Goal: Task Accomplishment & Management: Complete application form

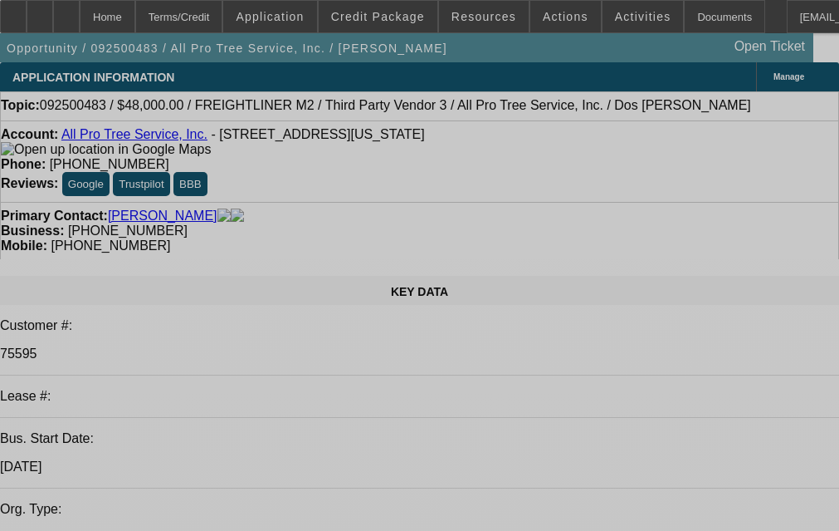
select select "0"
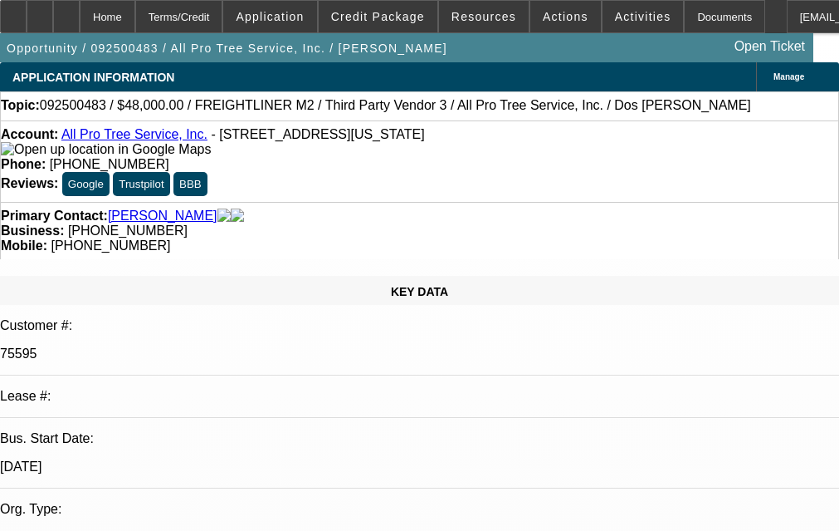
select select "0"
select select "6"
select select "0"
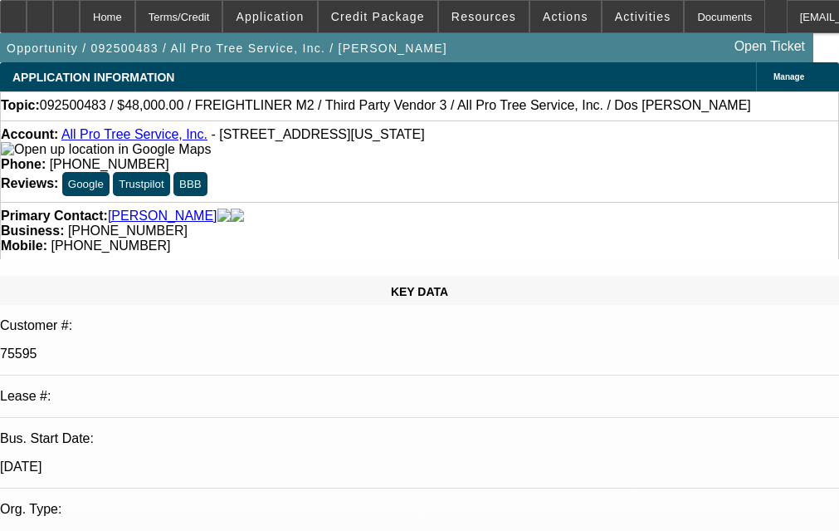
select select "0"
select select "6"
select select "0"
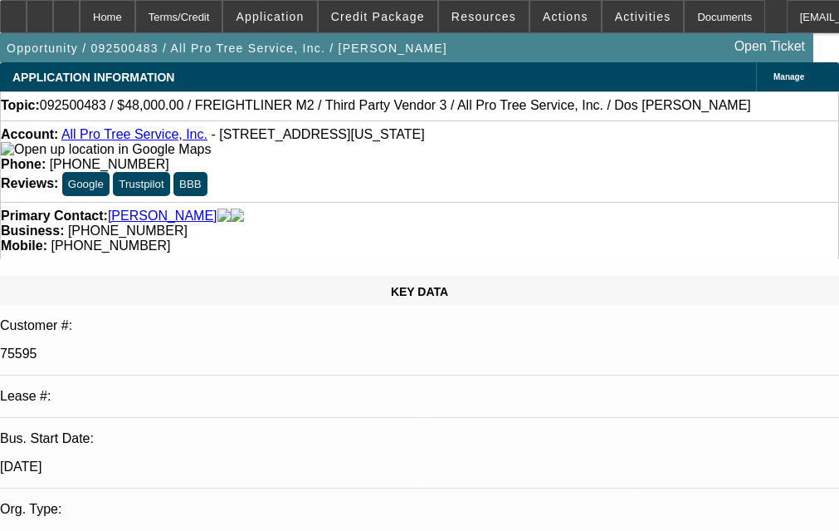
select select "6"
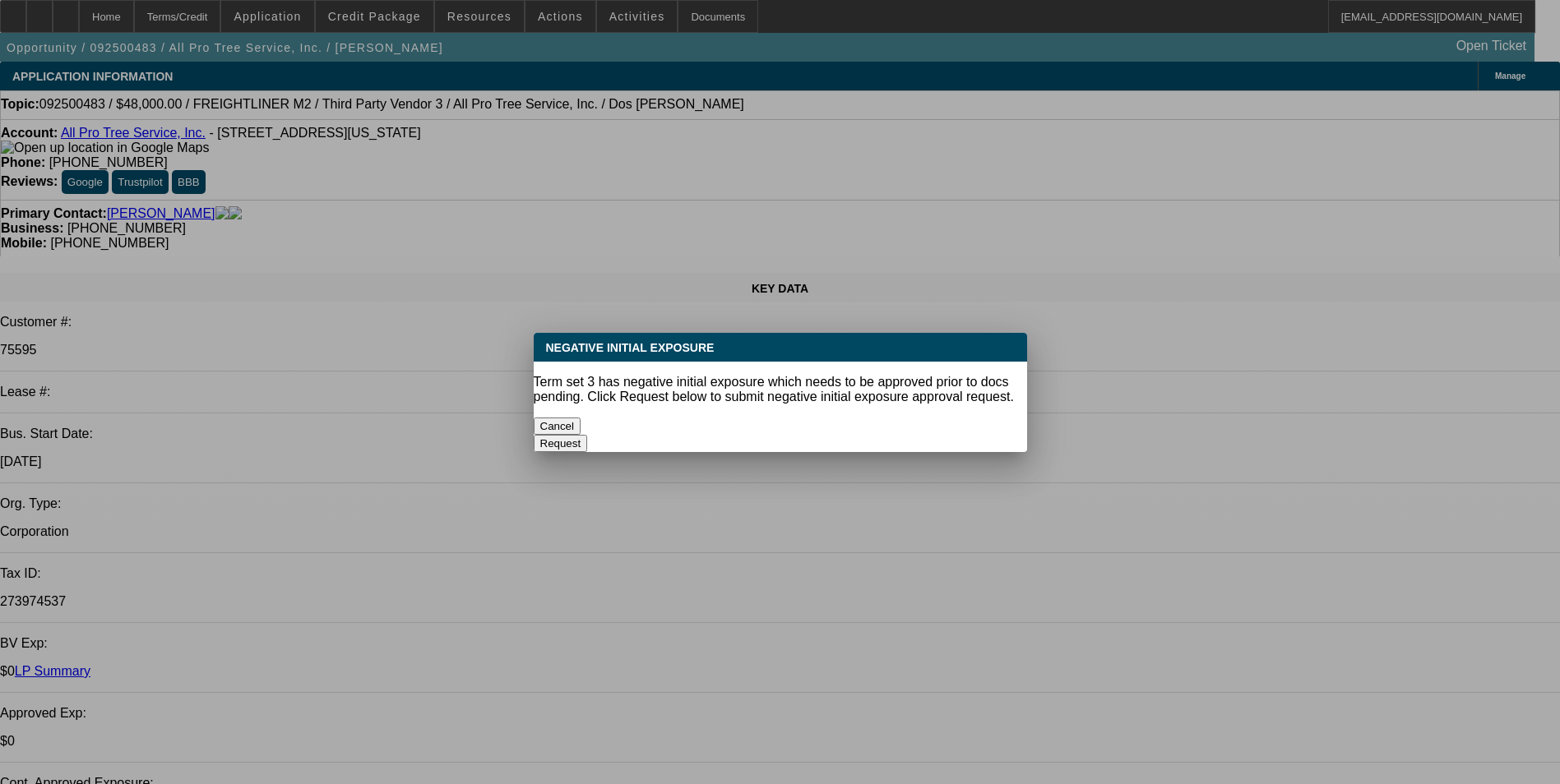
click at [581, 418] on button "Cancel" at bounding box center [558, 426] width 48 height 17
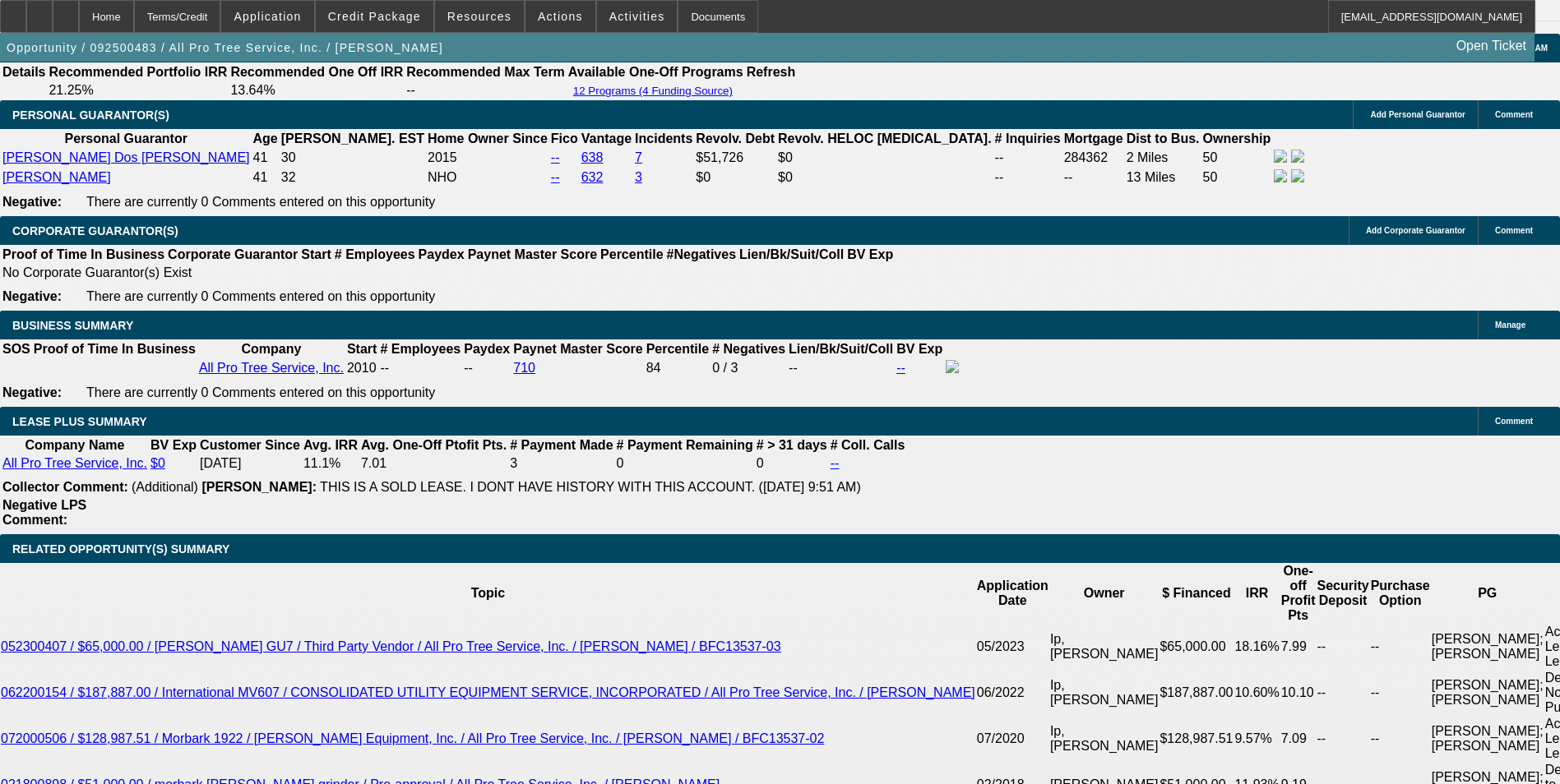
scroll to position [2548, 0]
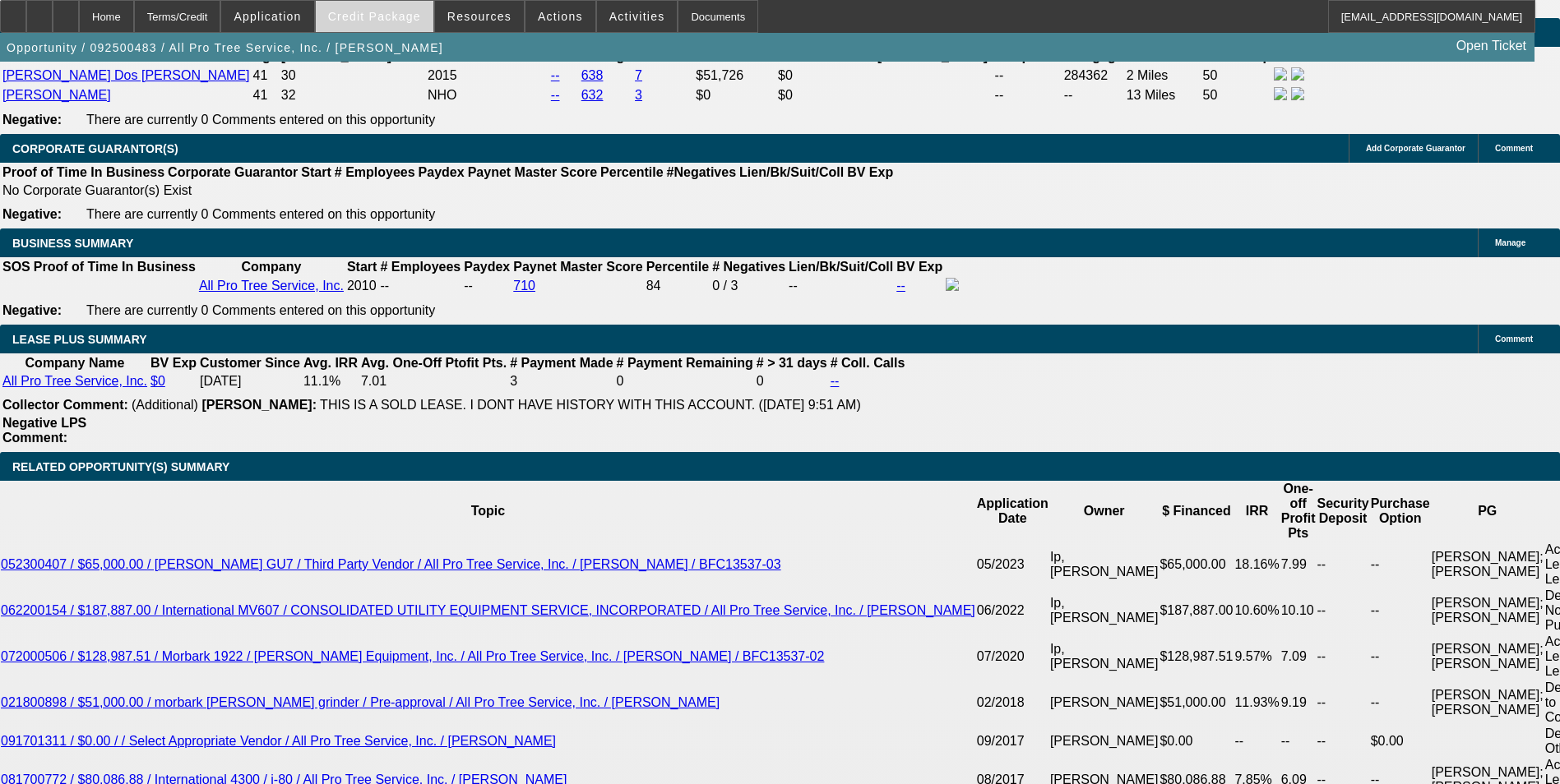
click at [402, 16] on span "Credit Package" at bounding box center [374, 16] width 93 height 13
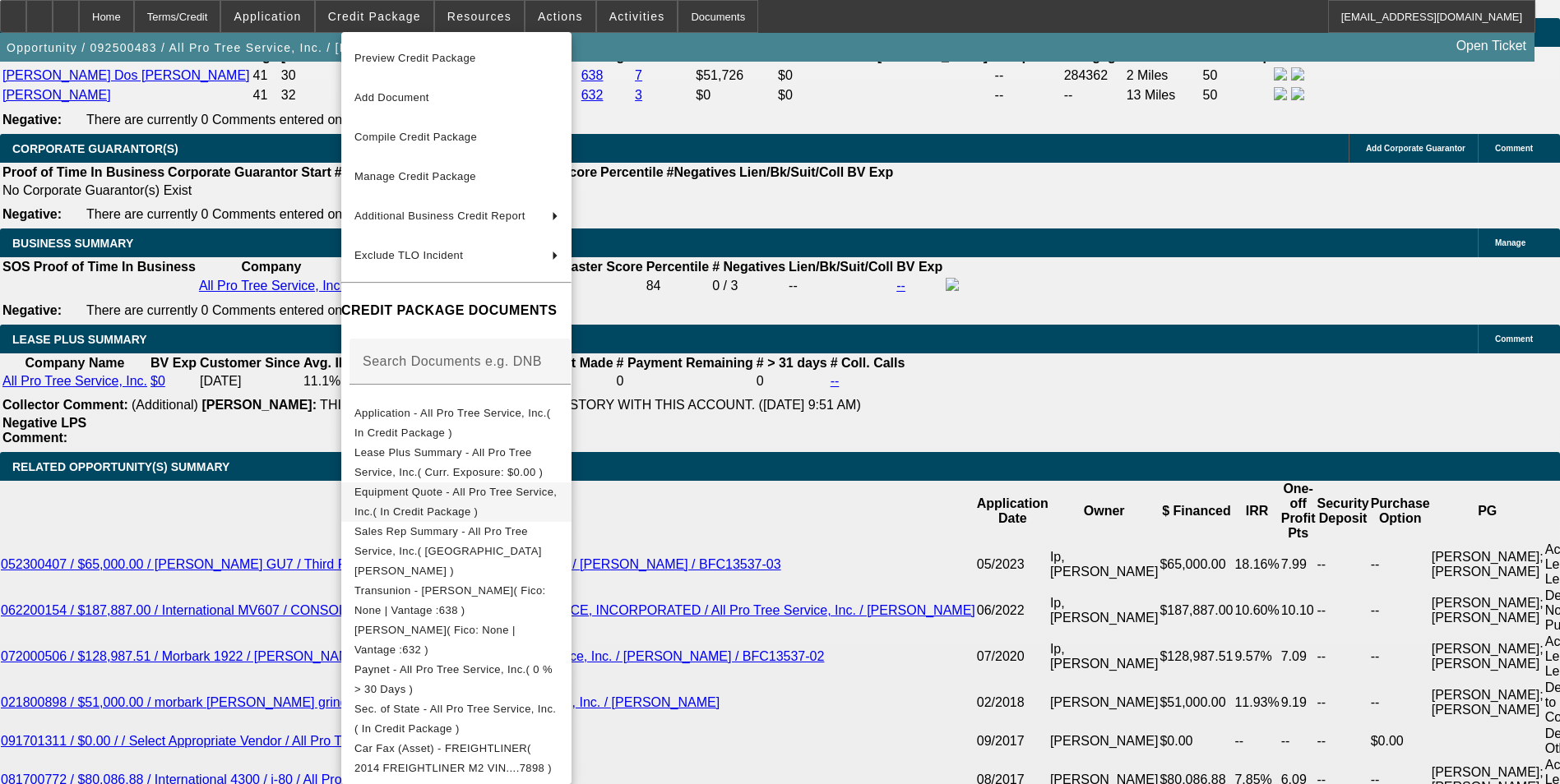
click at [487, 497] on span "Equipment Quote - All Pro Tree Service, Inc.( In Credit Package )" at bounding box center [456, 502] width 202 height 32
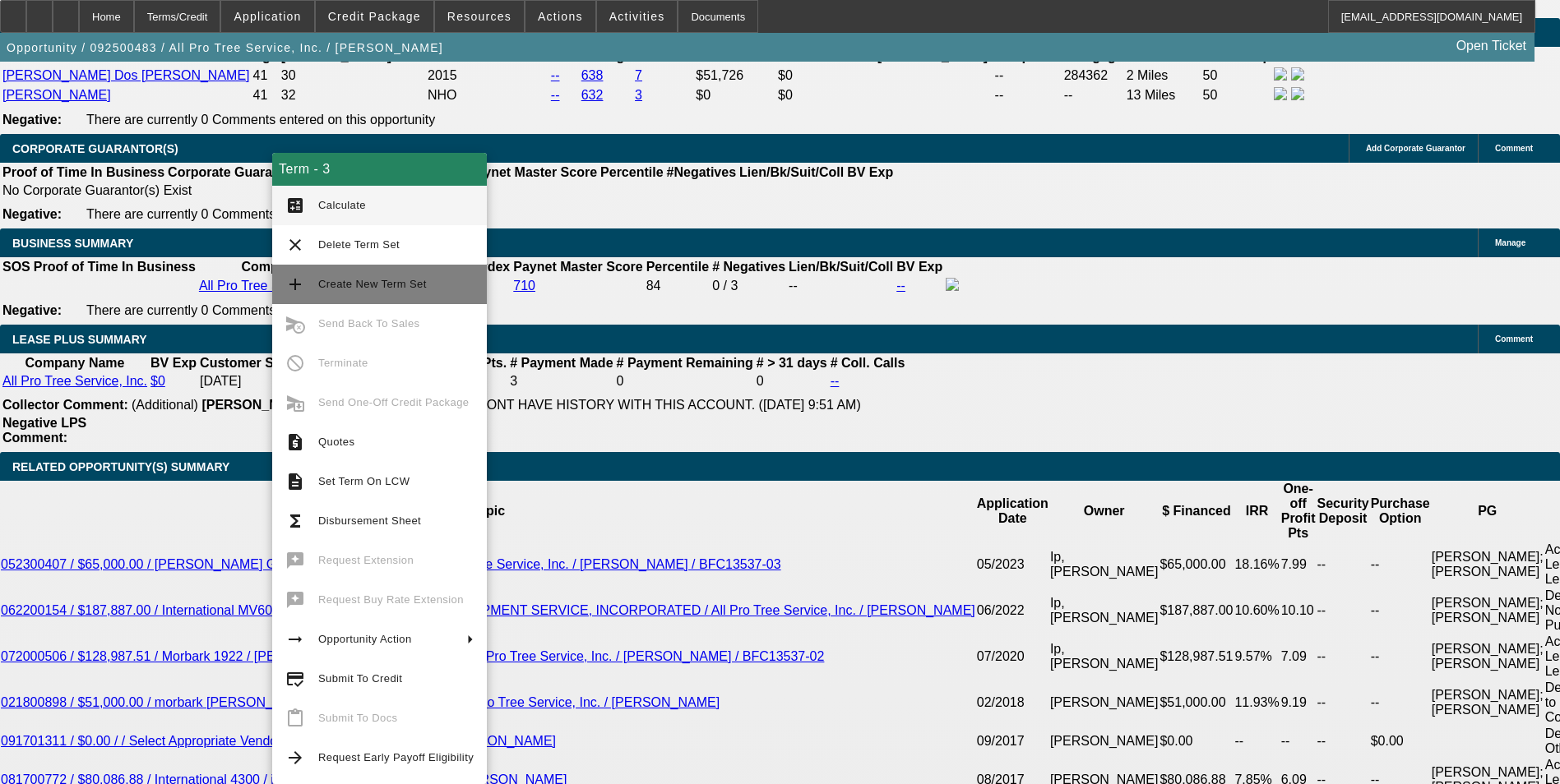
click at [380, 281] on span "Create New Term Set" at bounding box center [372, 284] width 109 height 12
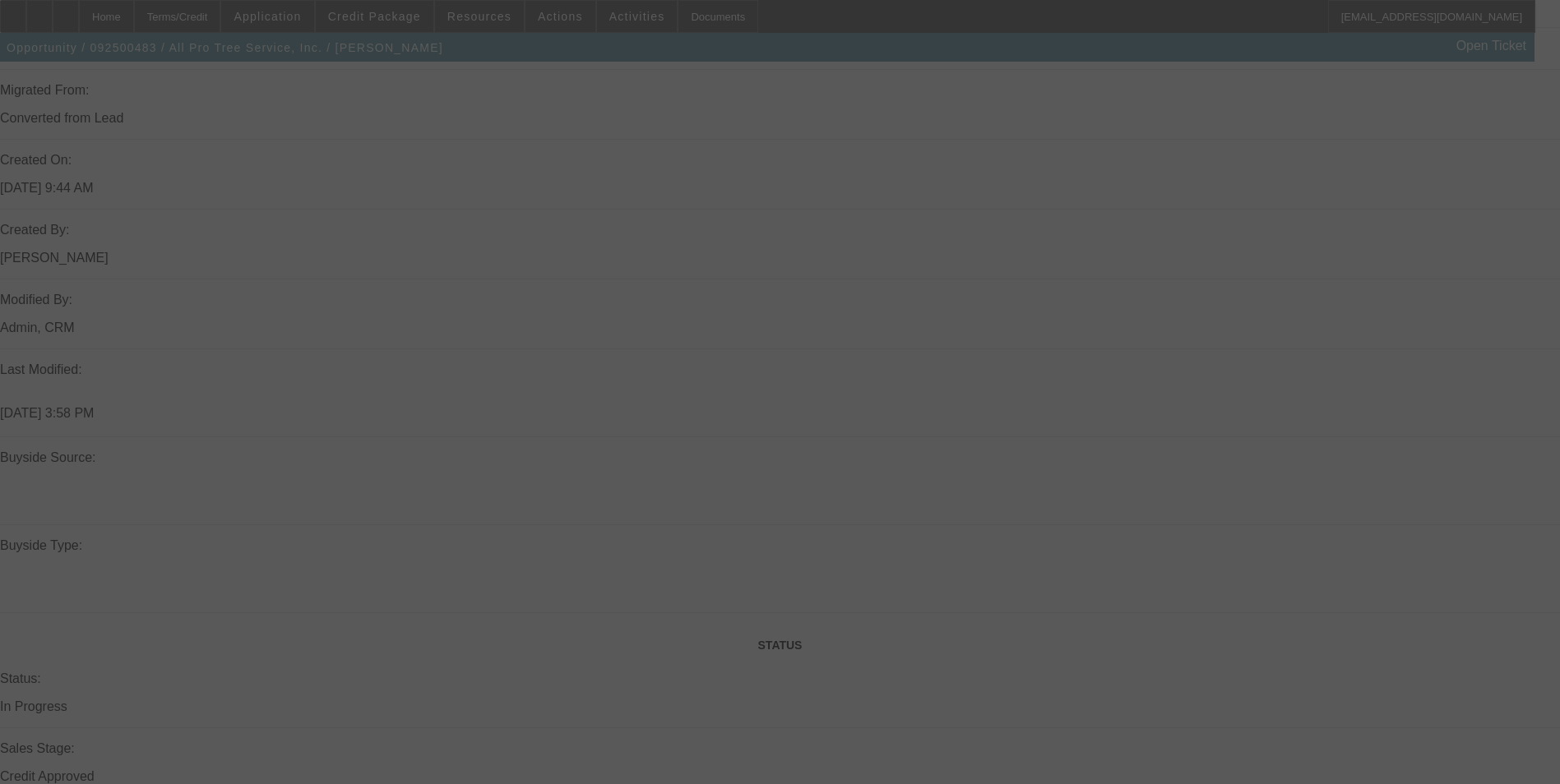
scroll to position [1569, 0]
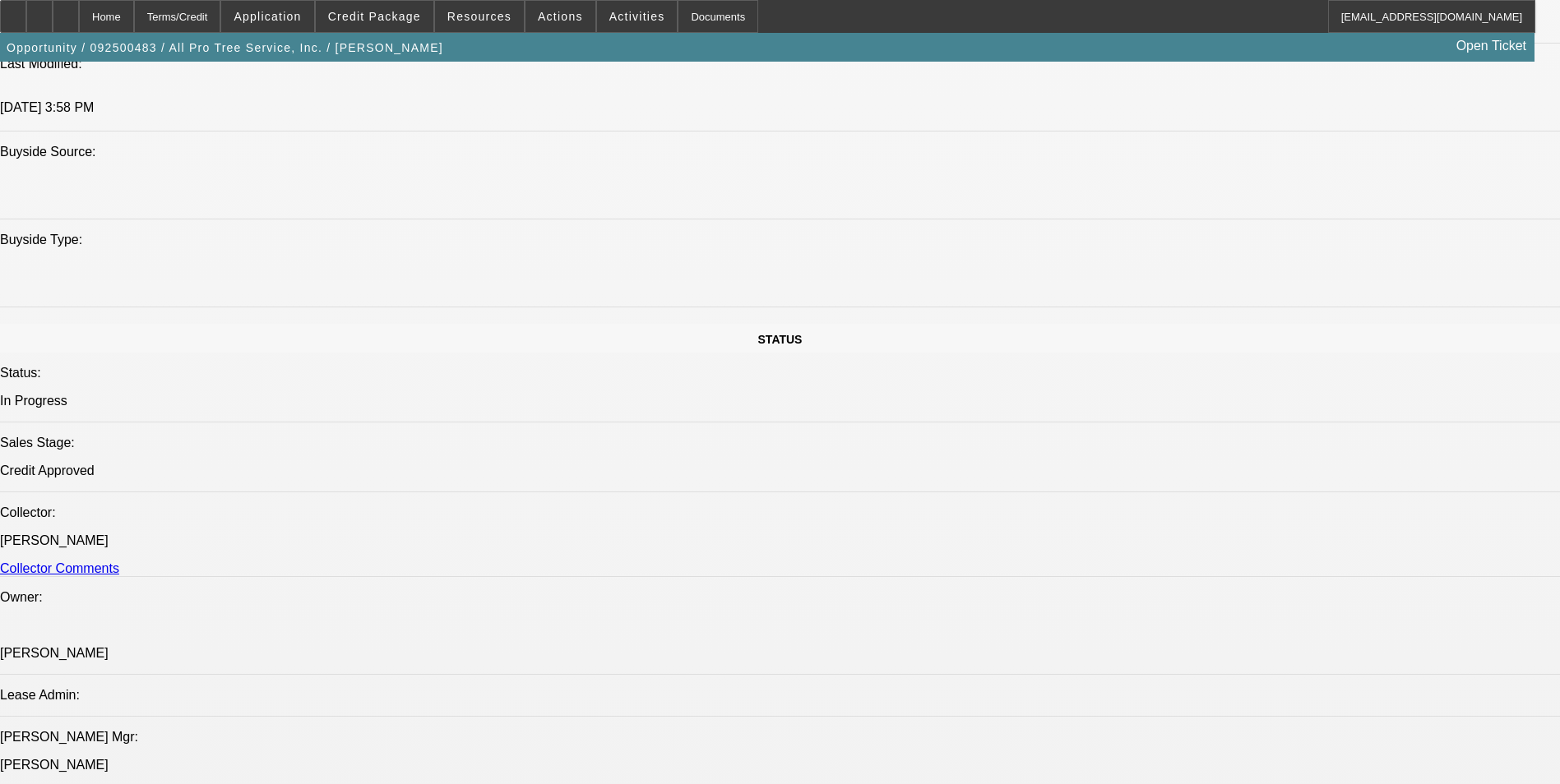
select select "0"
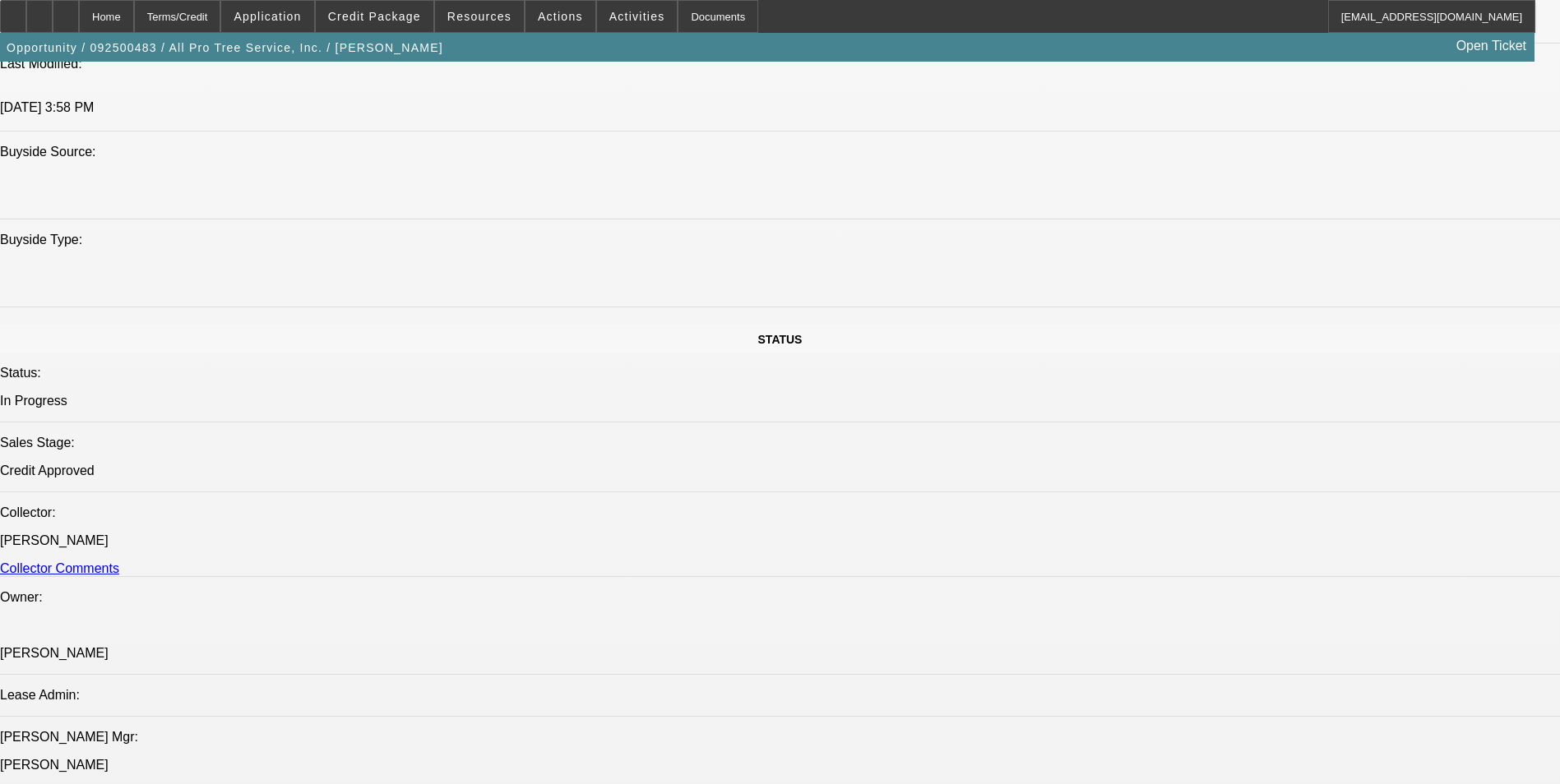
select select "0"
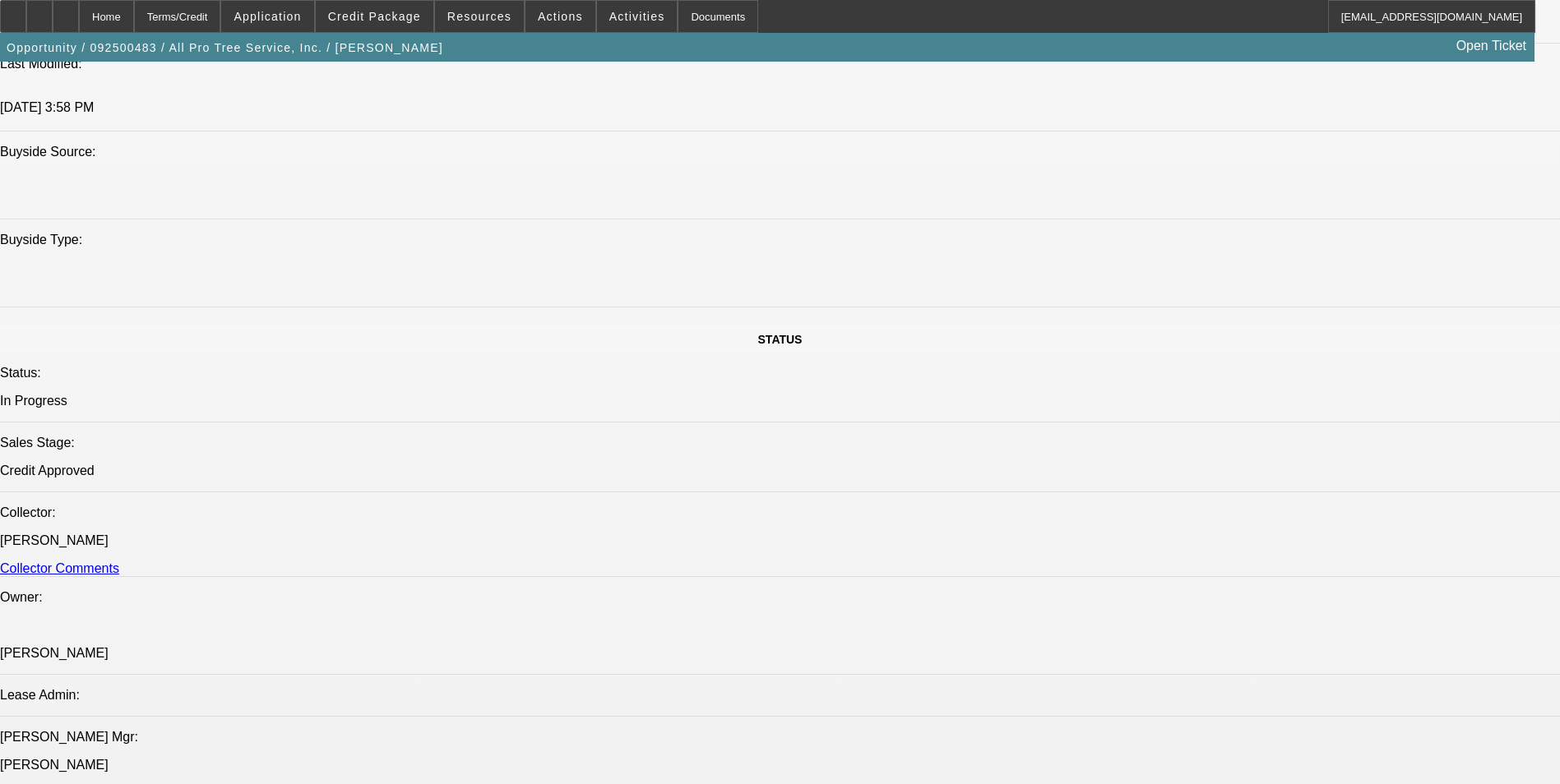
select select "0"
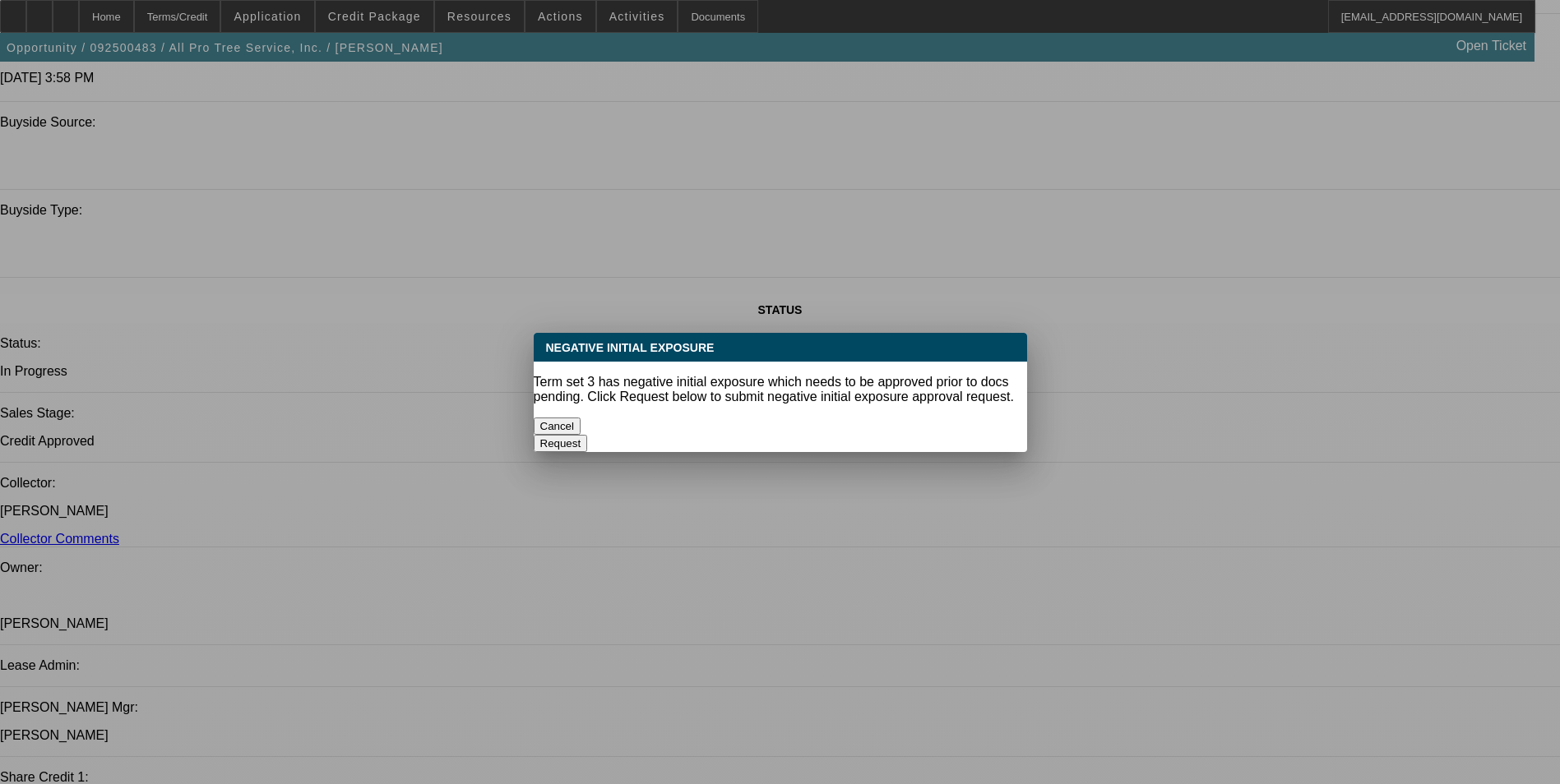
scroll to position [0, 0]
select select "1"
select select "6"
select select "1"
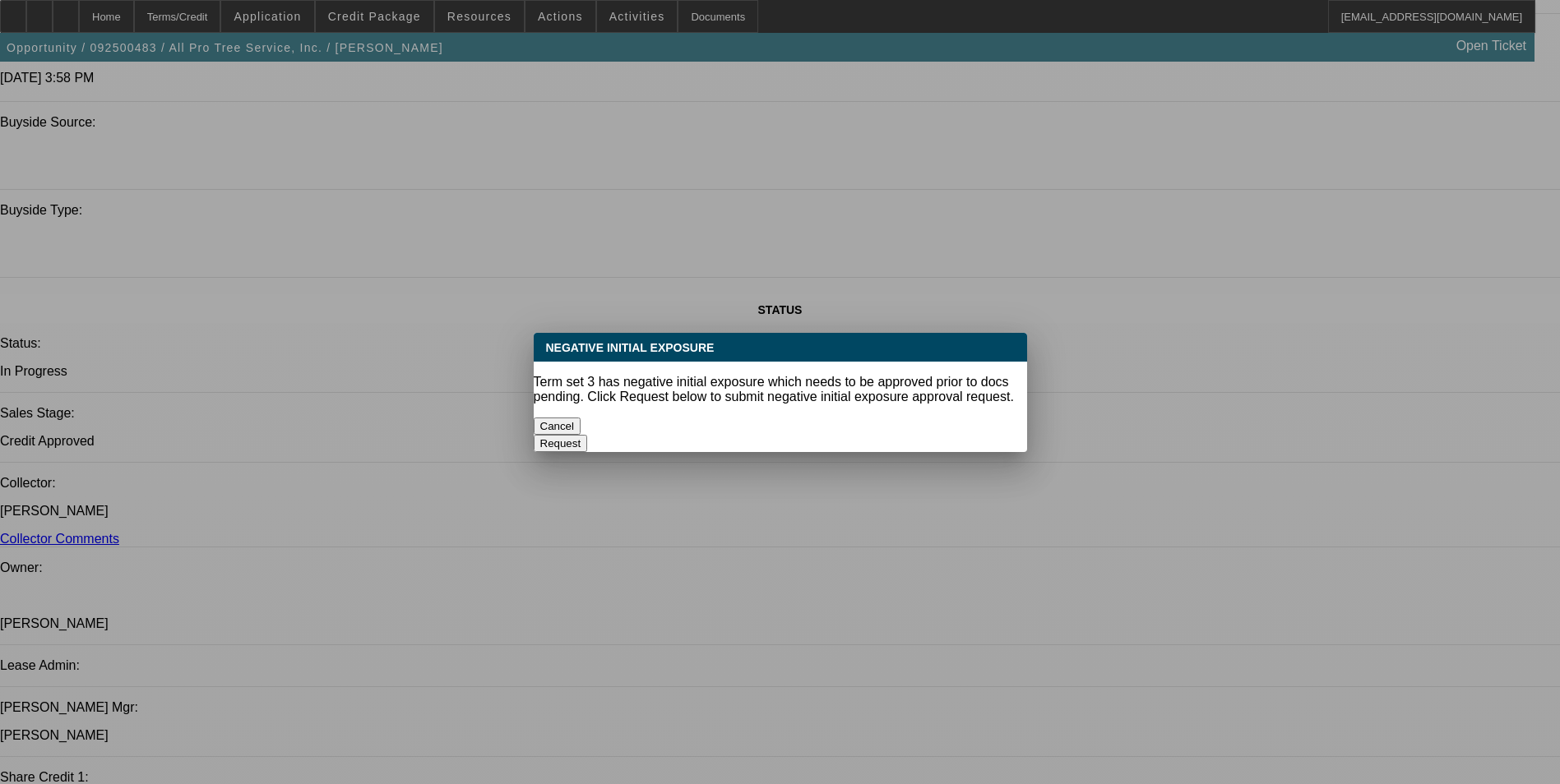
select select "1"
select select "6"
select select "1"
select select "6"
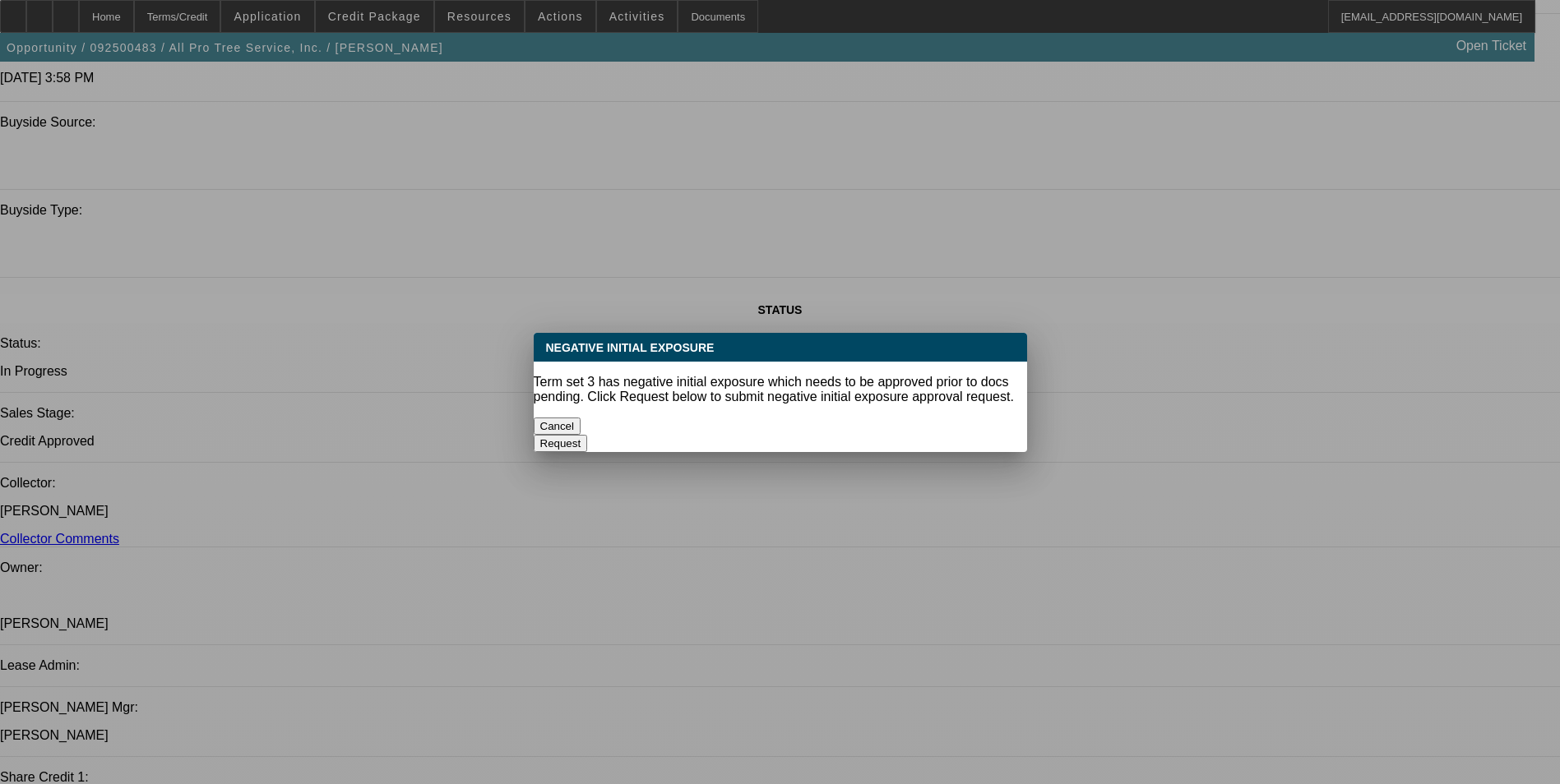
select select "1"
select select "6"
click at [581, 419] on button "Cancel" at bounding box center [558, 426] width 48 height 17
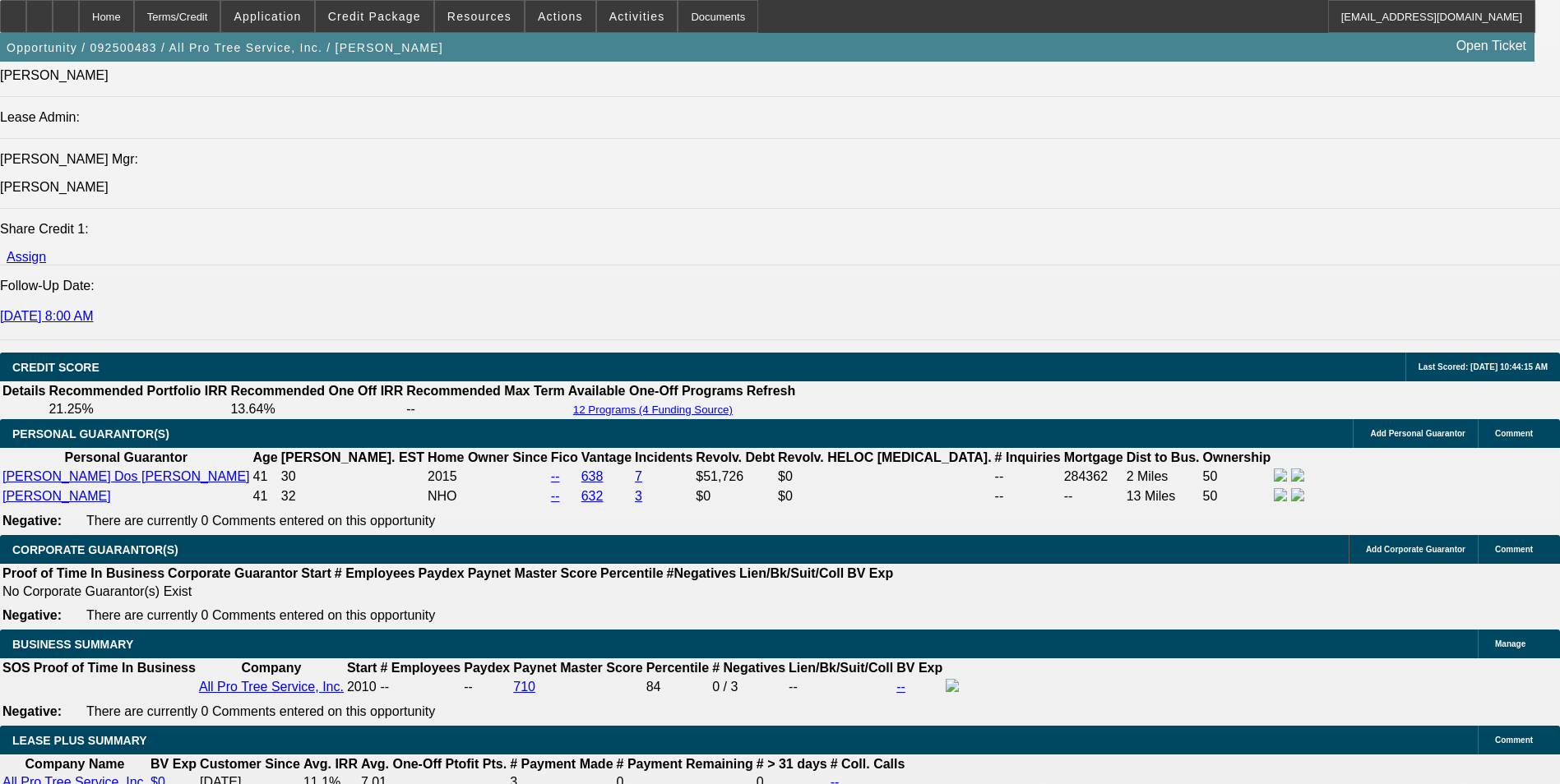
scroll to position [2585, 0]
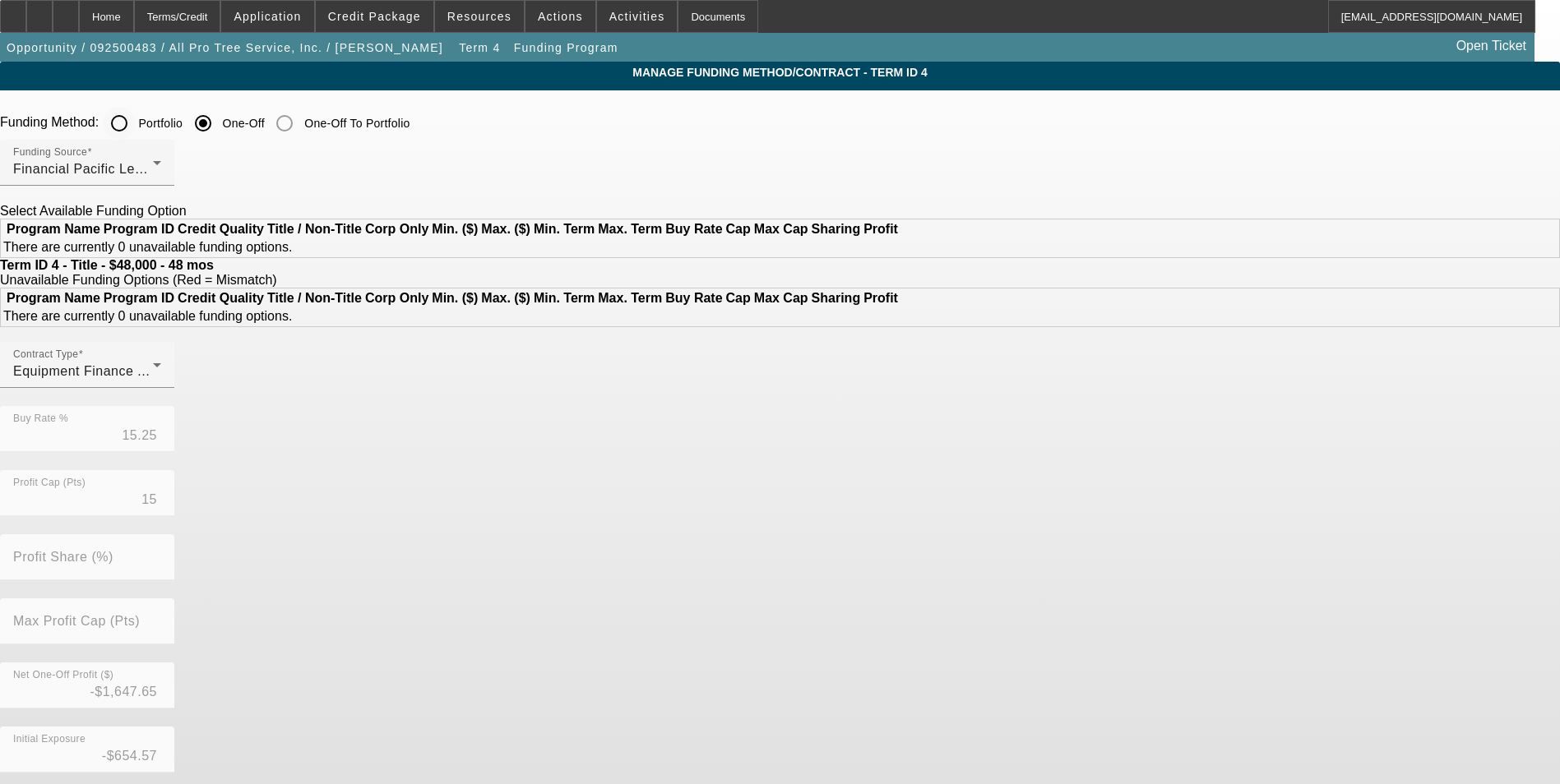
click at [136, 129] on input "Portfolio" at bounding box center [119, 123] width 33 height 33
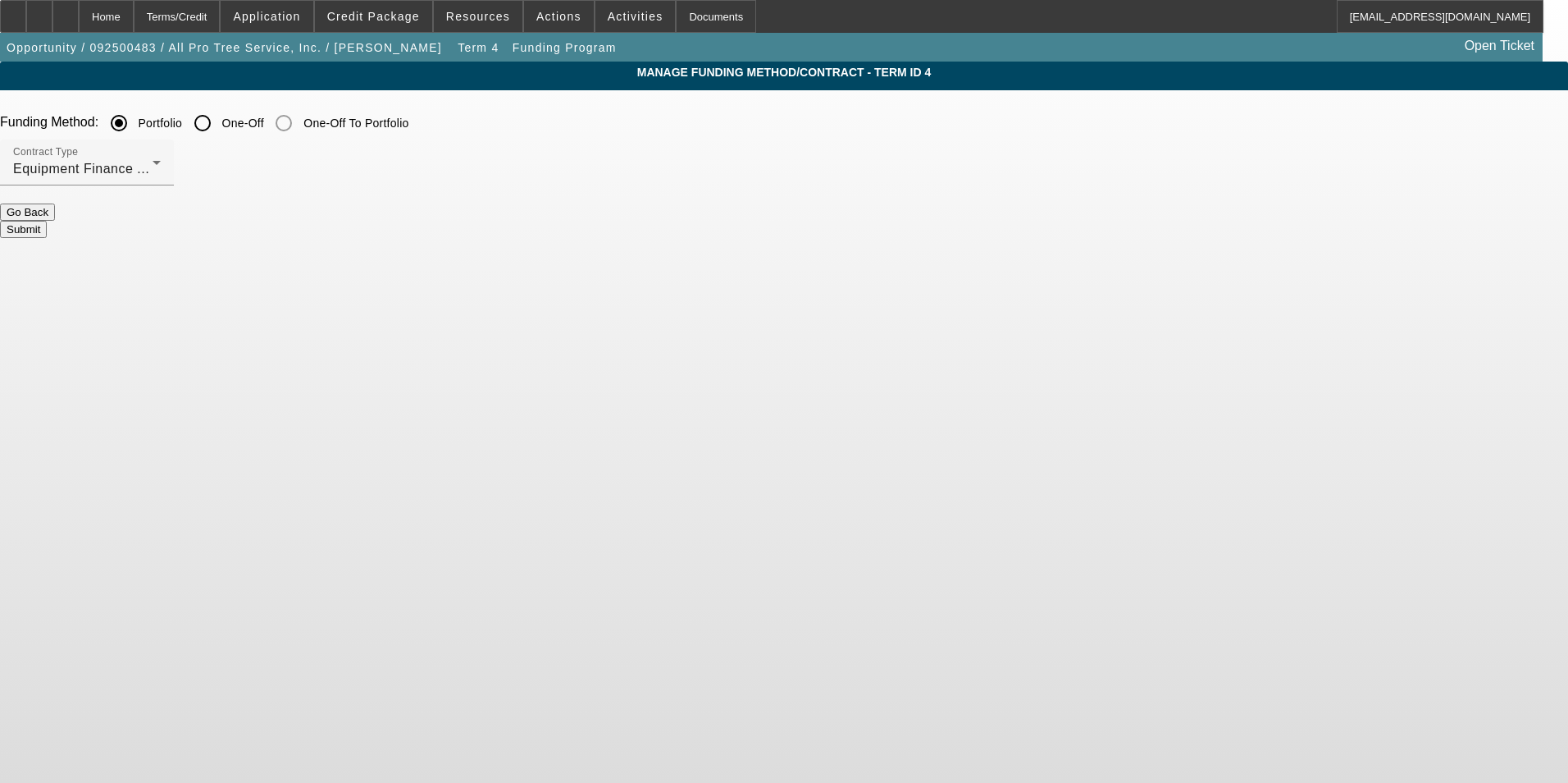
click at [46, 230] on button "Submit" at bounding box center [23, 228] width 46 height 17
click at [46, 220] on button "Submit" at bounding box center [23, 228] width 46 height 17
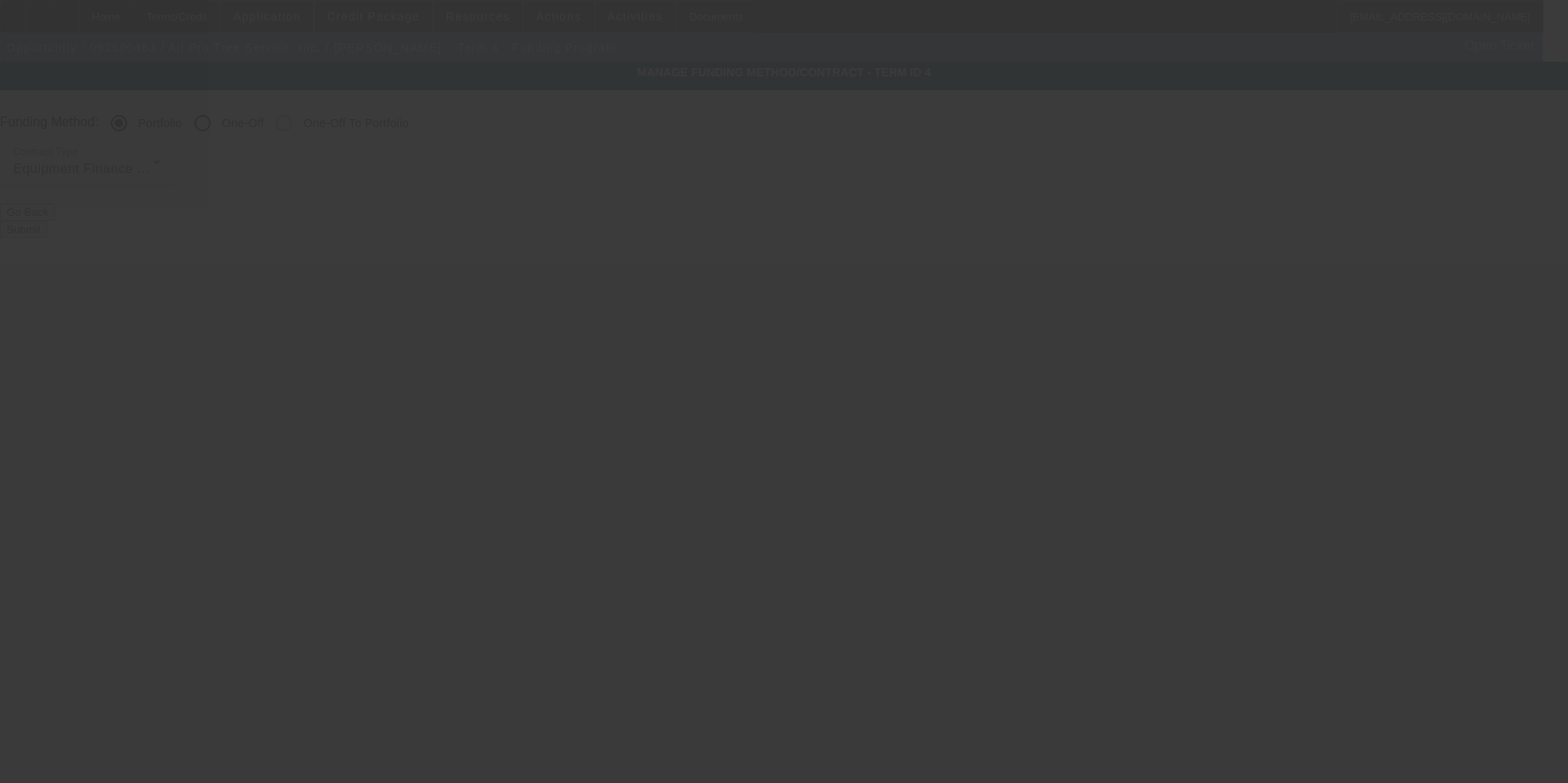
radio input "false"
radio input "true"
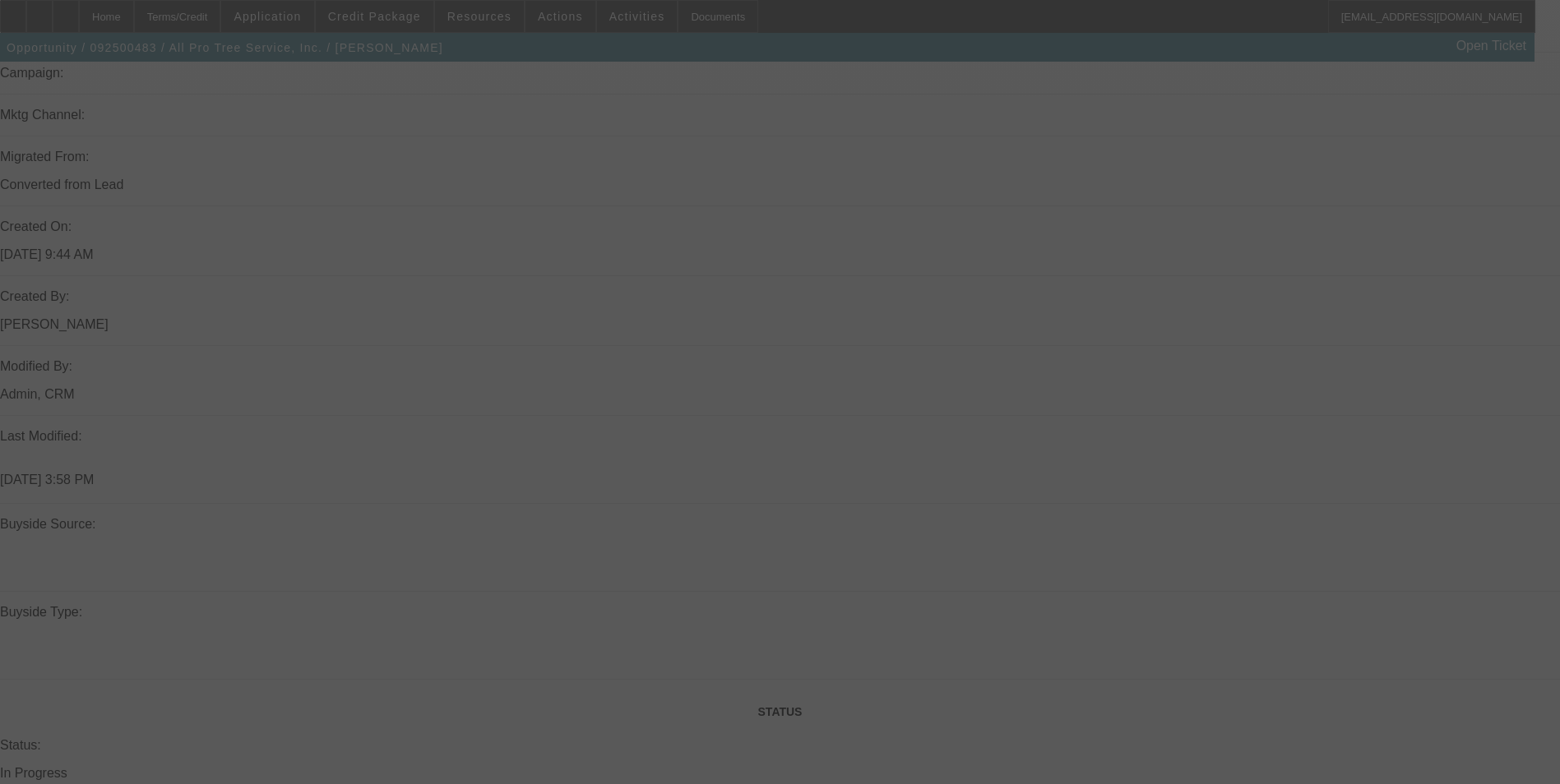
scroll to position [1391, 0]
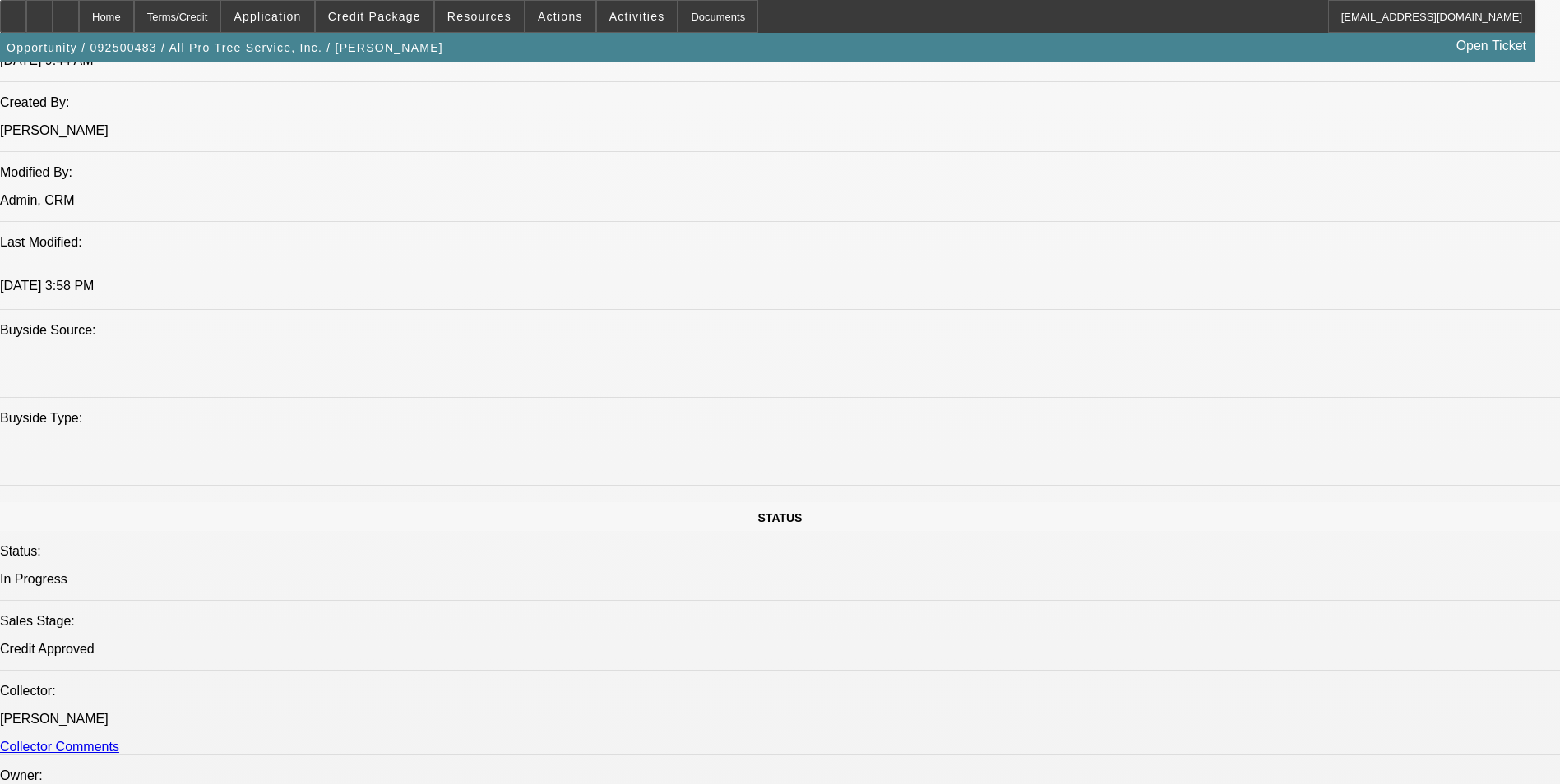
select select "0"
select select "6"
select select "0"
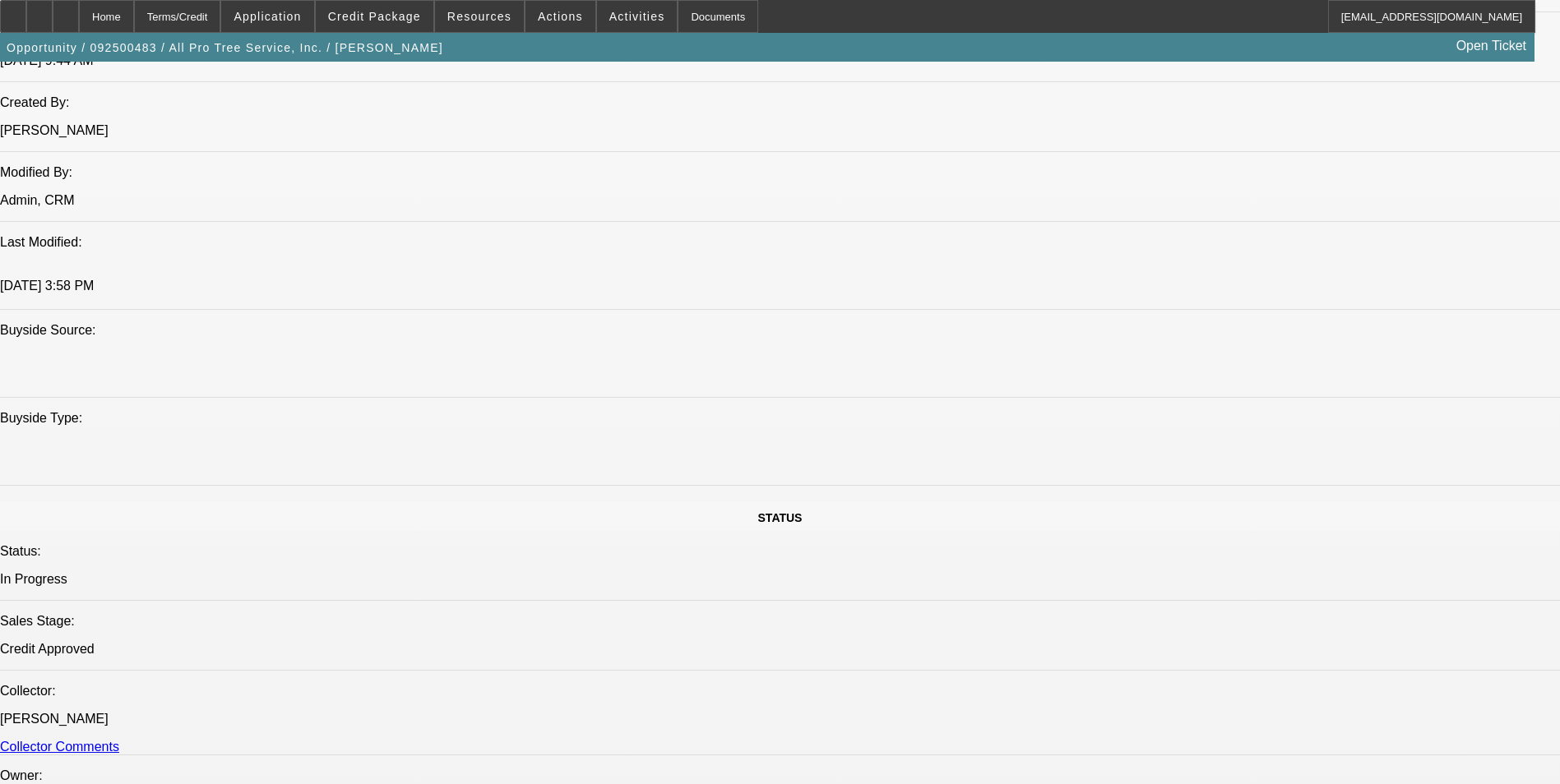
select select "0"
select select "6"
select select "0"
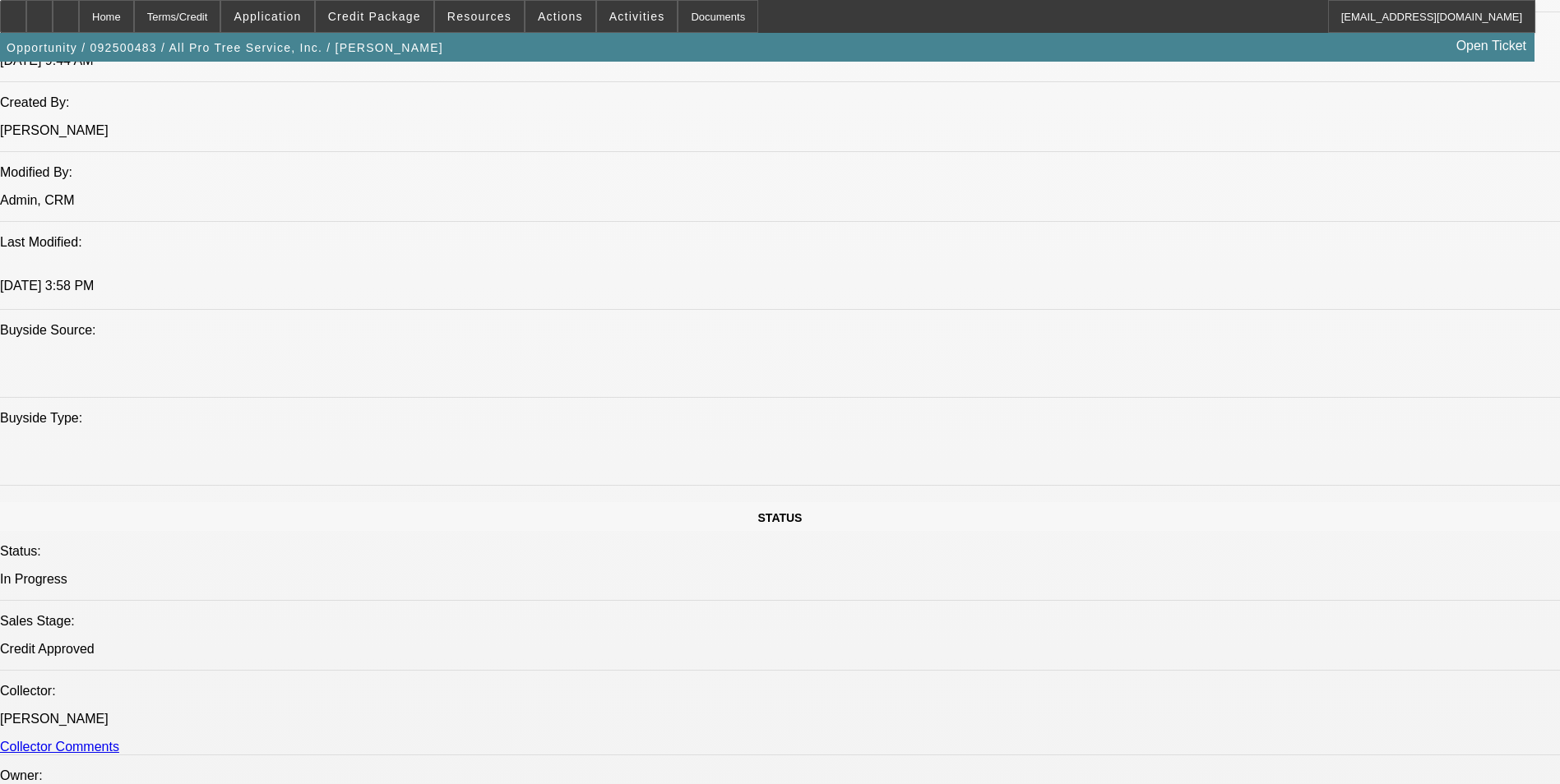
select select "0"
select select "6"
select select "0"
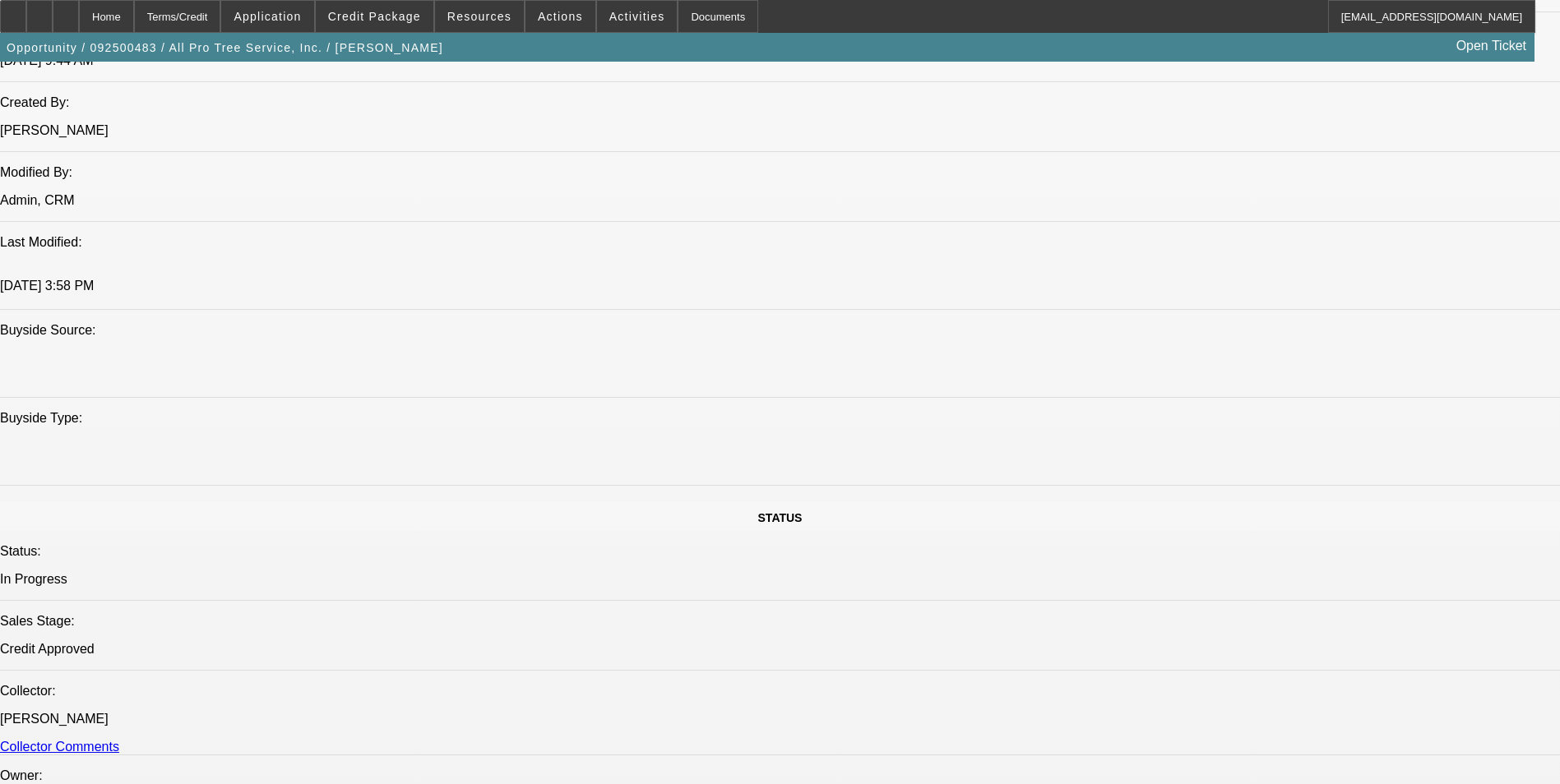
select select "6"
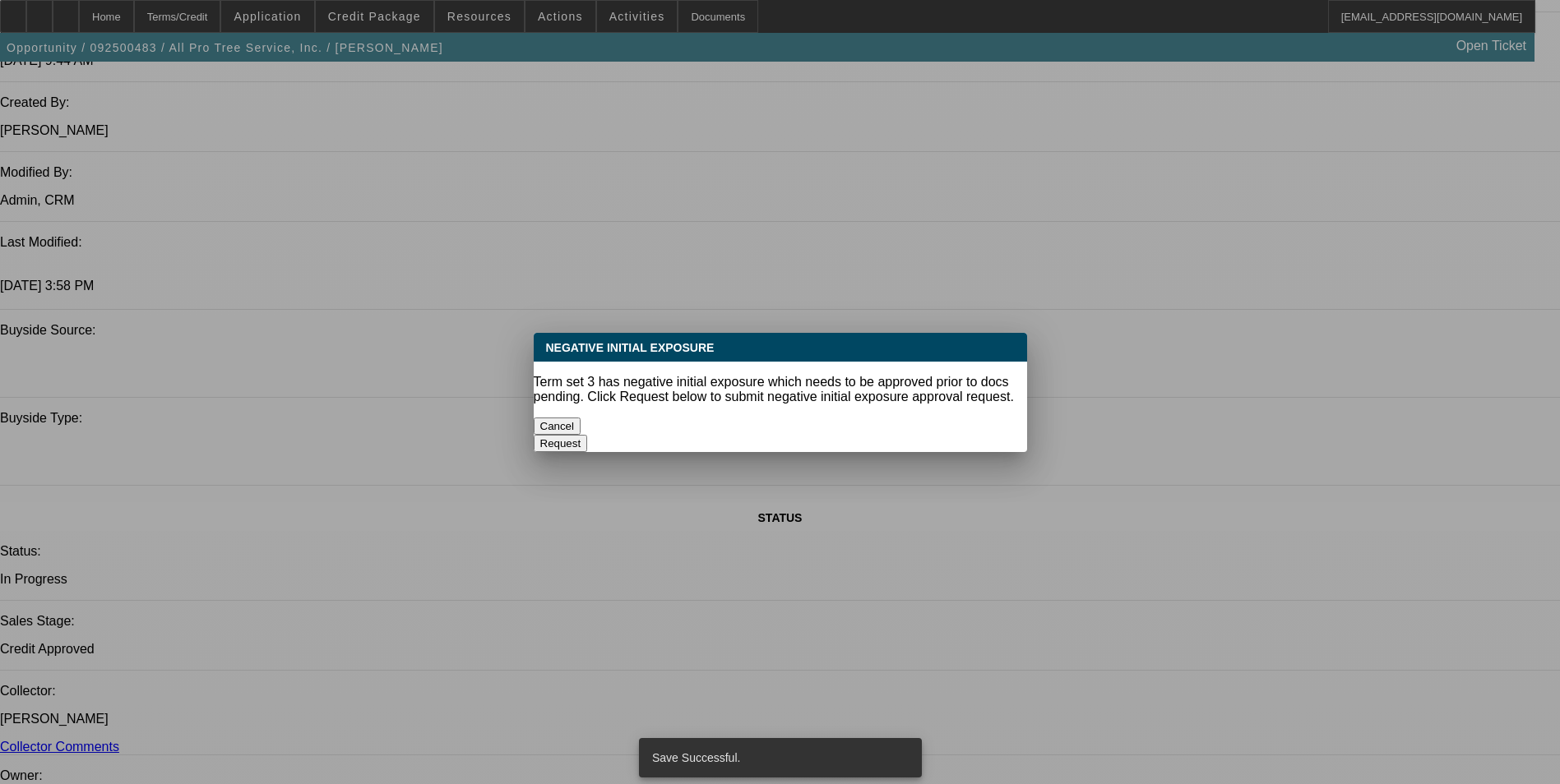
scroll to position [0, 0]
click at [581, 427] on button "Cancel" at bounding box center [558, 426] width 48 height 17
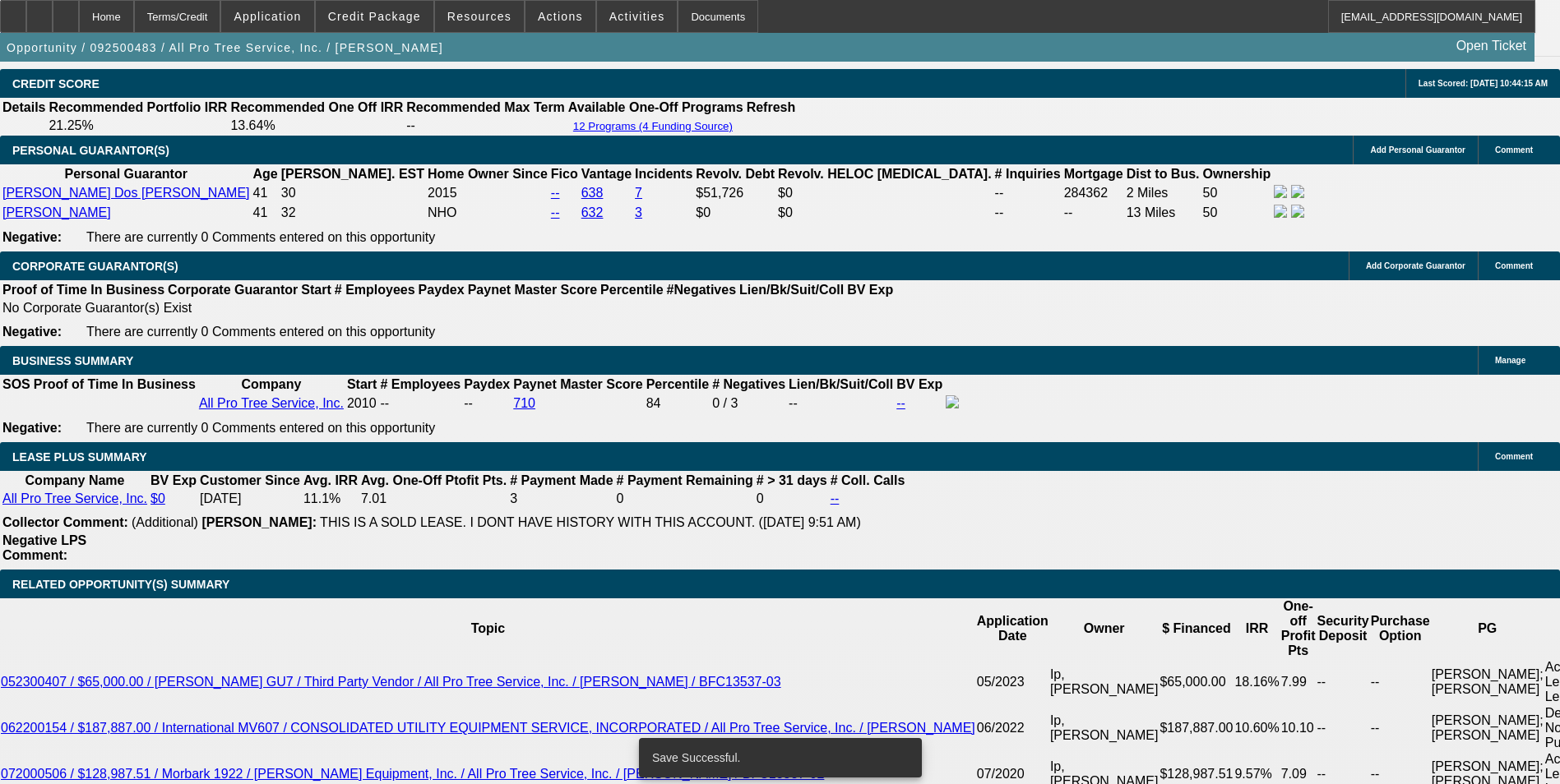
scroll to position [2459, 0]
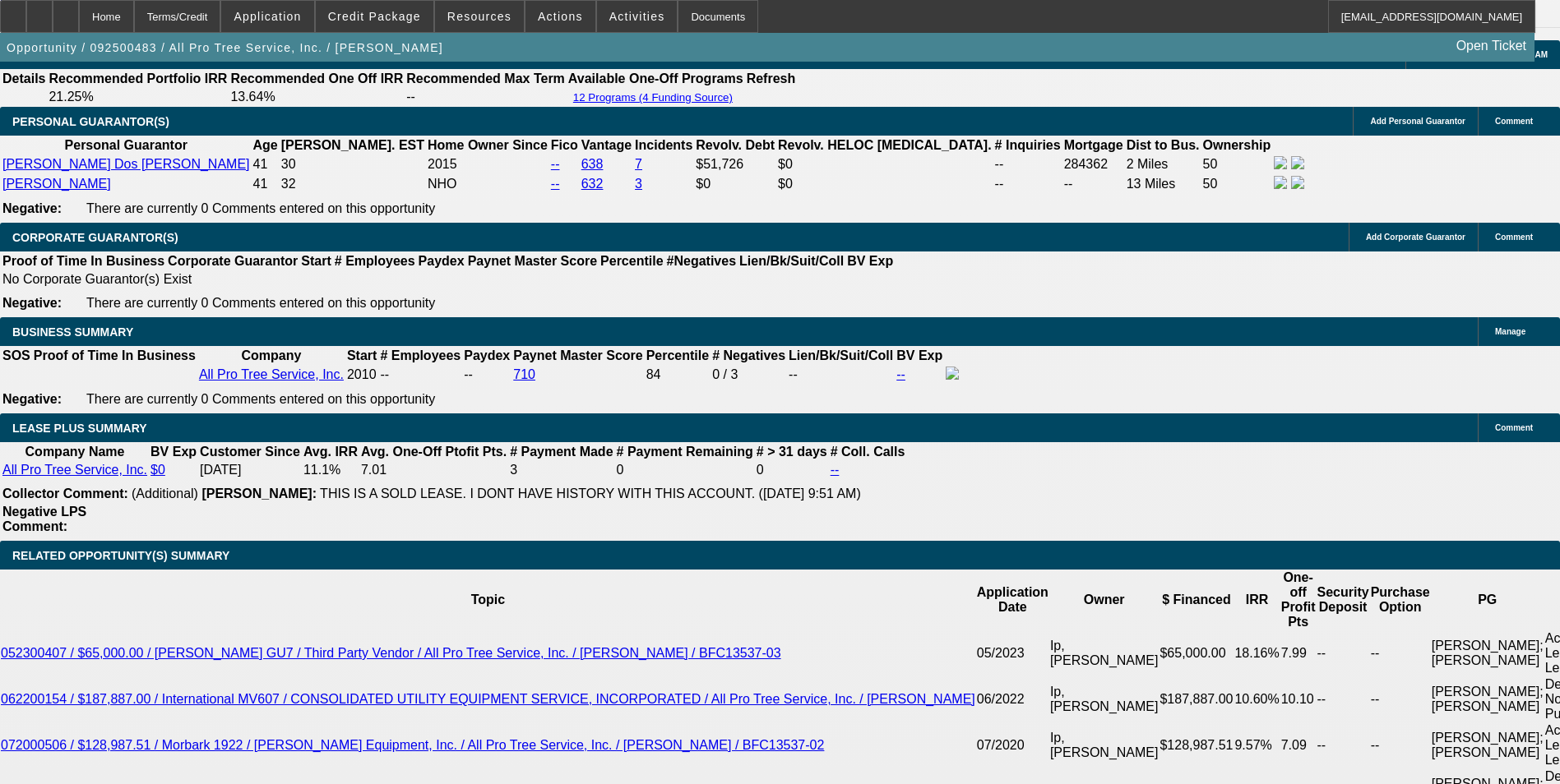
drag, startPoint x: 563, startPoint y: 527, endPoint x: 827, endPoint y: 431, distance: 280.9
type input "UNKNOWN"
type input "1"
type input "$1,020.55"
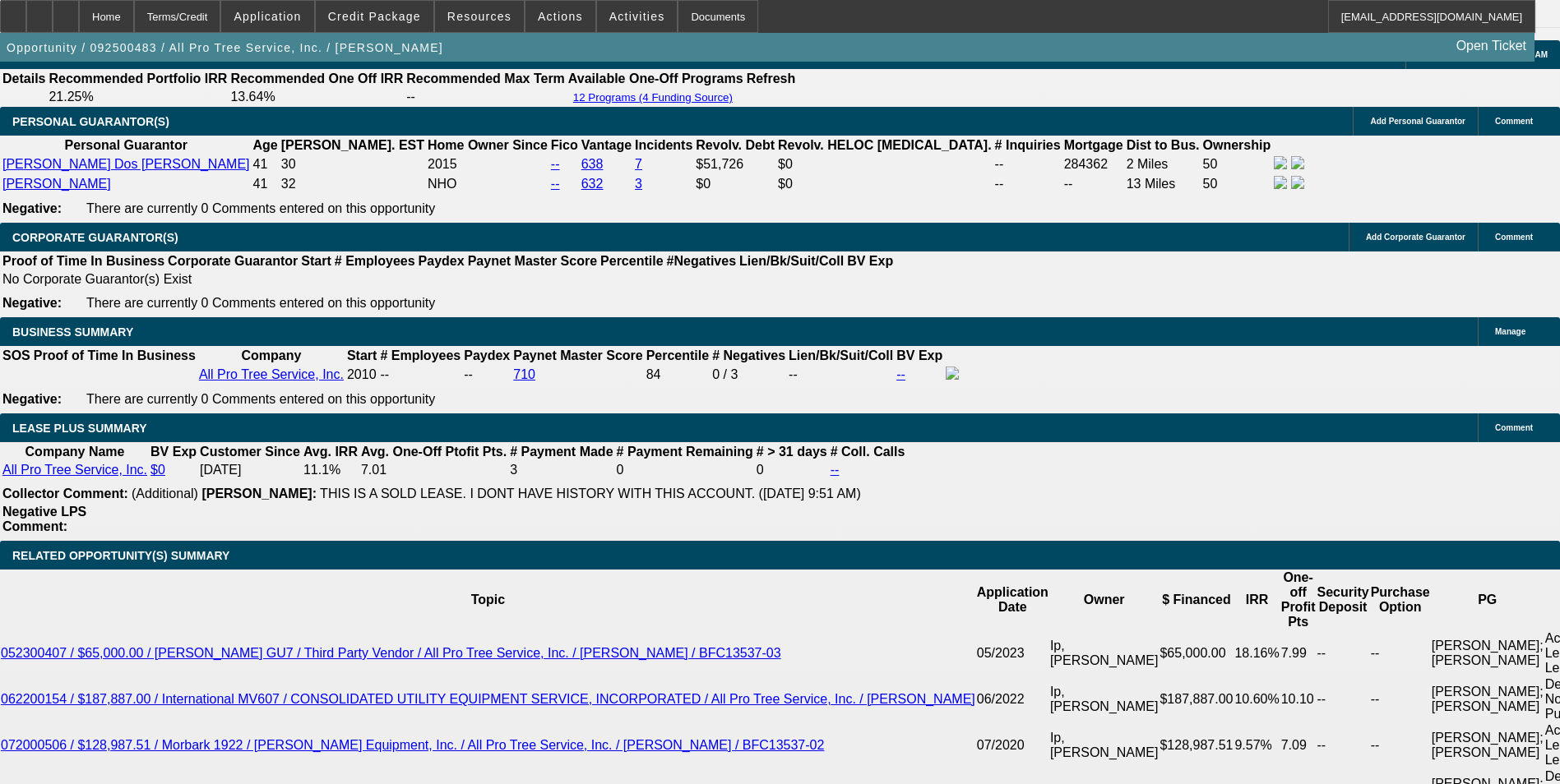
type input "19"
type input "$1,435.21"
type input "19"
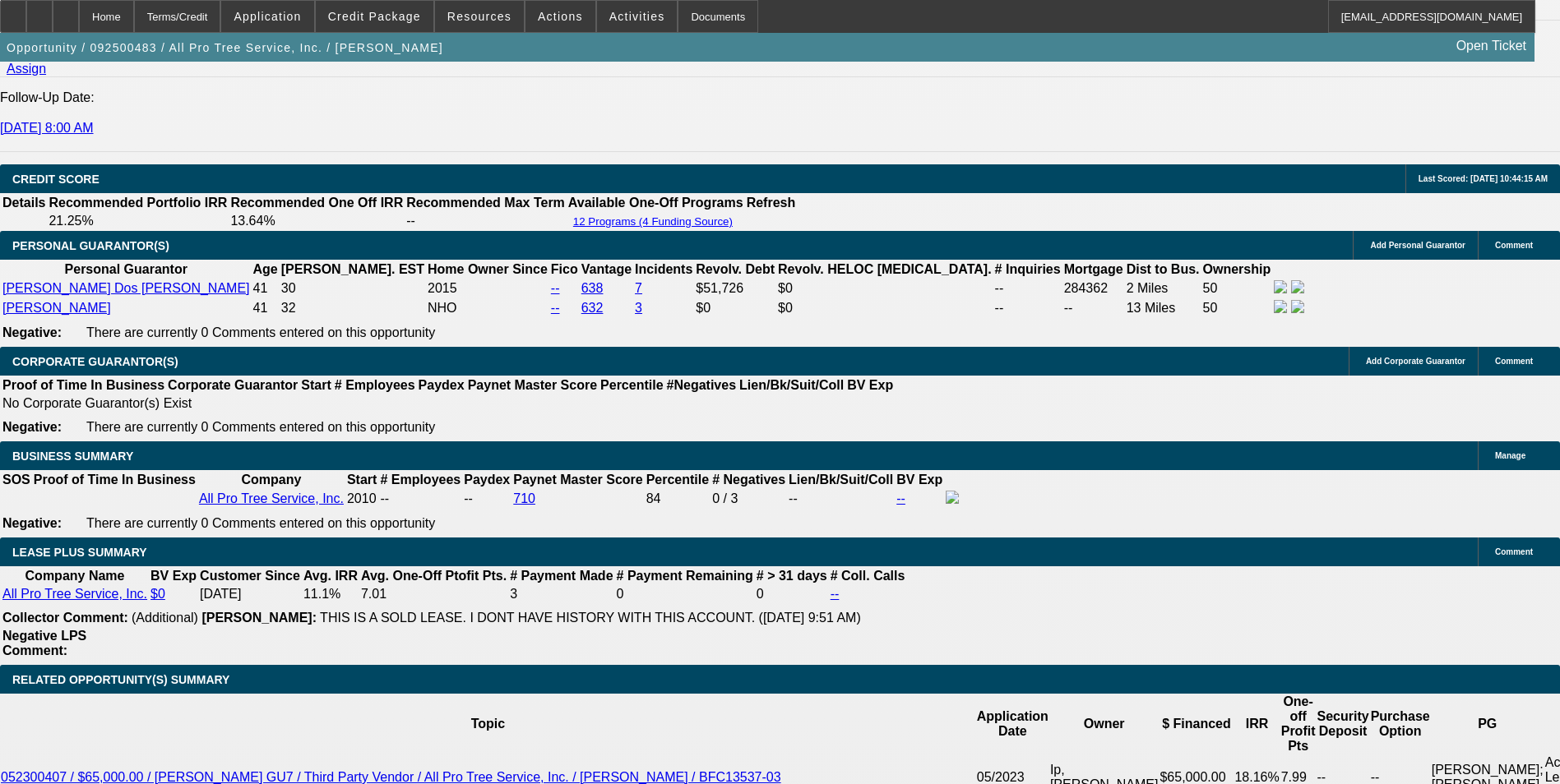
scroll to position [2212, 0]
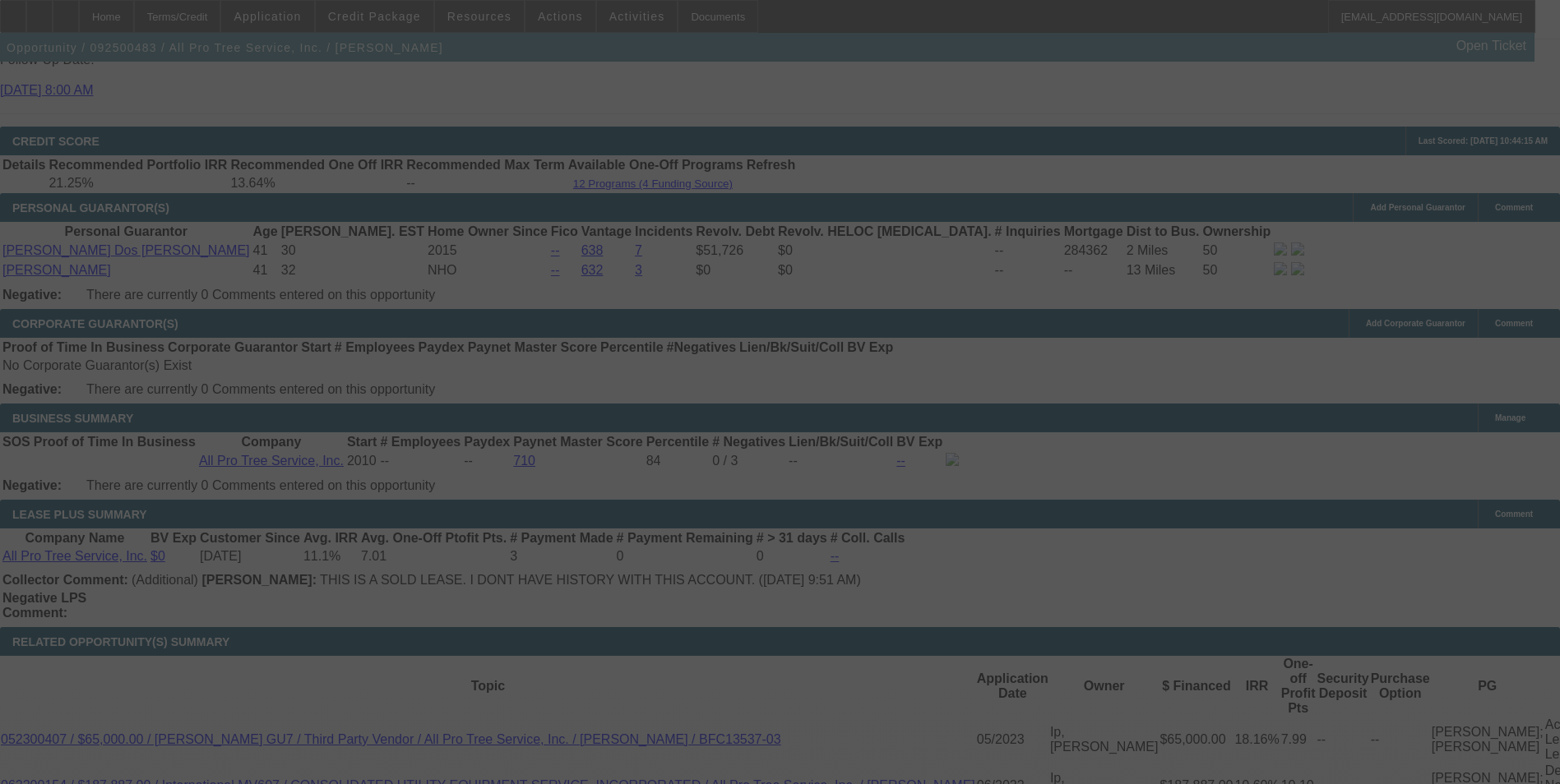
scroll to position [2541, 0]
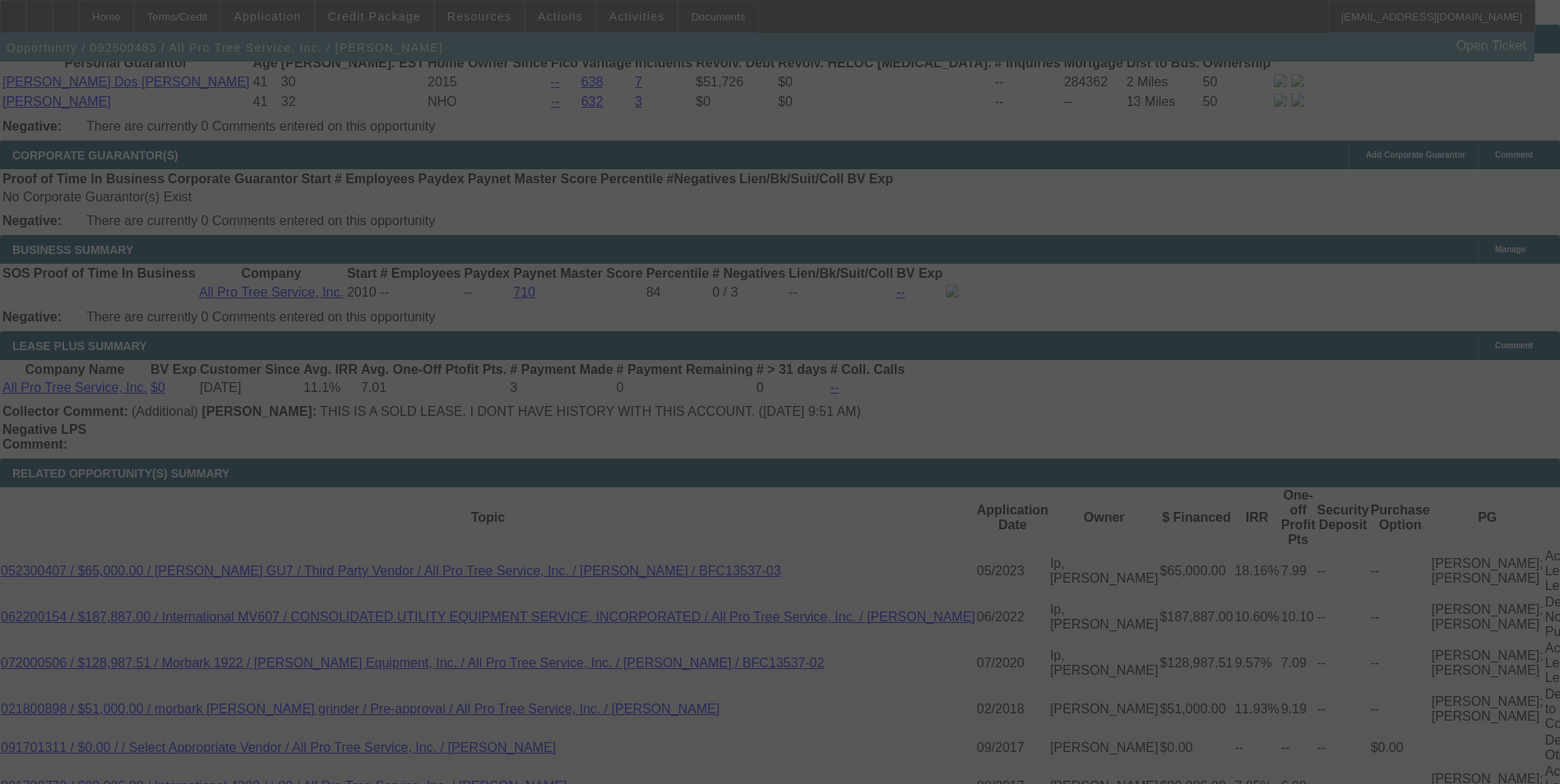
drag, startPoint x: 348, startPoint y: 436, endPoint x: 370, endPoint y: 436, distance: 22.0
click at [370, 436] on div at bounding box center [780, 392] width 1560 height 784
select select "0"
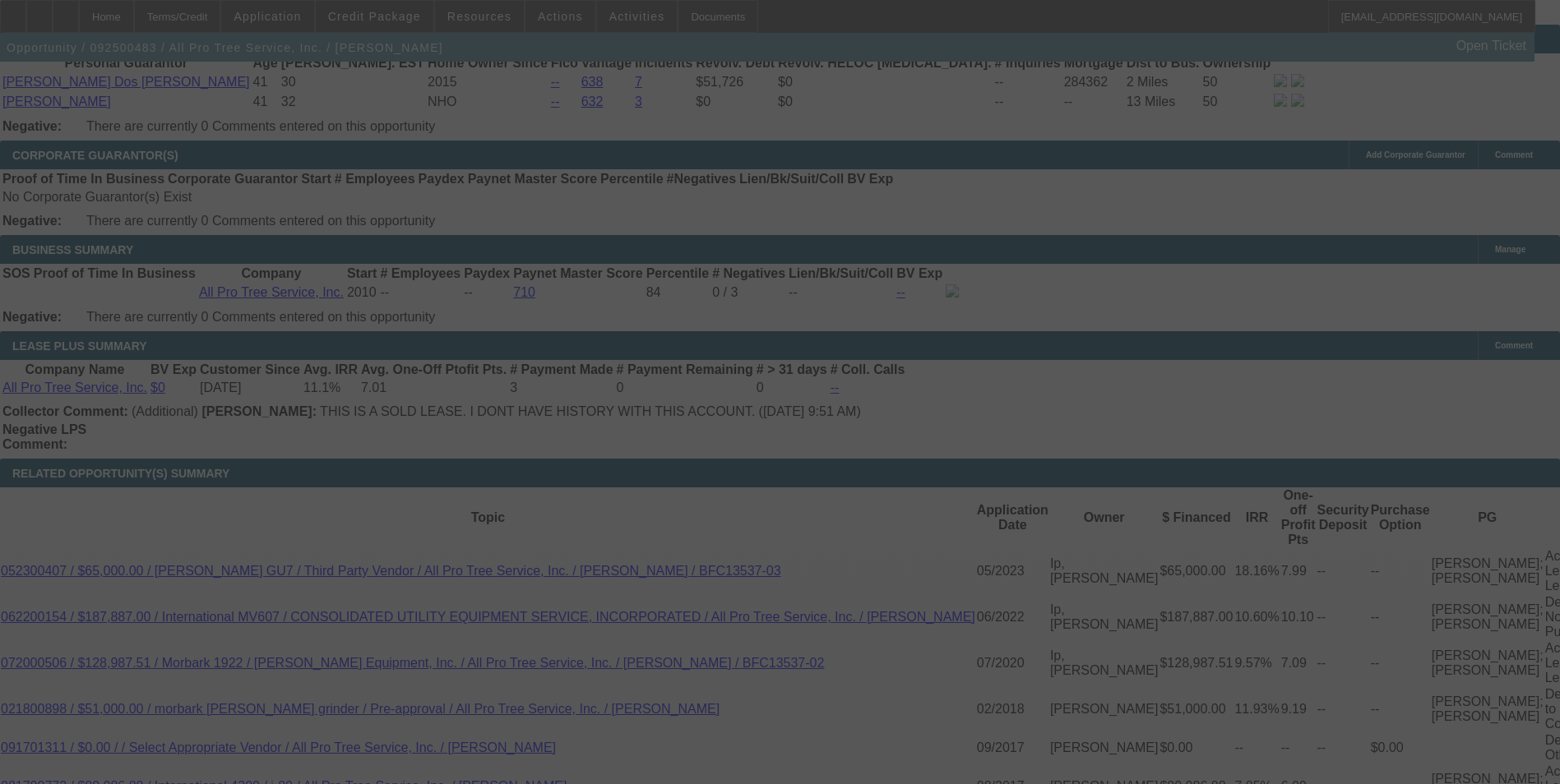
select select "6"
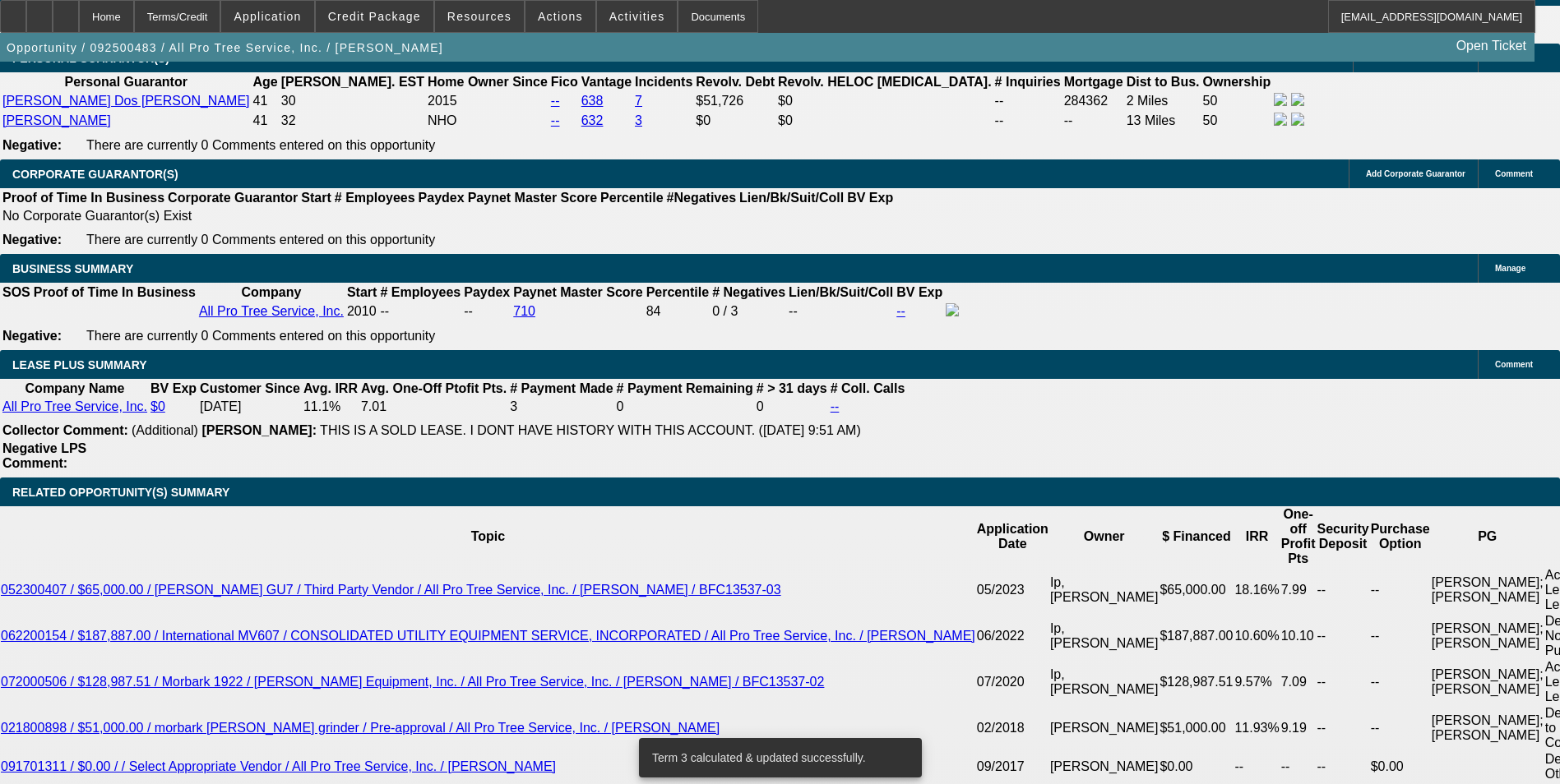
drag, startPoint x: 357, startPoint y: 461, endPoint x: 511, endPoint y: 438, distance: 155.7
type input "UNKNOWN"
type input "15"
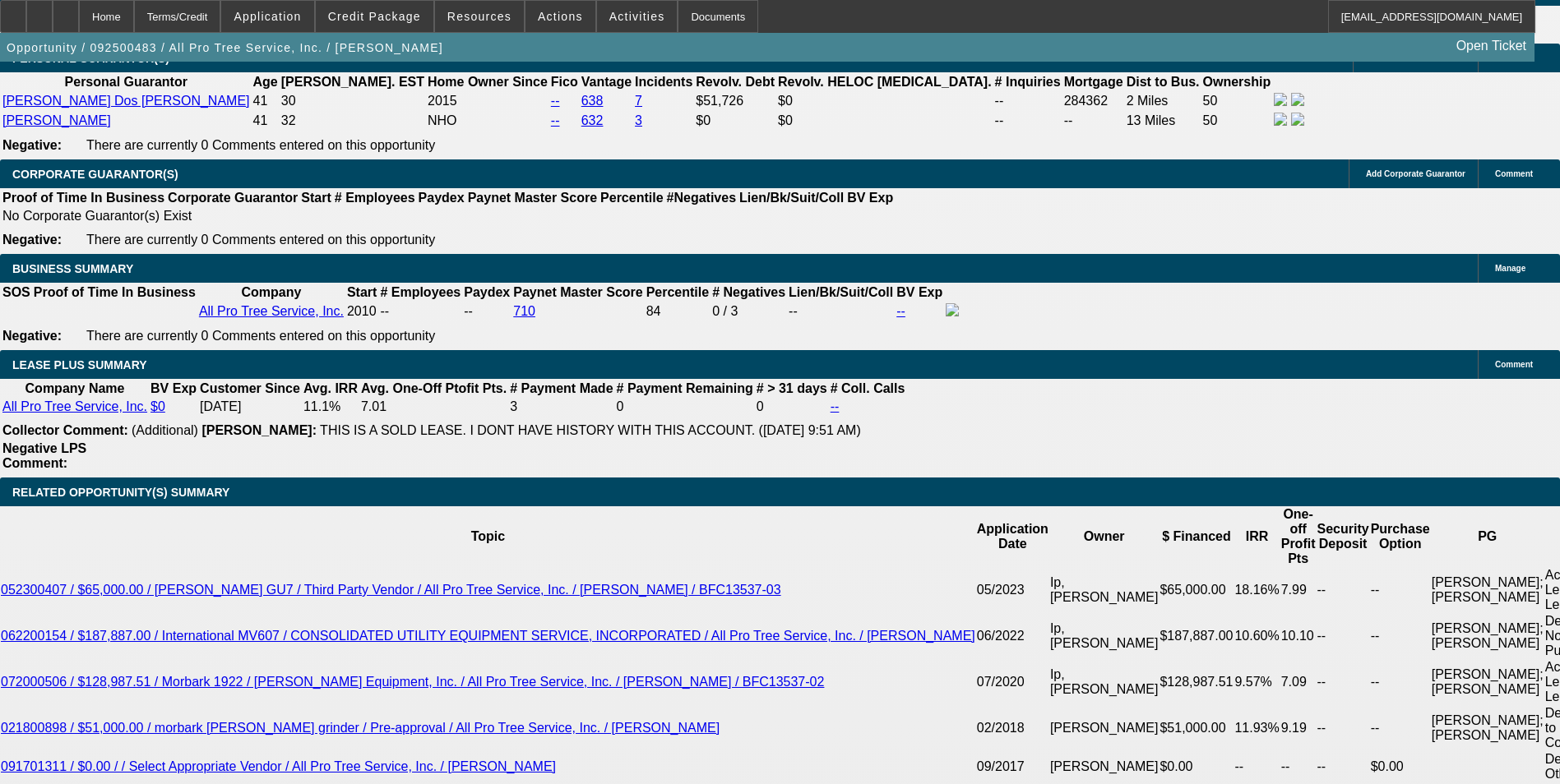
type input "$1,335.88"
type input "15.9"
type input "$1,357.88"
type input "15.9"
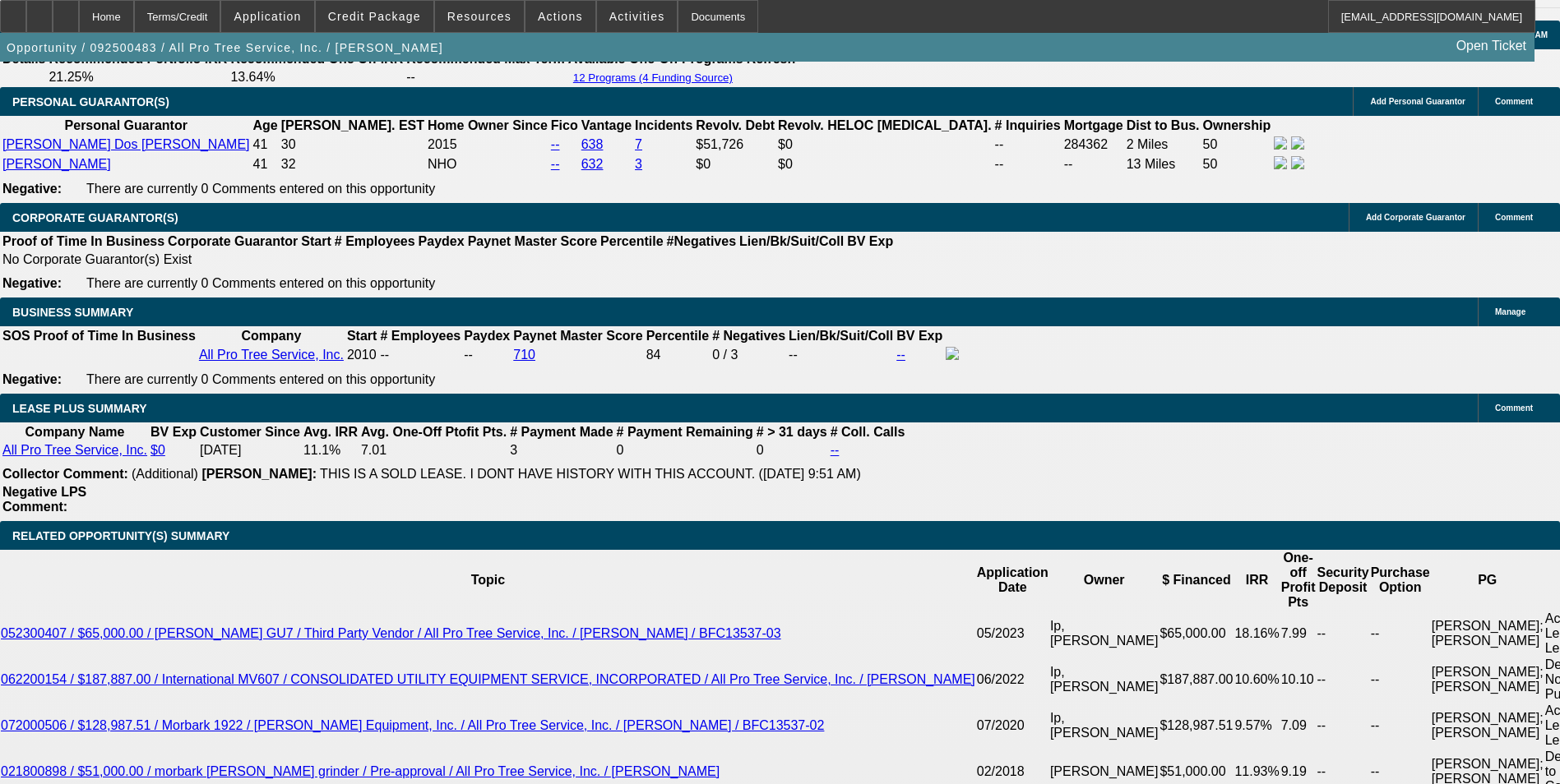
scroll to position [2194, 0]
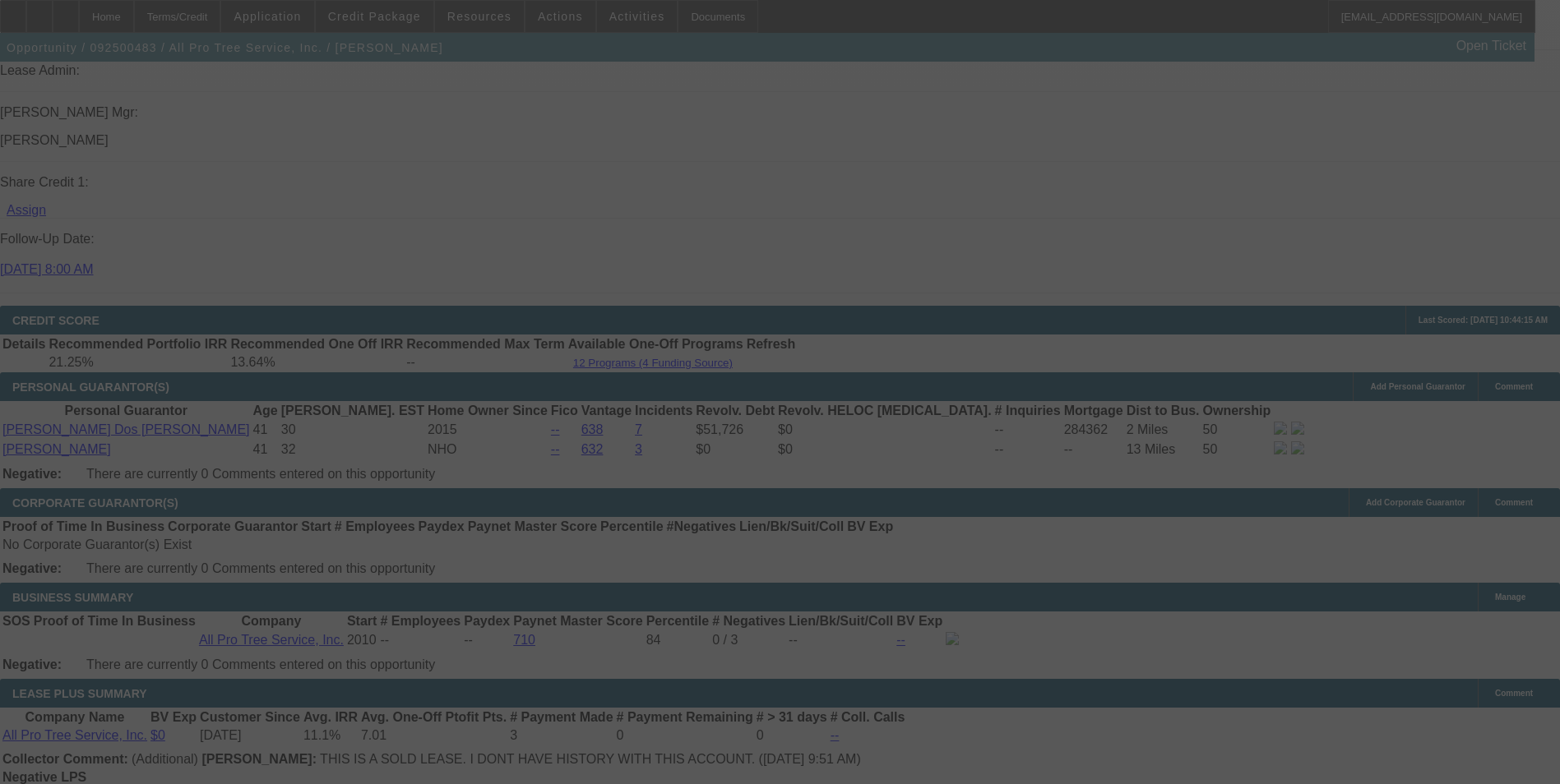
select select "0"
select select "6"
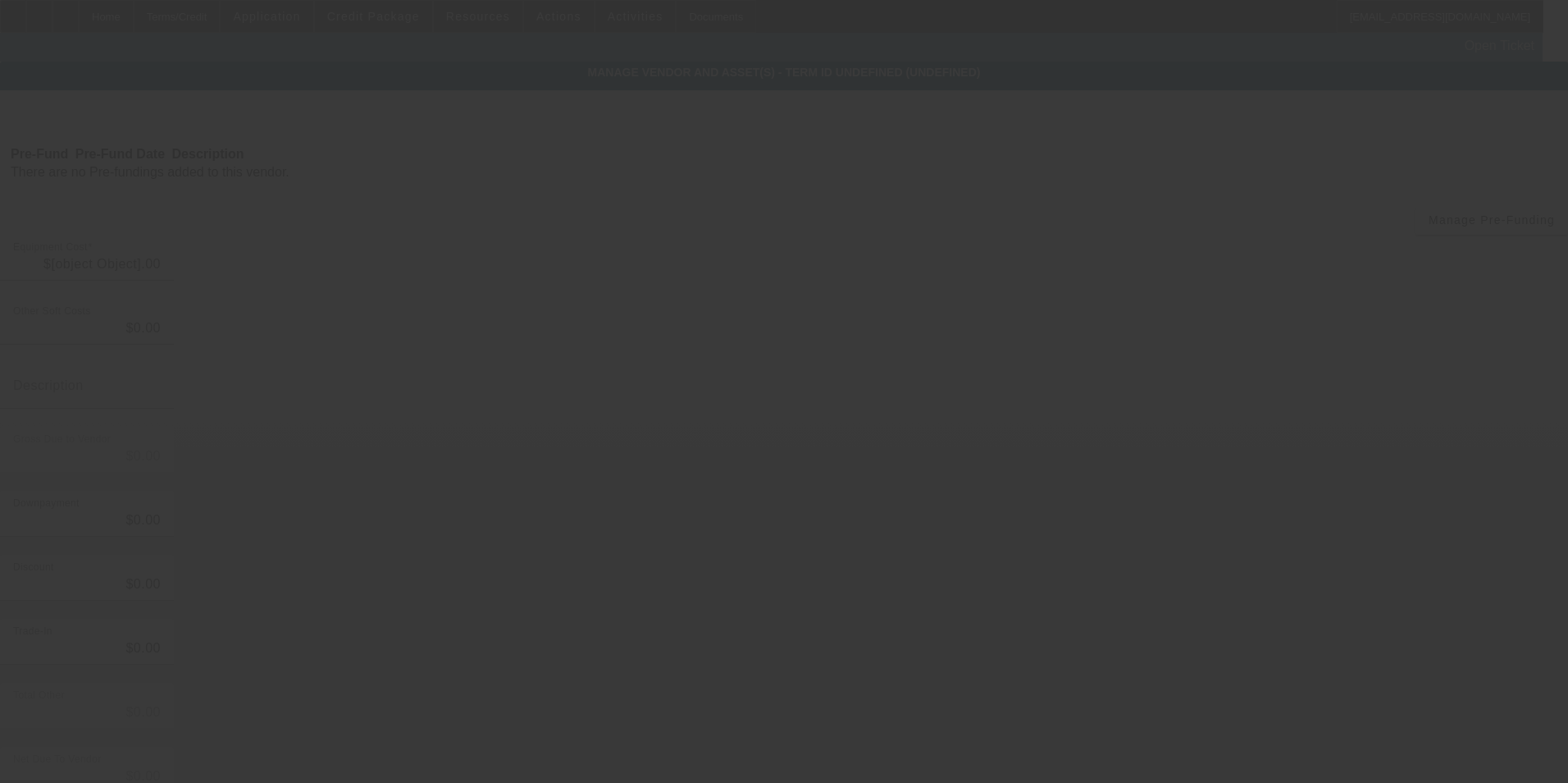
type input "$48,000.00"
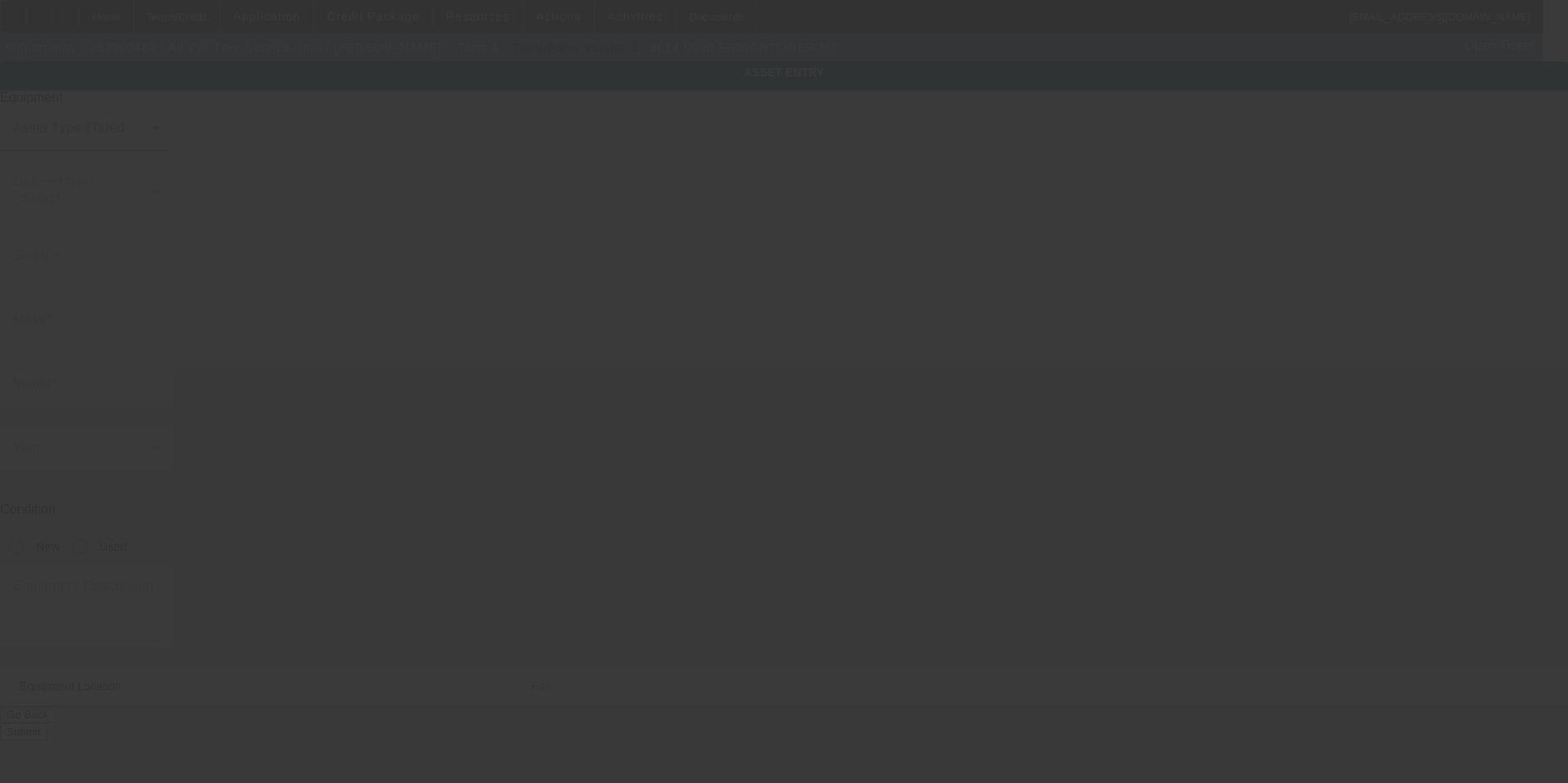
type input "[US_VEHICLE_IDENTIFICATION_NUMBER]"
type input "Freightliner"
type input "M2"
radio input "true"
type textarea "Bucket truck"
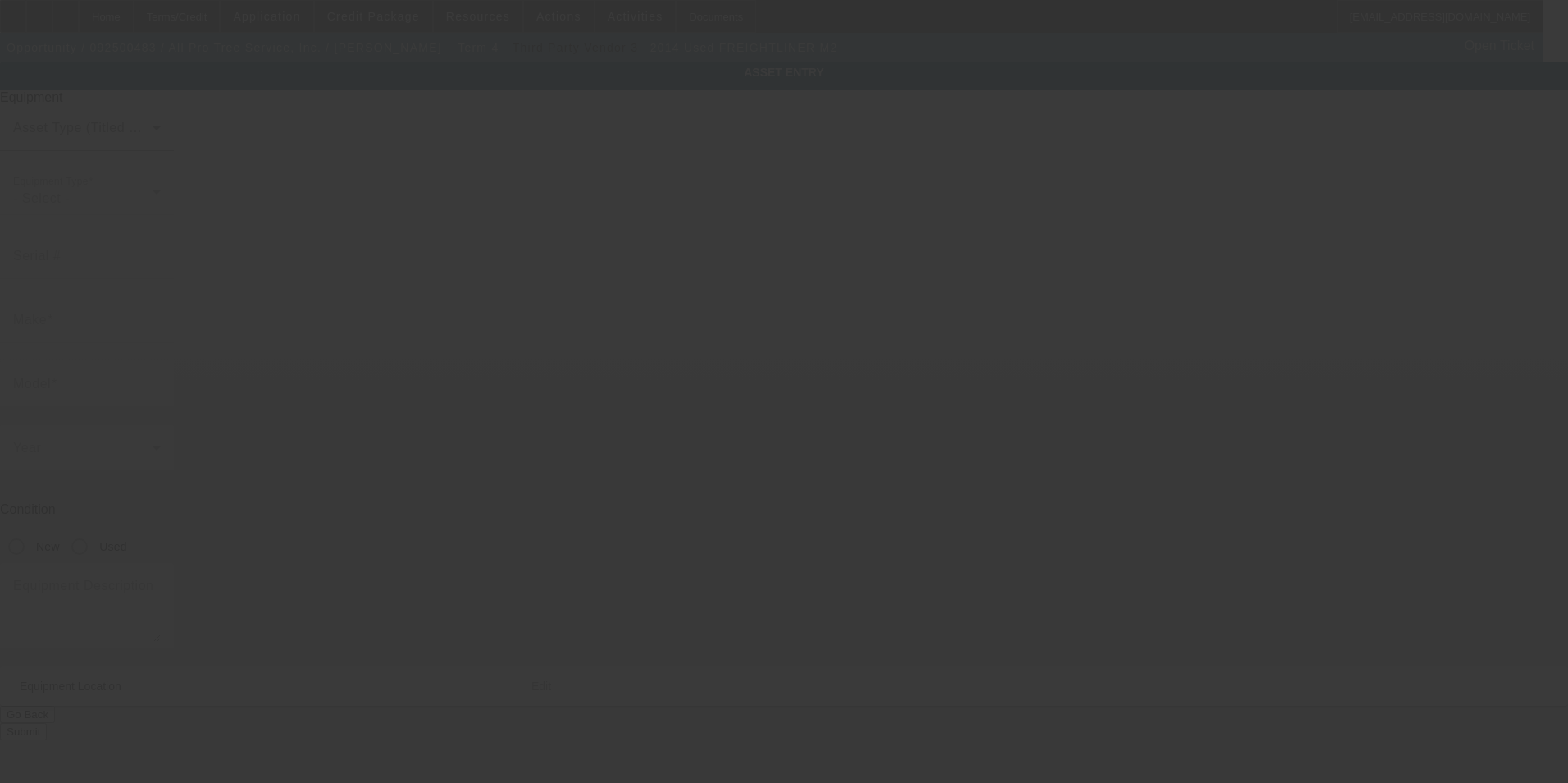
type input "[STREET_ADDRESS][US_STATE]"
type input "[PERSON_NAME]"
type input "01749"
type input "[GEOGRAPHIC_DATA]"
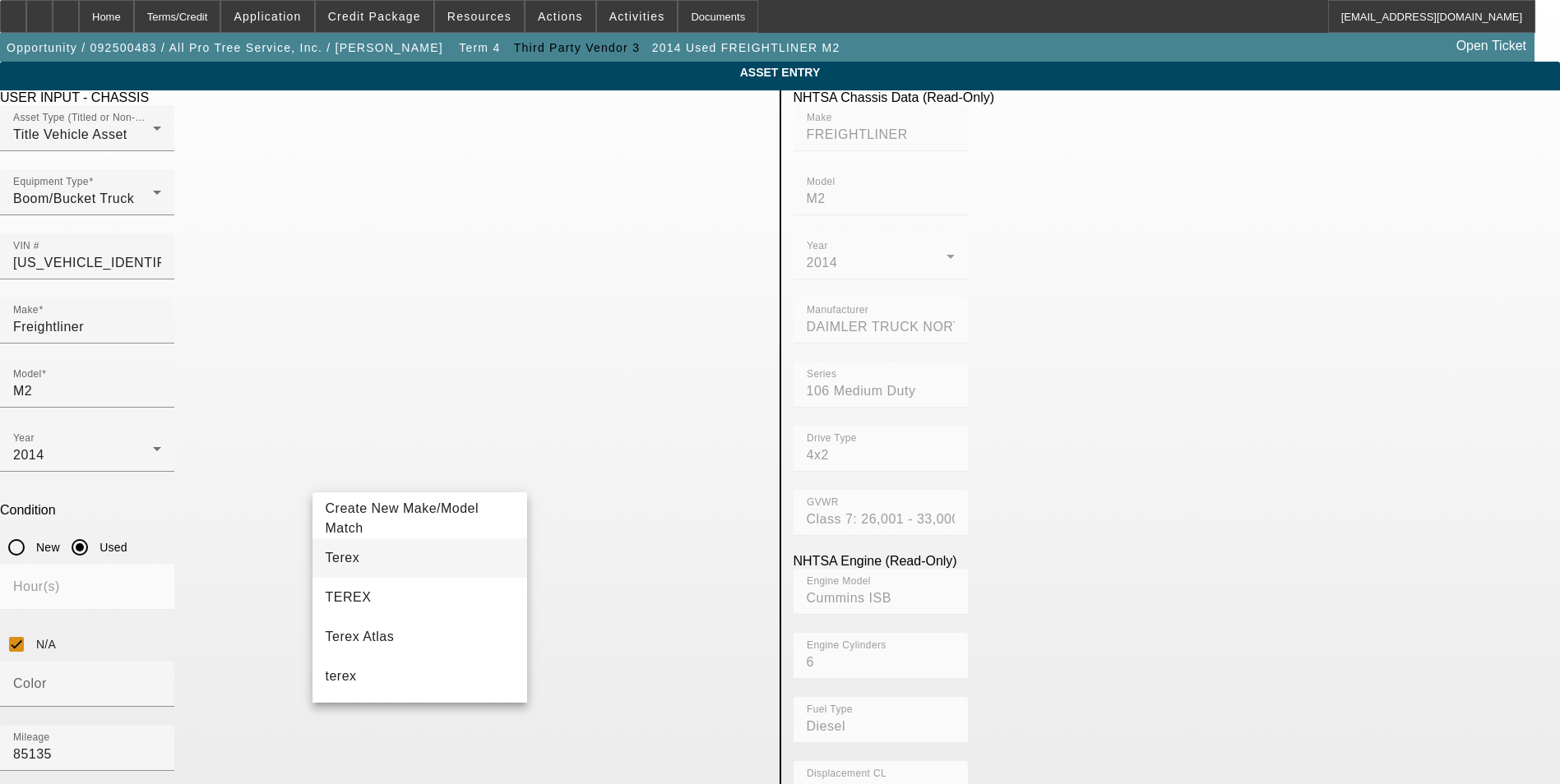
type input "Terex"
click at [390, 560] on mat-option "Terex" at bounding box center [420, 558] width 216 height 40
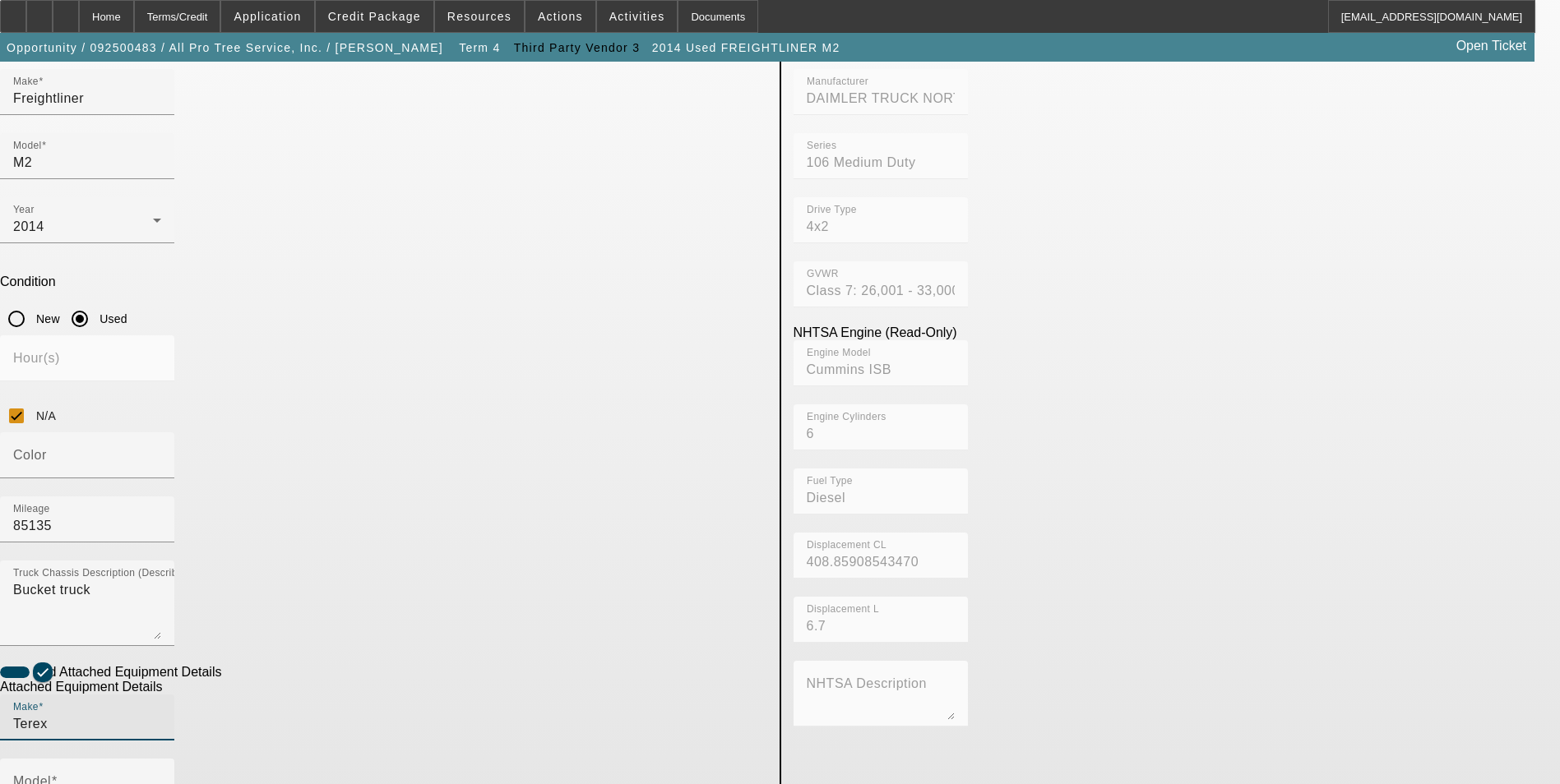
scroll to position [246, 0]
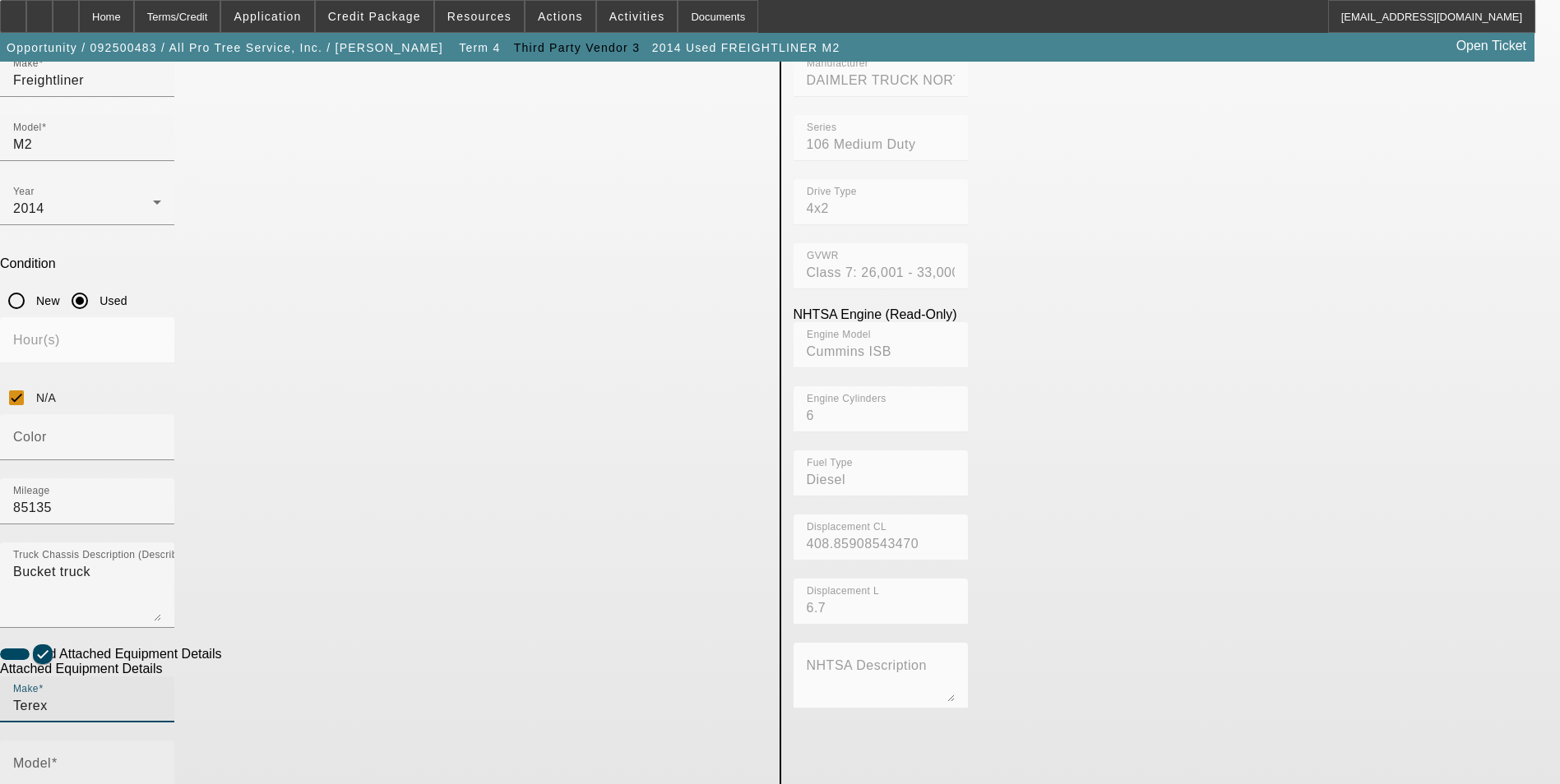
click at [161, 760] on input "Model" at bounding box center [86, 770] width 148 height 20
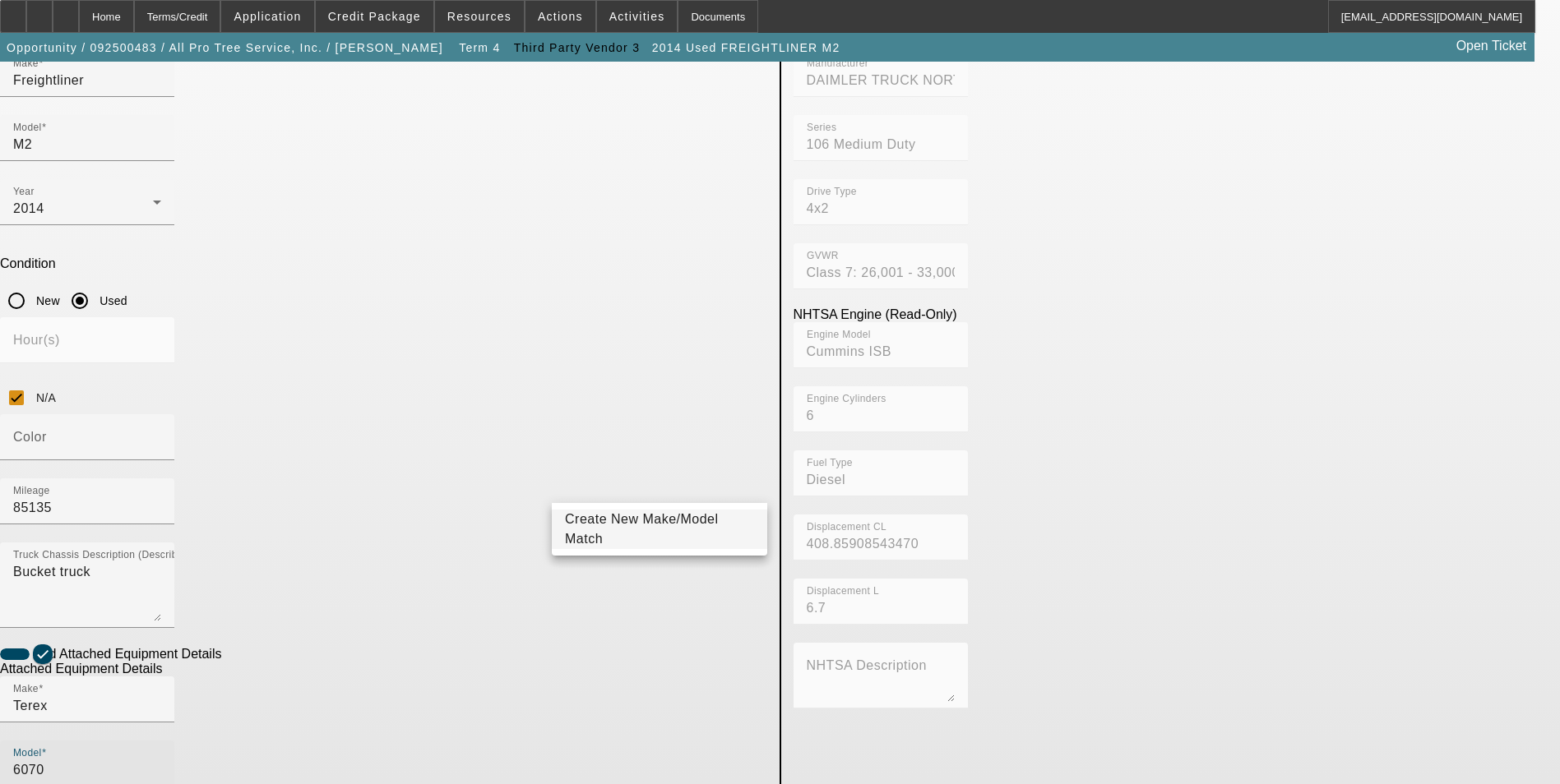
type input "6070"
click at [626, 527] on span "Create New Make/Model Match" at bounding box center [641, 529] width 154 height 34
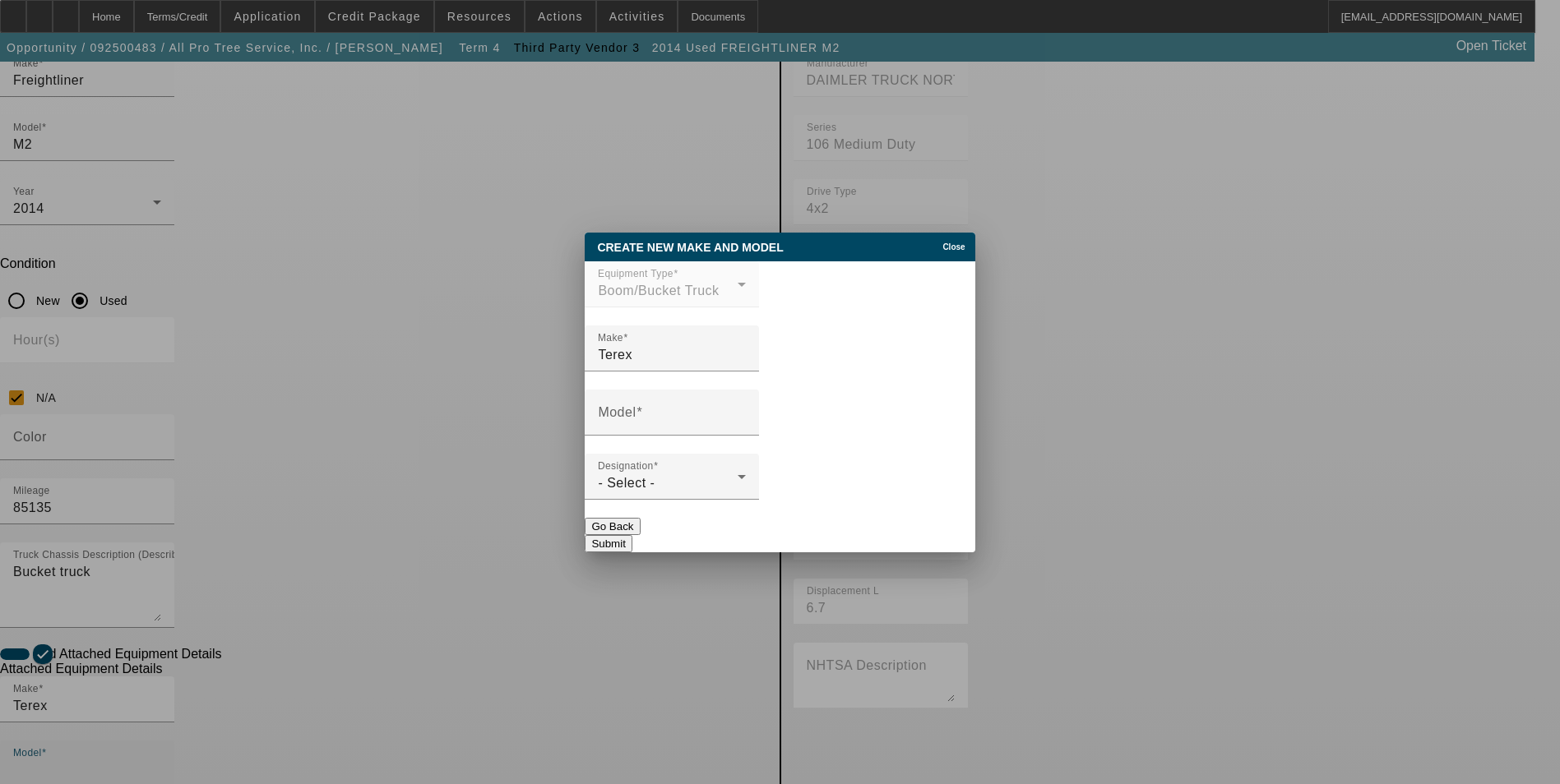
scroll to position [0, 0]
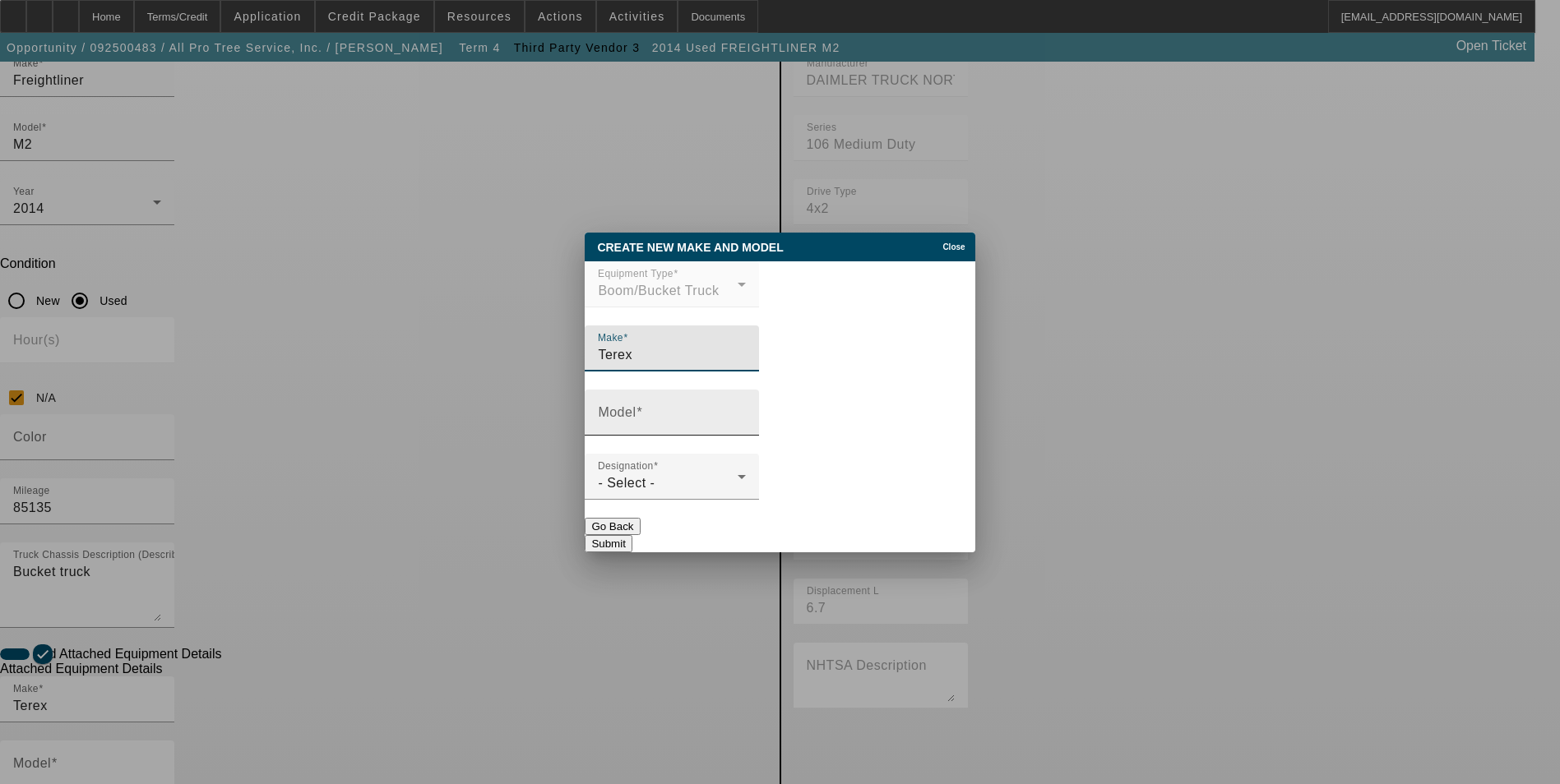
click at [717, 429] on input "Model" at bounding box center [672, 419] width 148 height 20
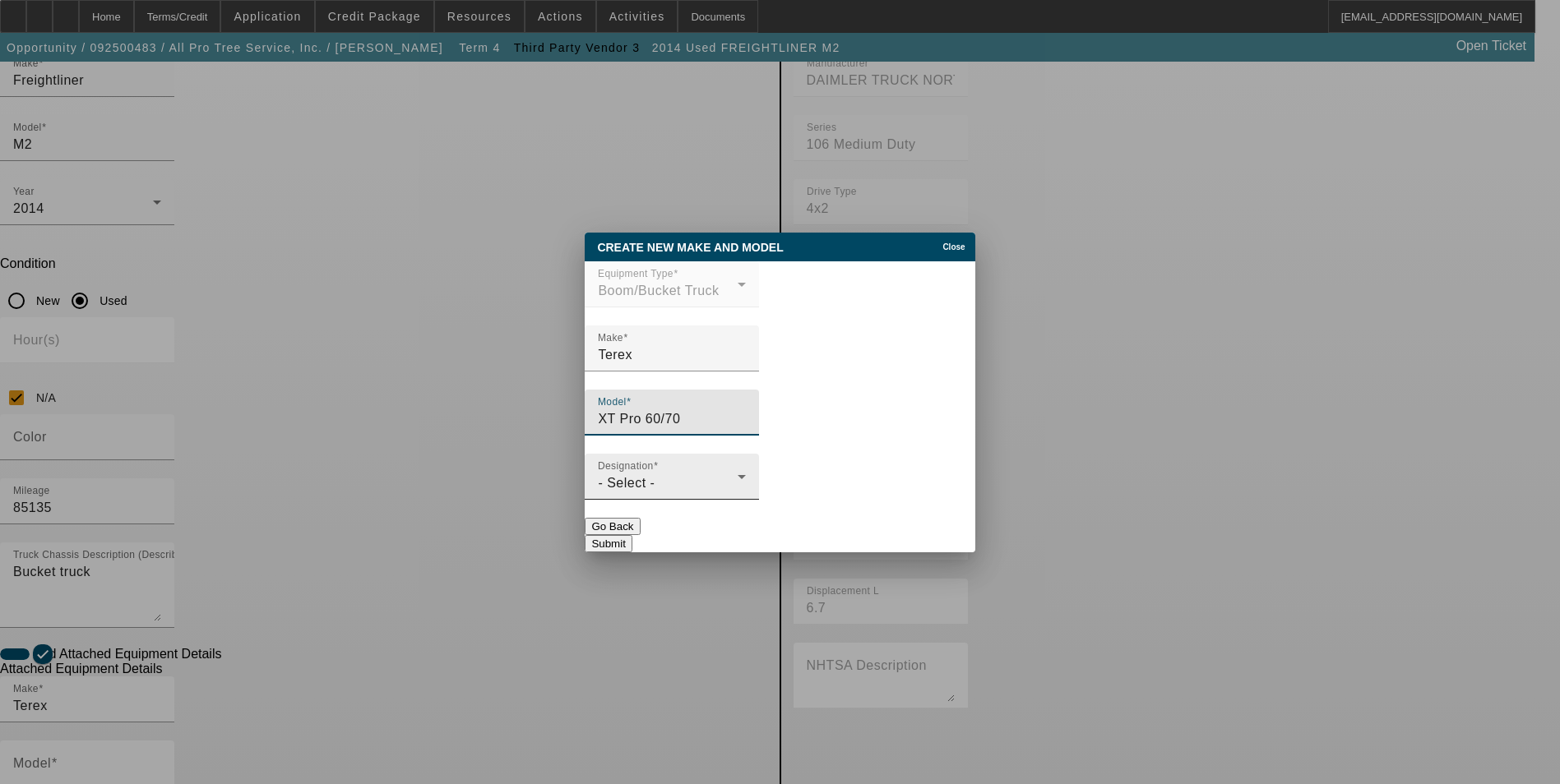
type input "XT Pro 60/70"
click at [708, 471] on div "Designation - Select -" at bounding box center [672, 476] width 148 height 46
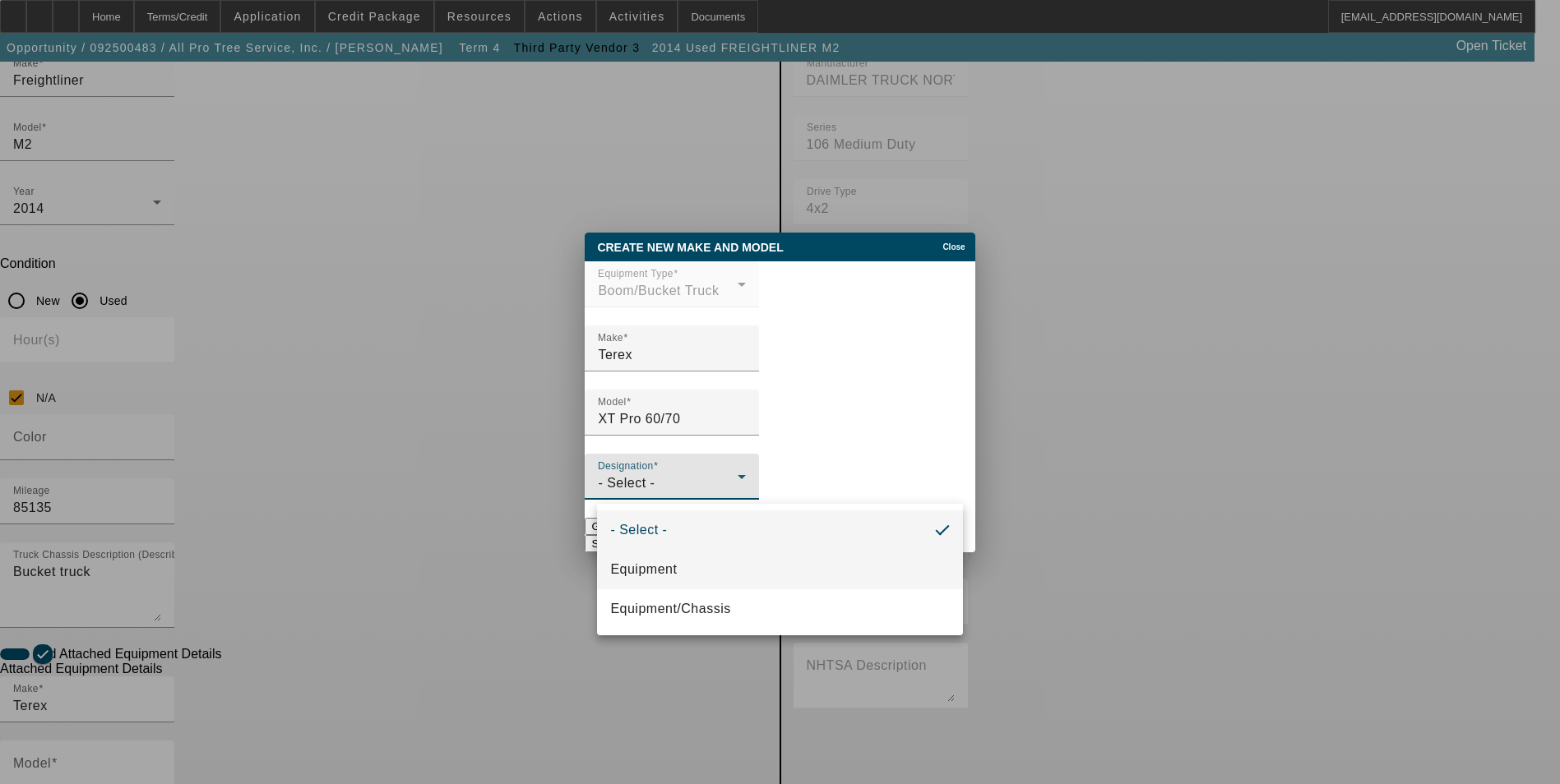
drag, startPoint x: 687, startPoint y: 564, endPoint x: 697, endPoint y: 558, distance: 11.7
click at [688, 563] on mat-option "Equipment" at bounding box center [780, 569] width 365 height 40
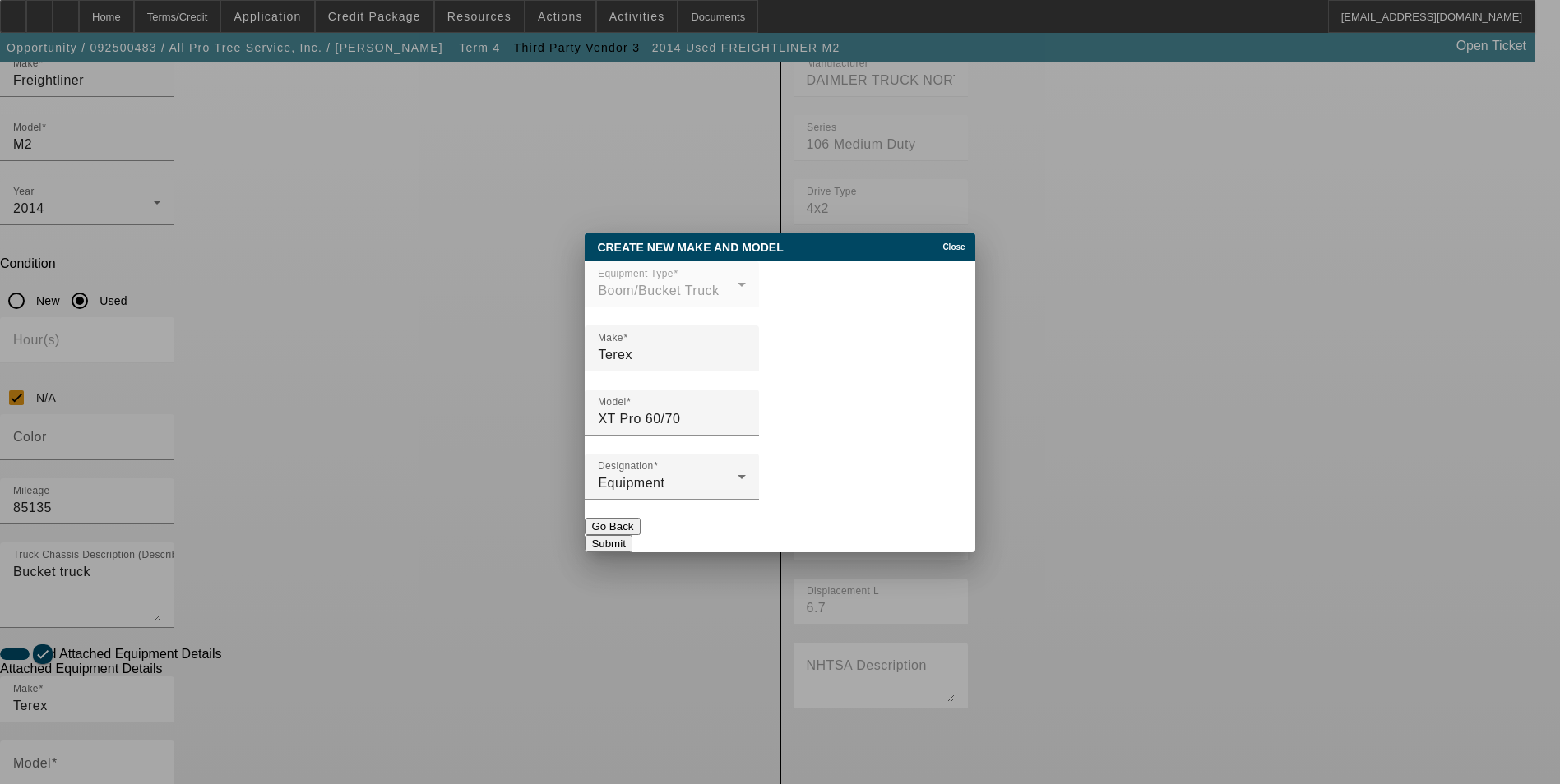
click at [632, 535] on button "Submit" at bounding box center [607, 542] width 47 height 17
type input "XT Pro 60/70"
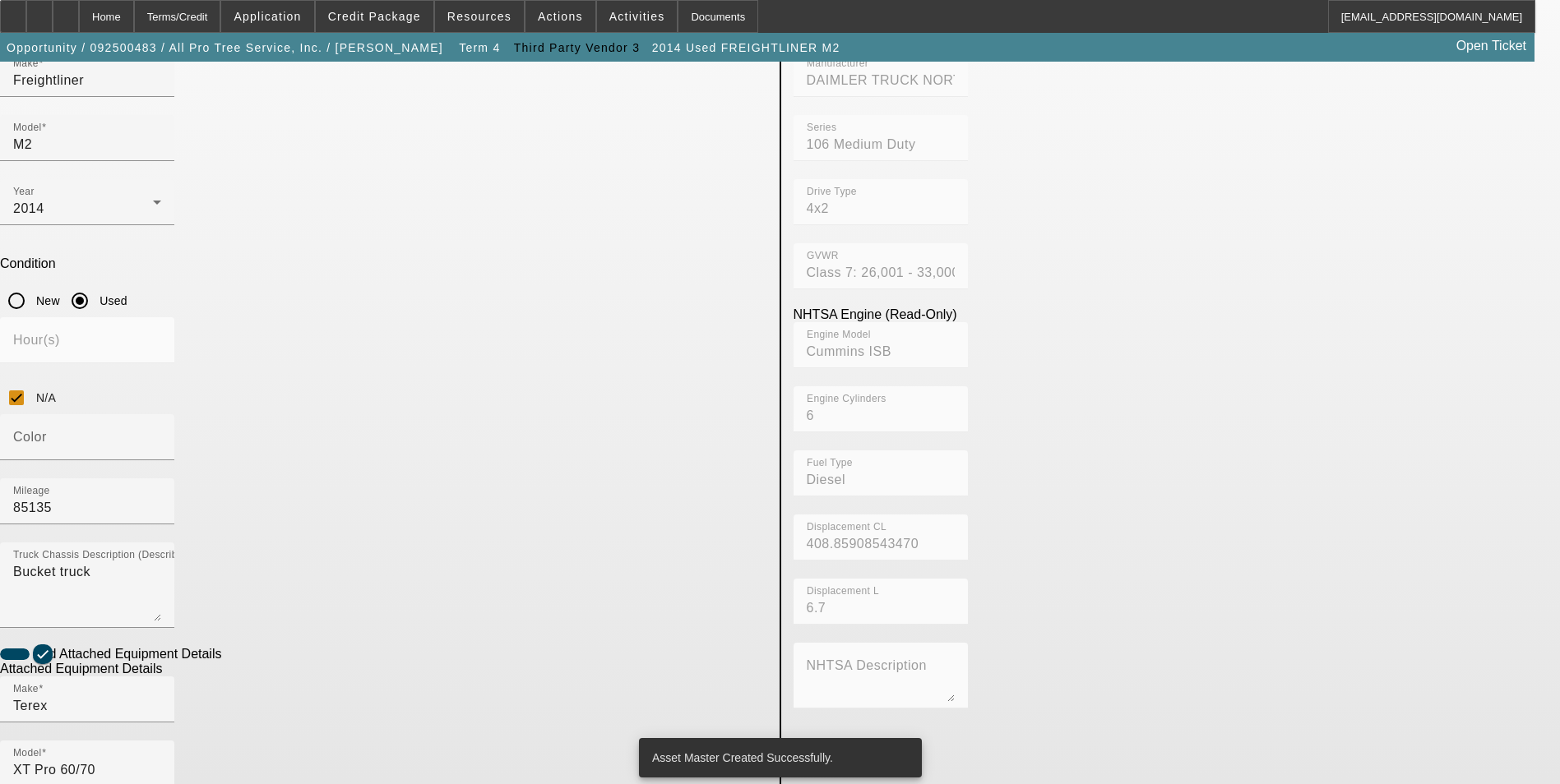
radio input "true"
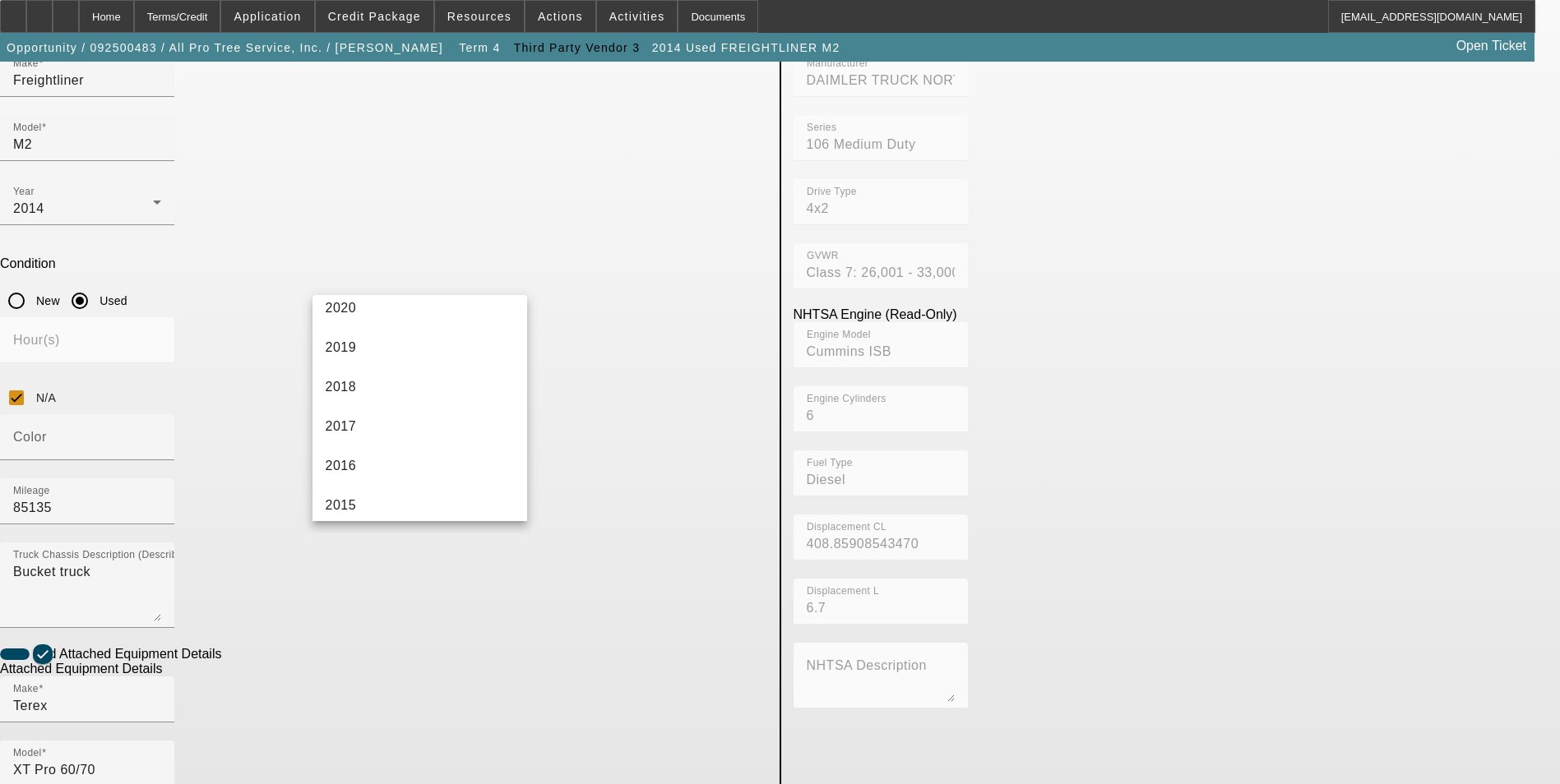
scroll to position [411, 0]
click at [414, 452] on mat-option "2014" at bounding box center [420, 463] width 216 height 40
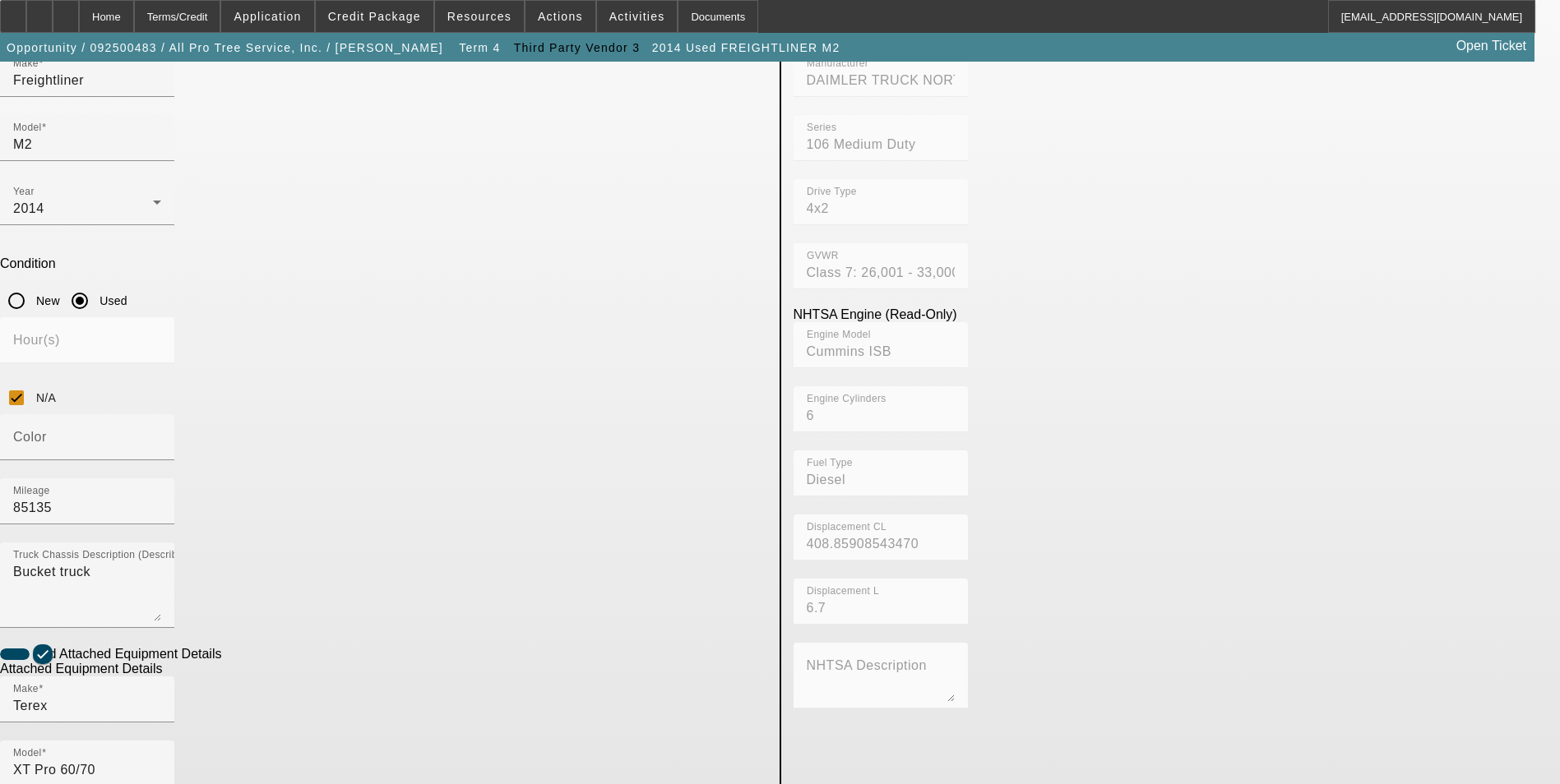
checkbox input "true"
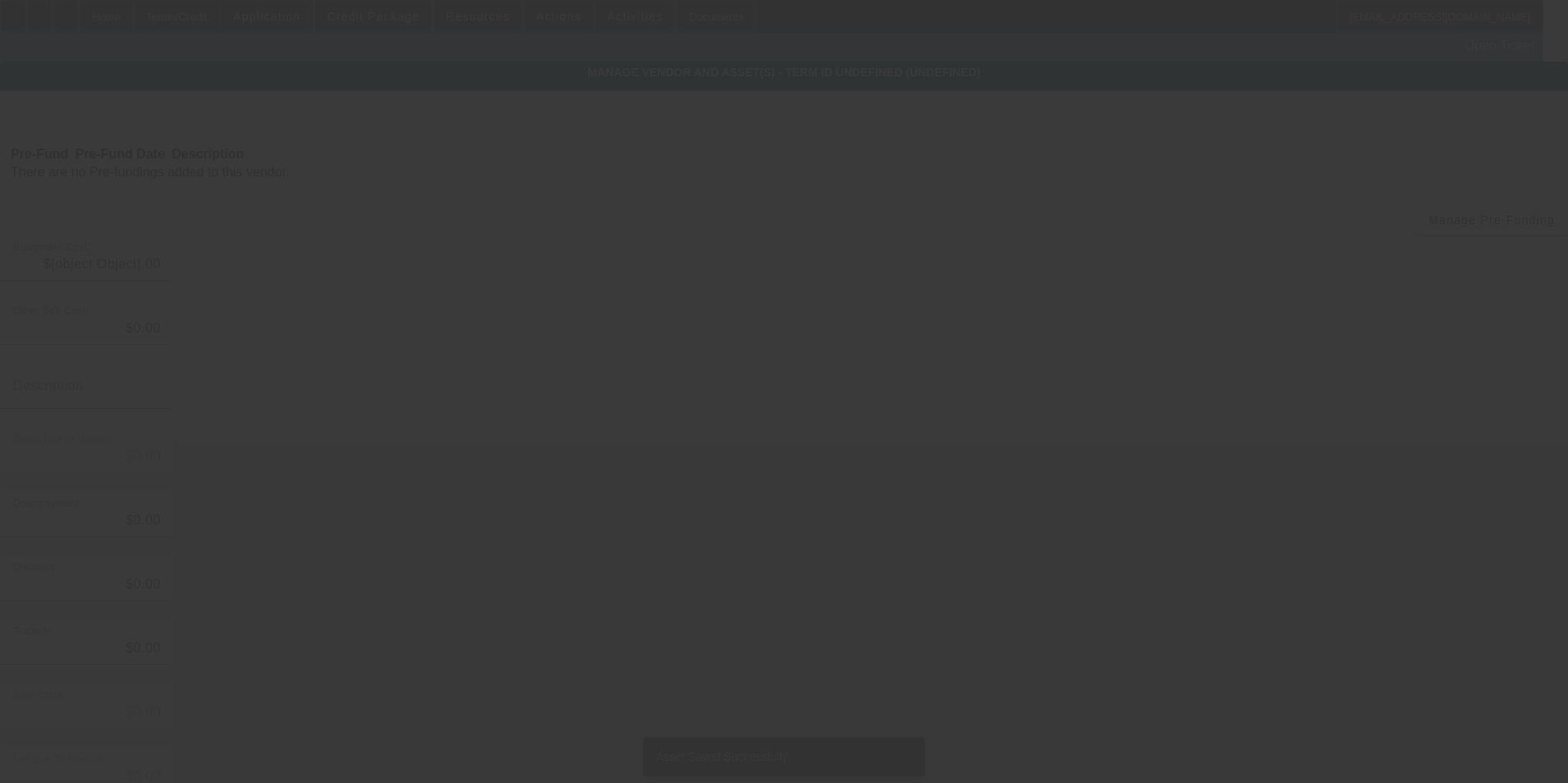
type input "$48,000.00"
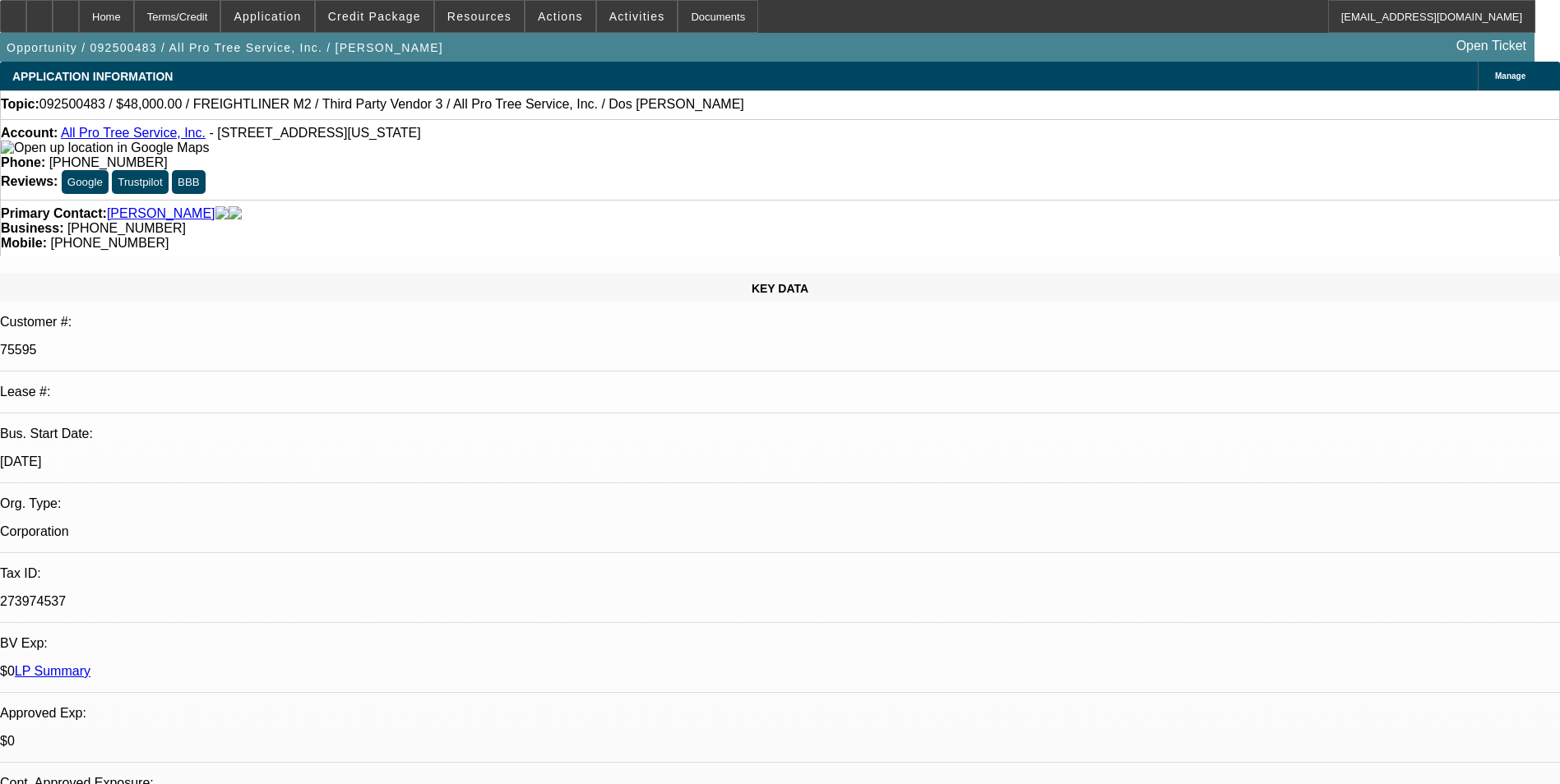
select select "0"
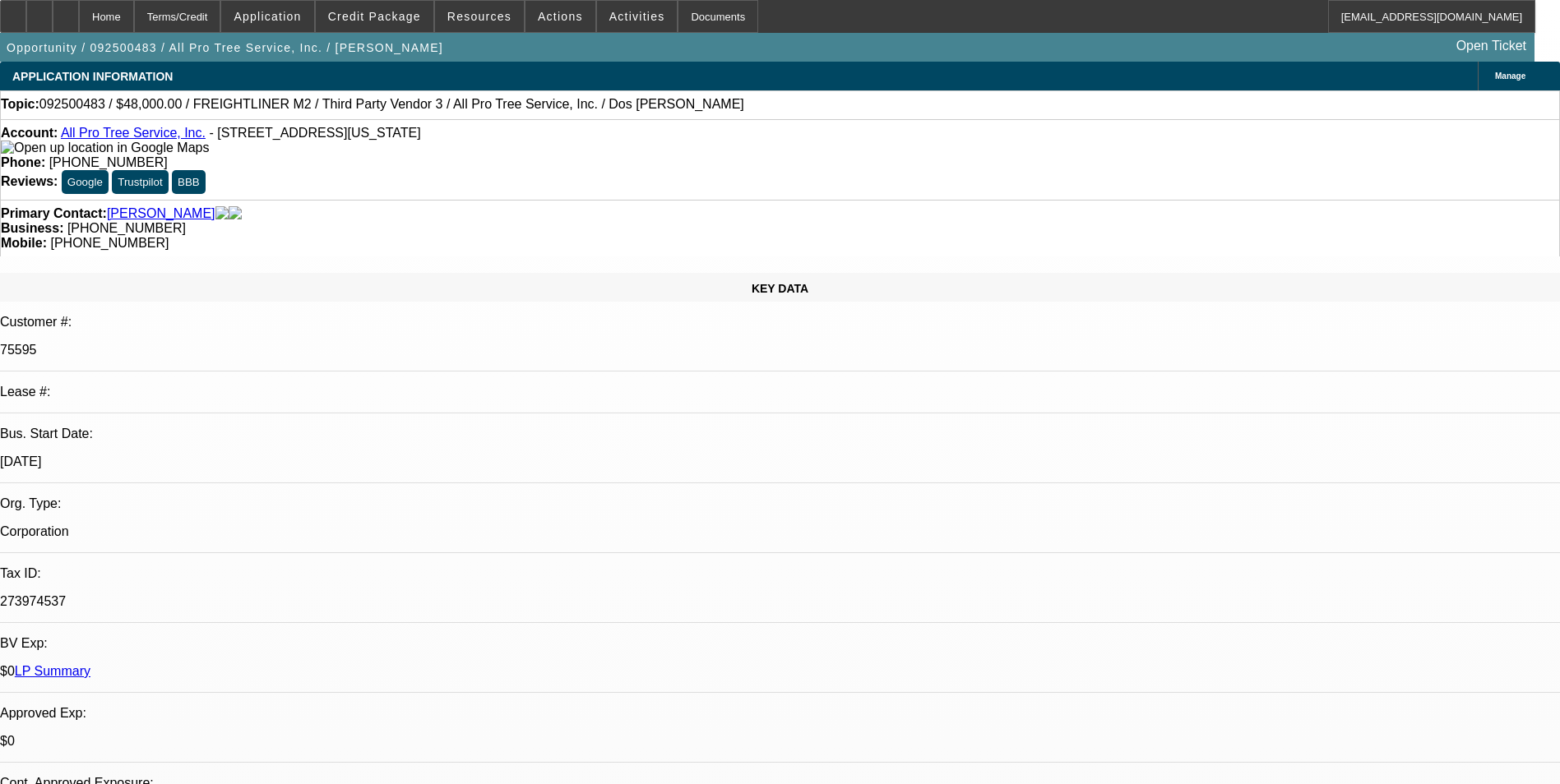
select select "0"
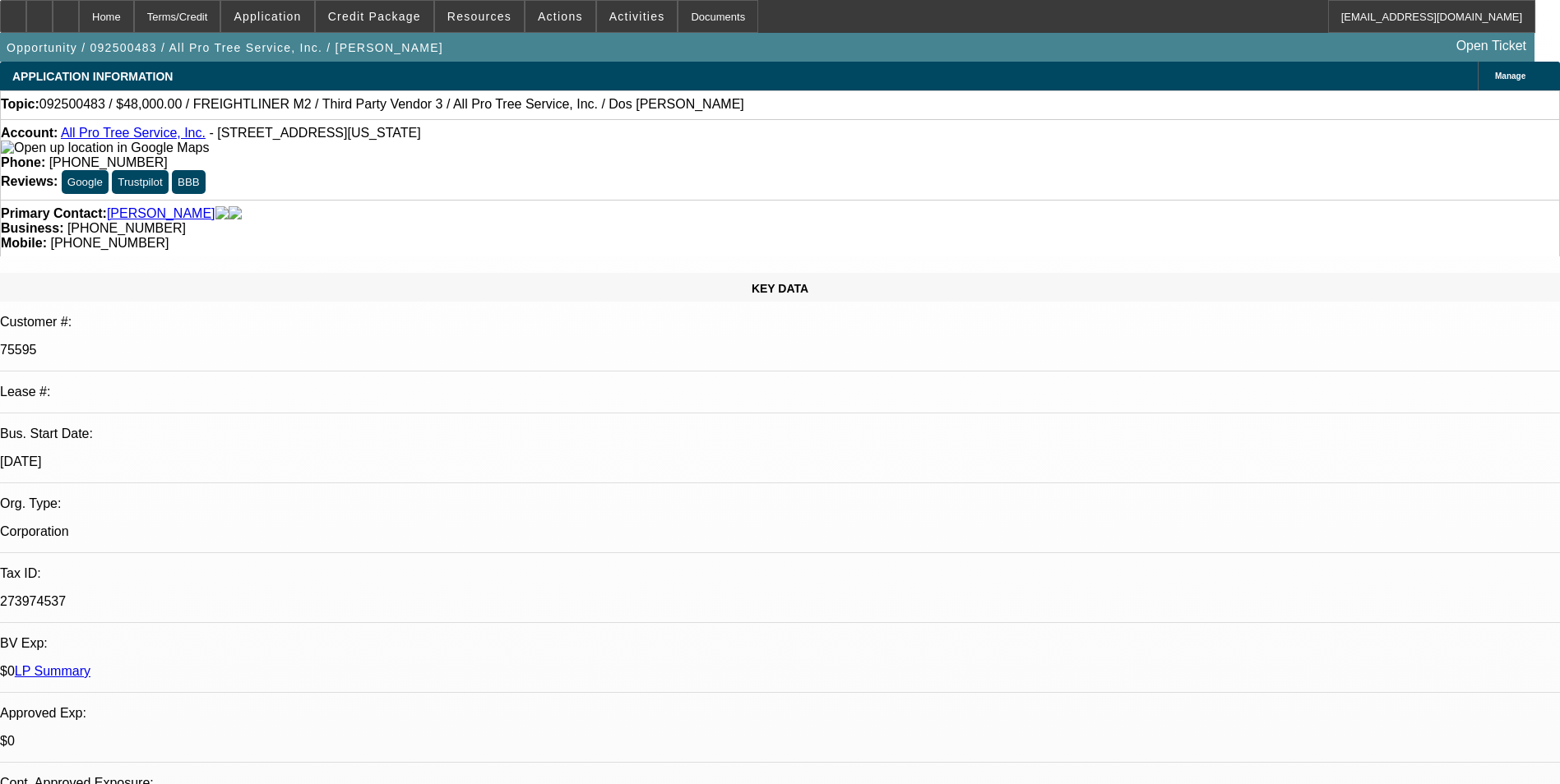
select select "0"
select select "1"
select select "6"
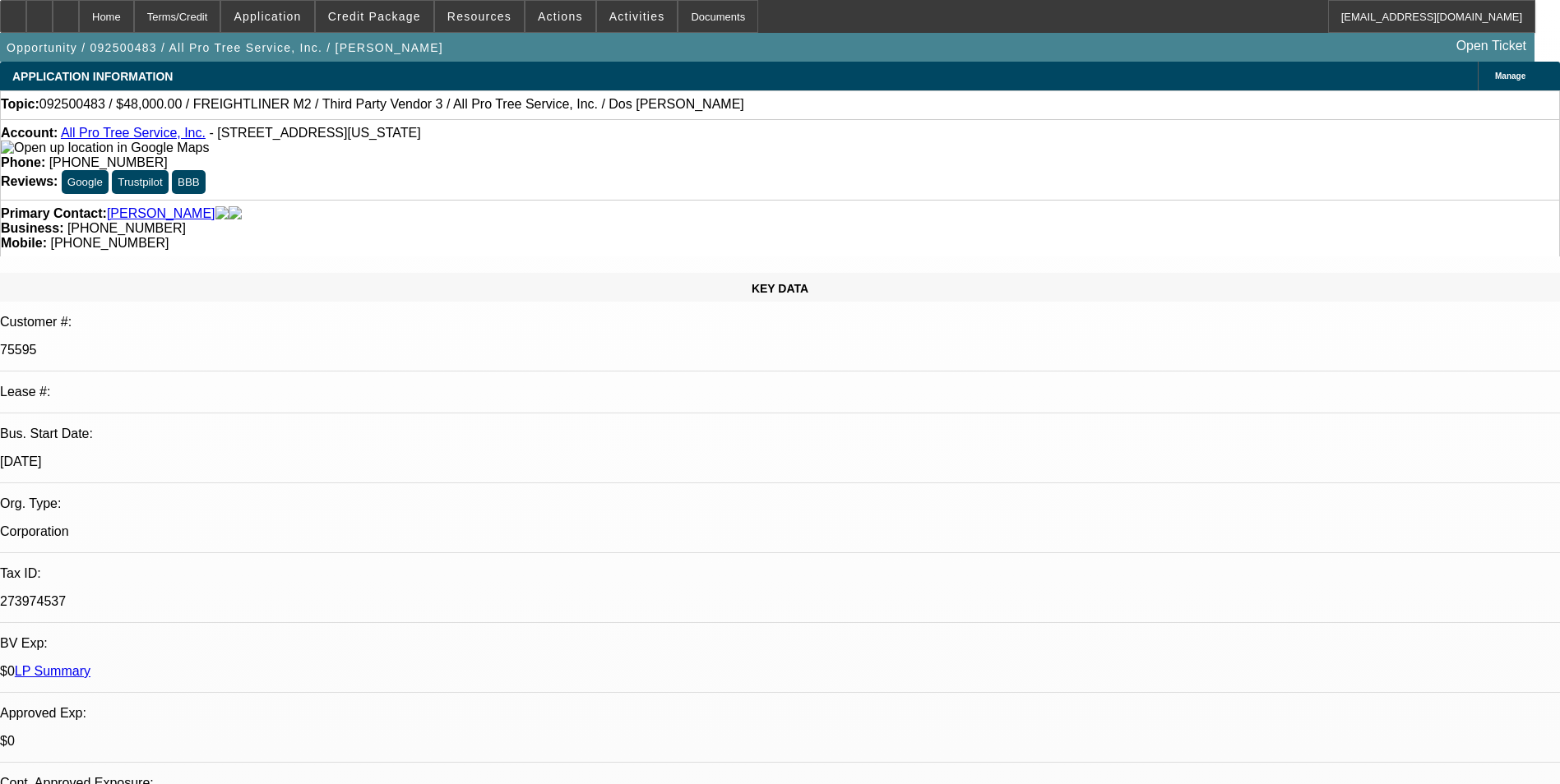
select select "1"
select select "6"
select select "1"
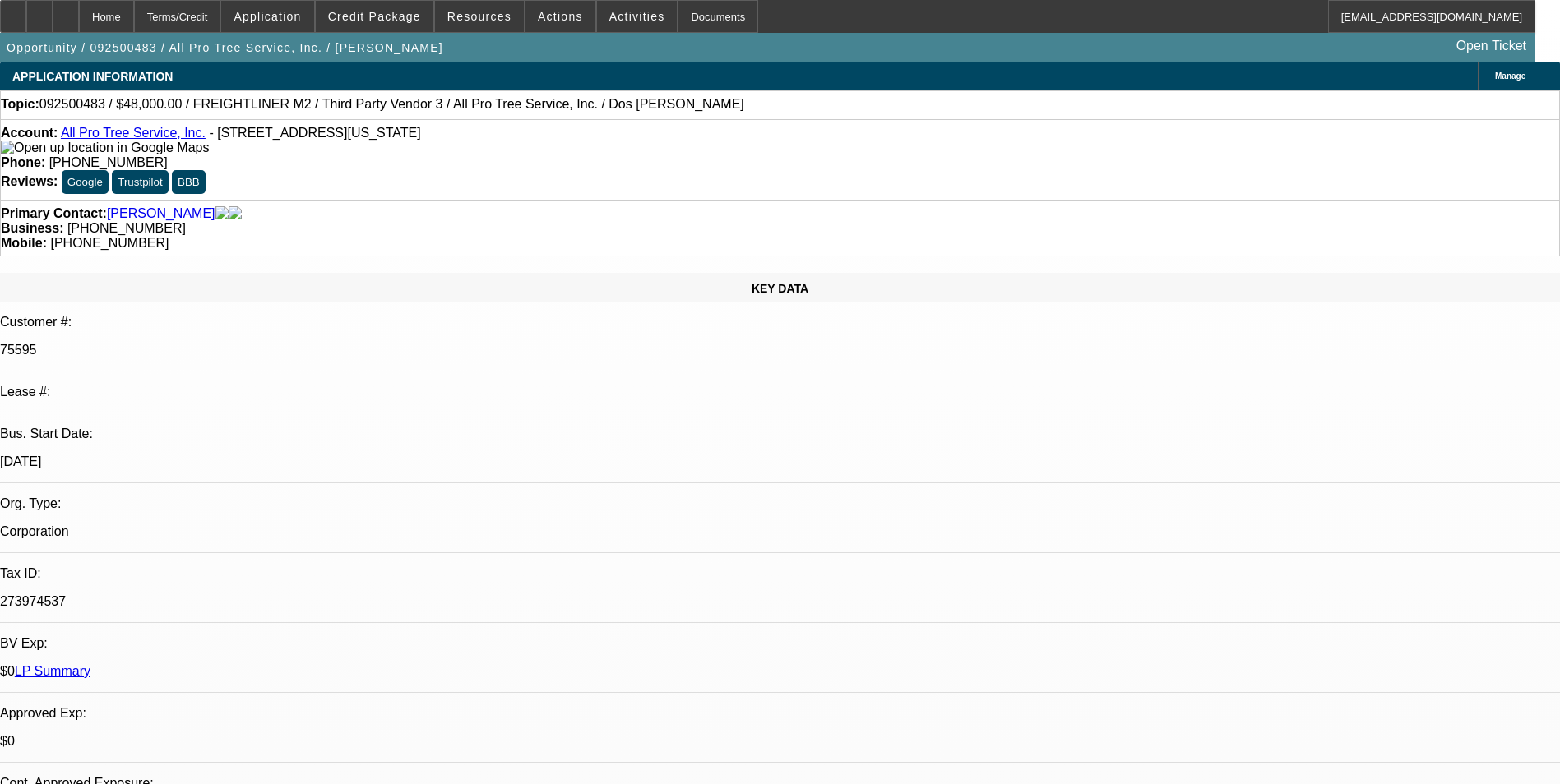
select select "6"
select select "1"
select select "6"
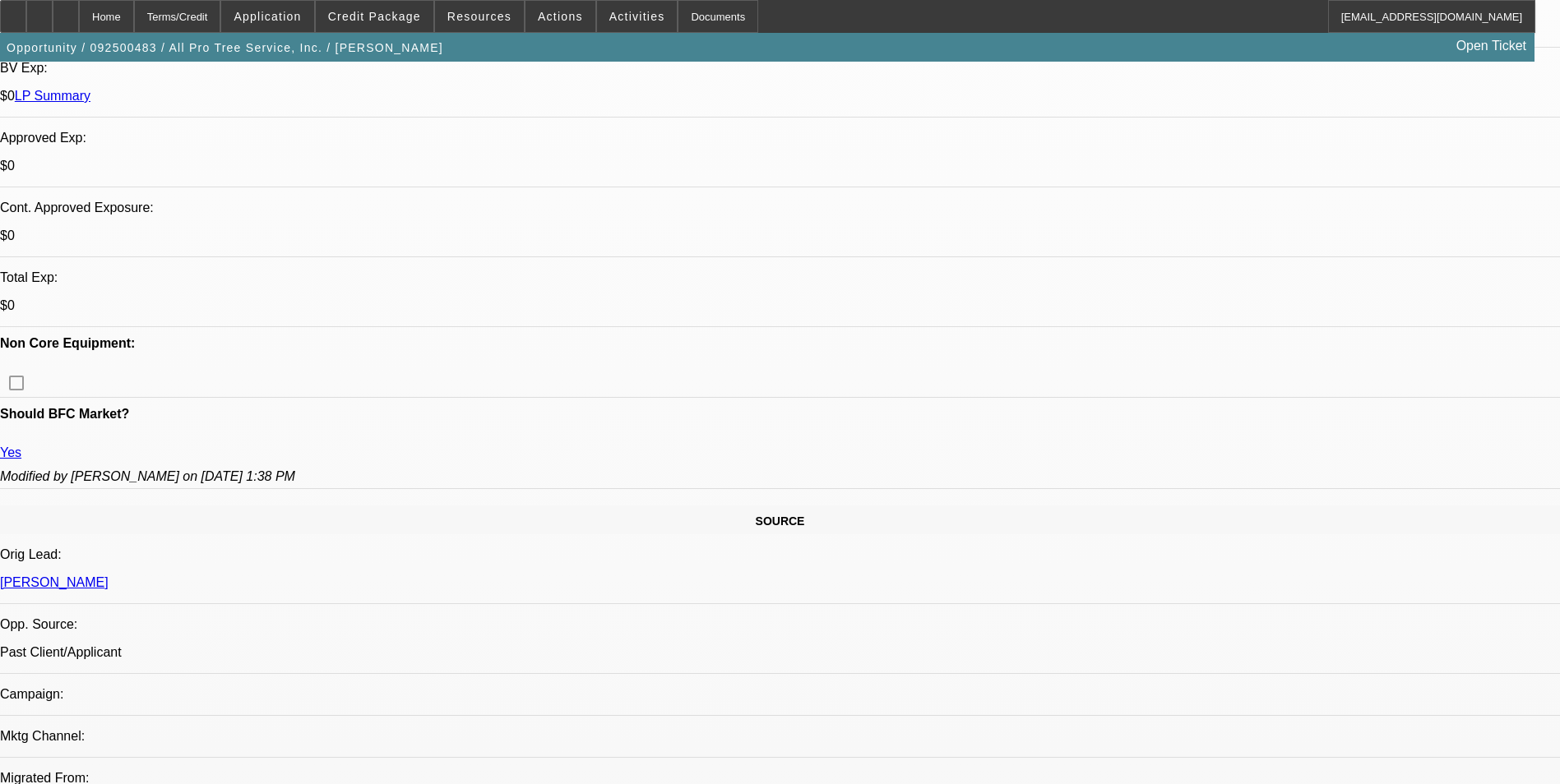
scroll to position [822, 0]
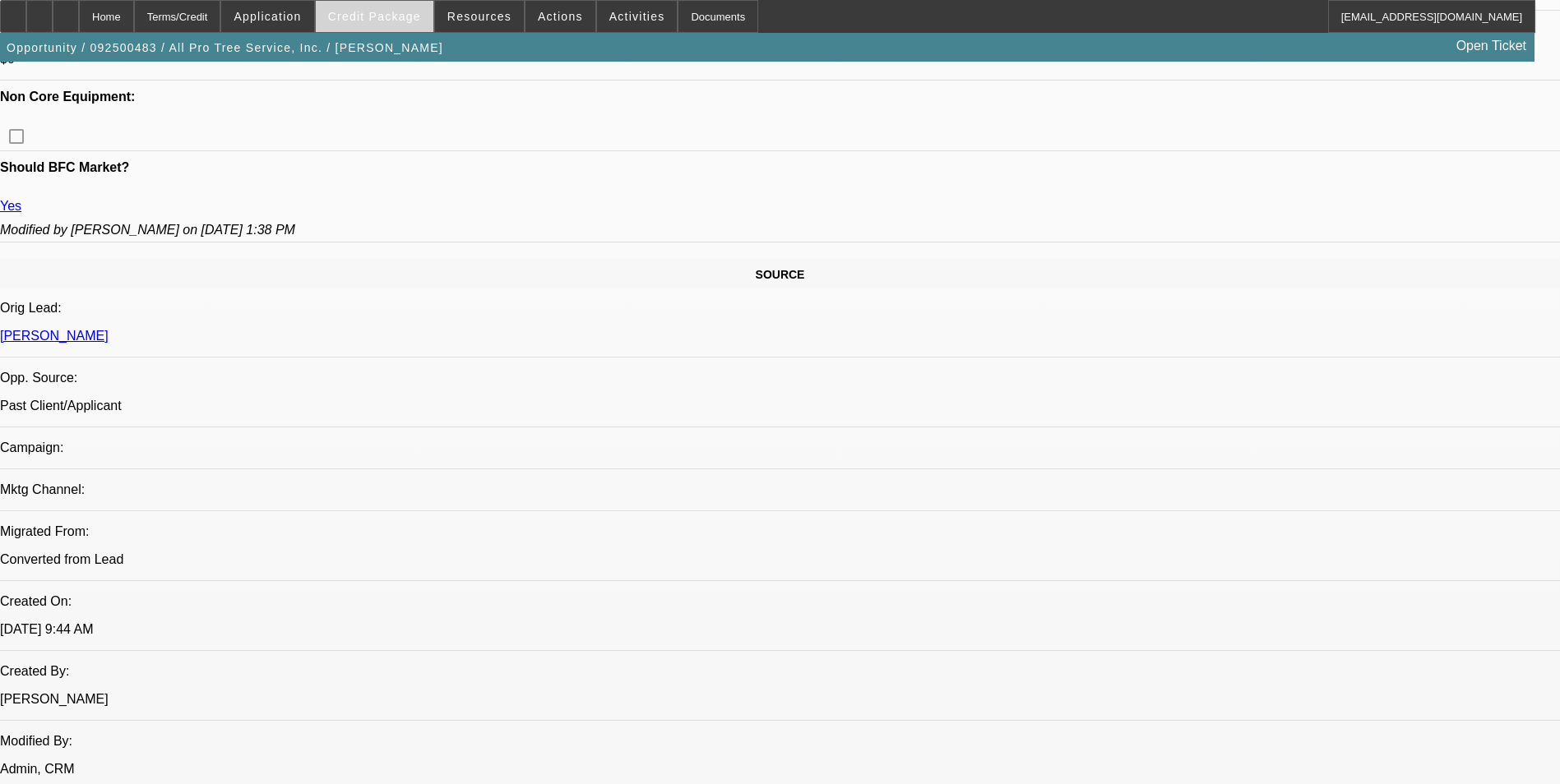
click at [405, 22] on span "Credit Package" at bounding box center [374, 16] width 93 height 13
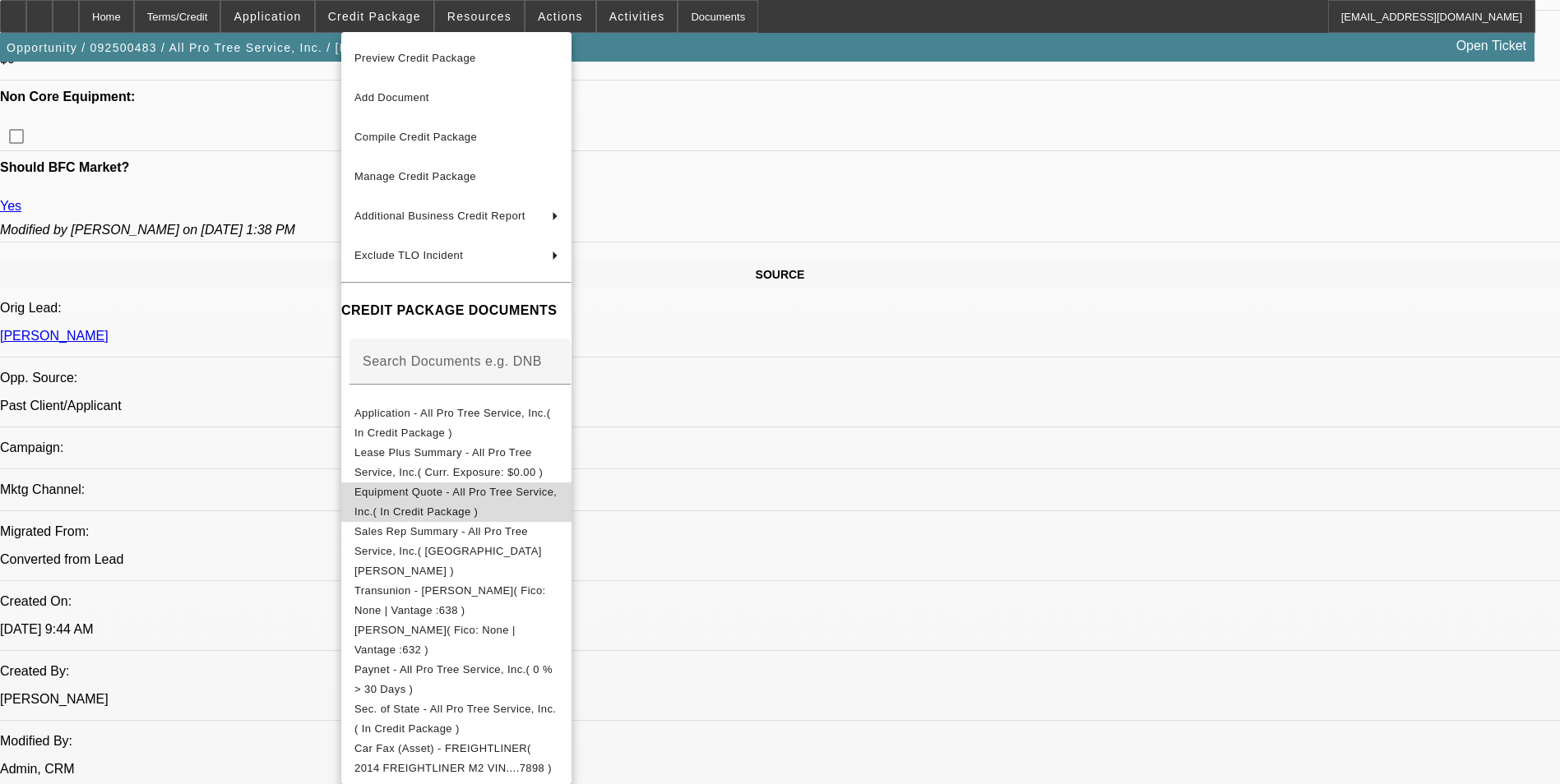
click at [494, 499] on span "Equipment Quote - All Pro Tree Service, Inc.( In Credit Package )" at bounding box center [456, 502] width 202 height 32
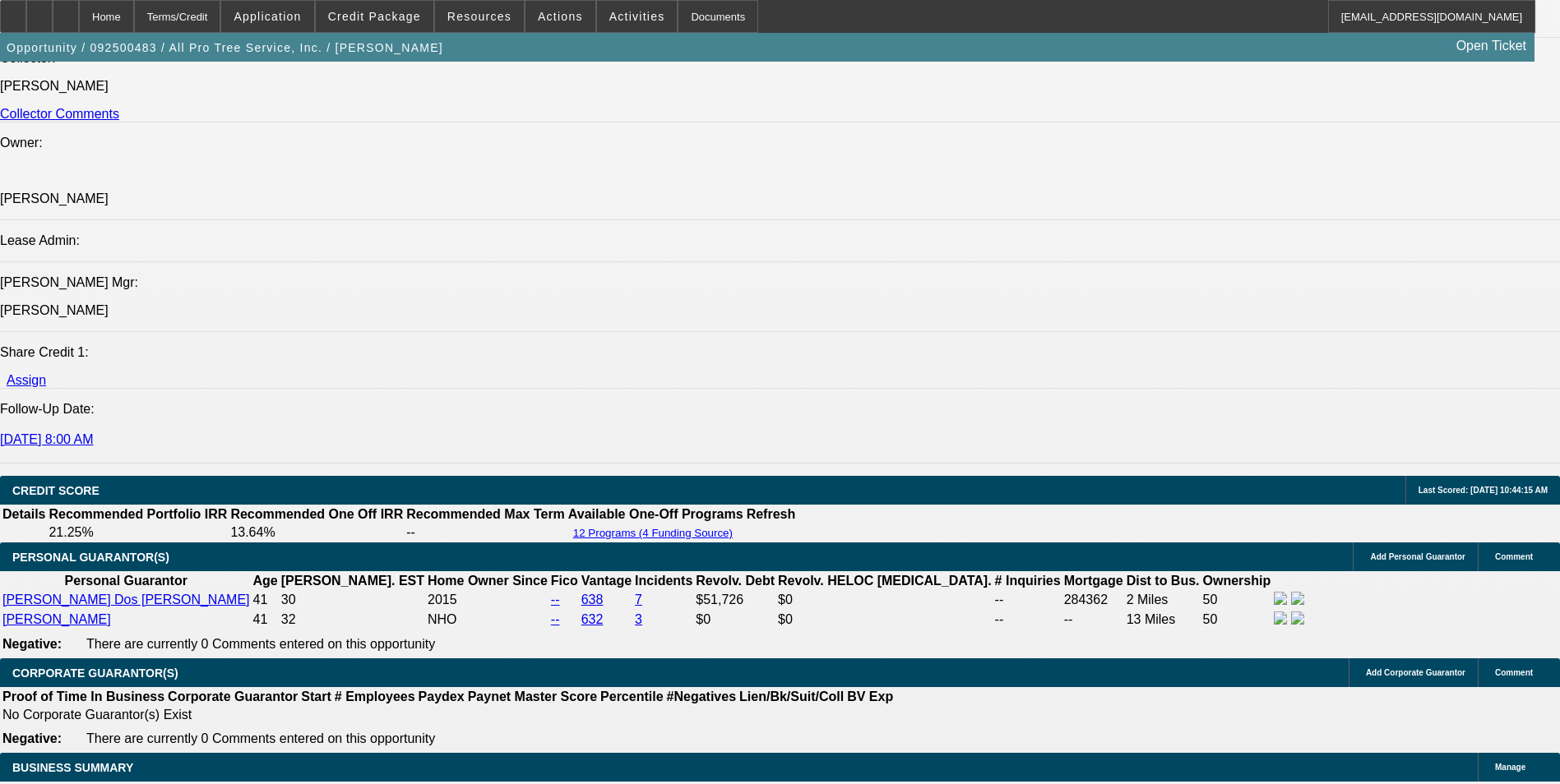
scroll to position [2302, 0]
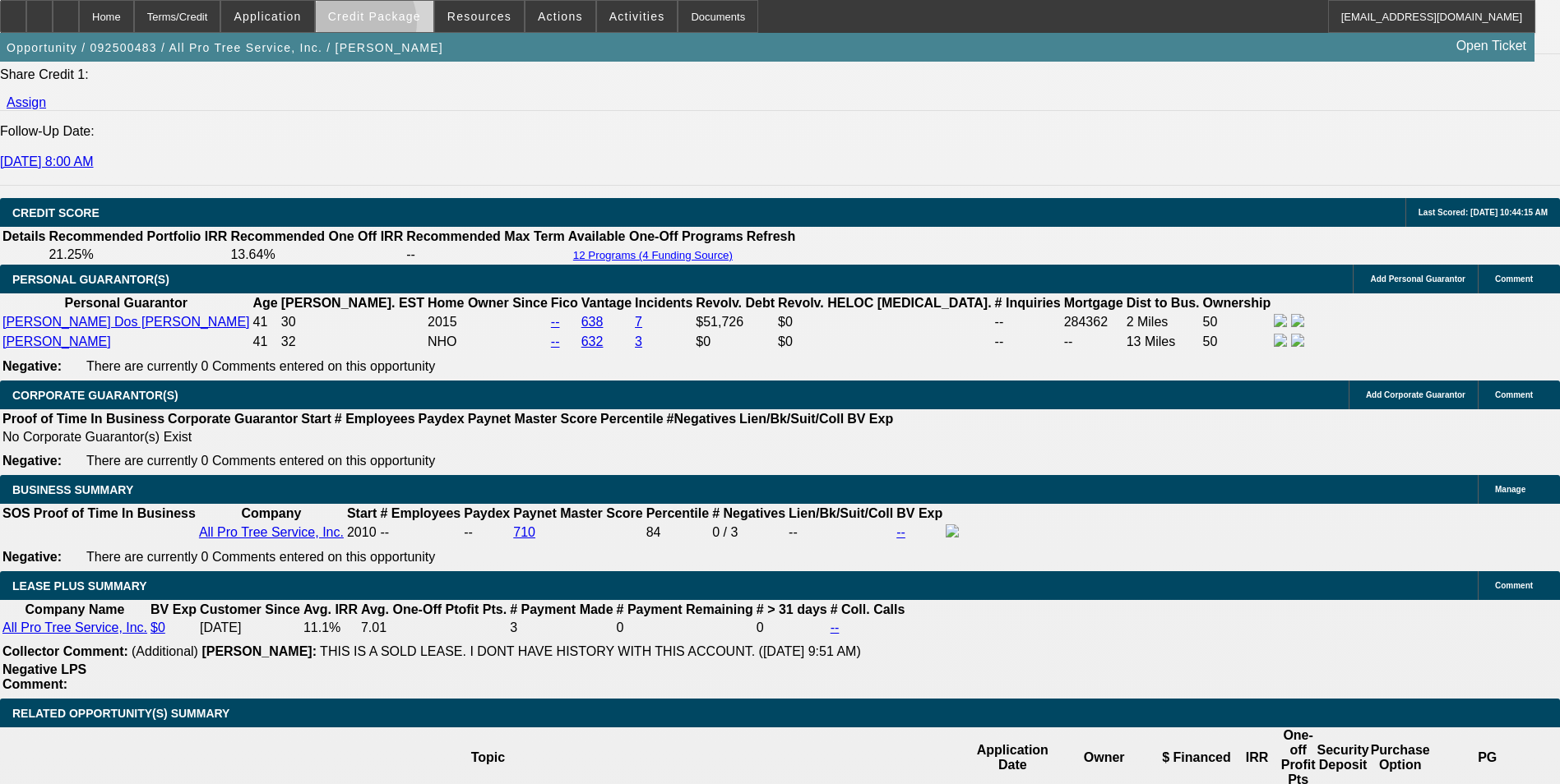
click at [382, 27] on span at bounding box center [374, 17] width 118 height 40
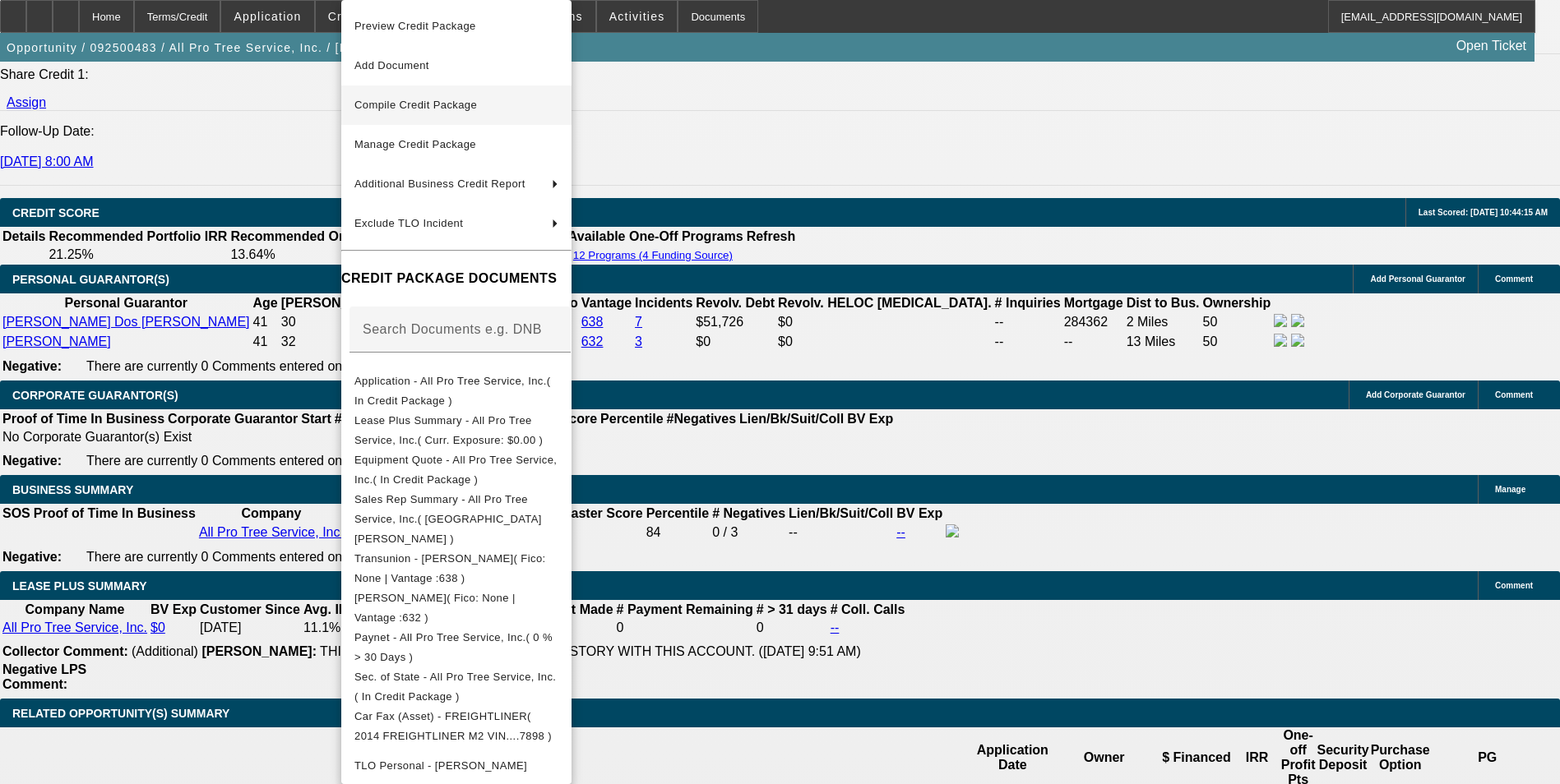
click at [423, 104] on span "Compile Credit Package" at bounding box center [416, 105] width 123 height 12
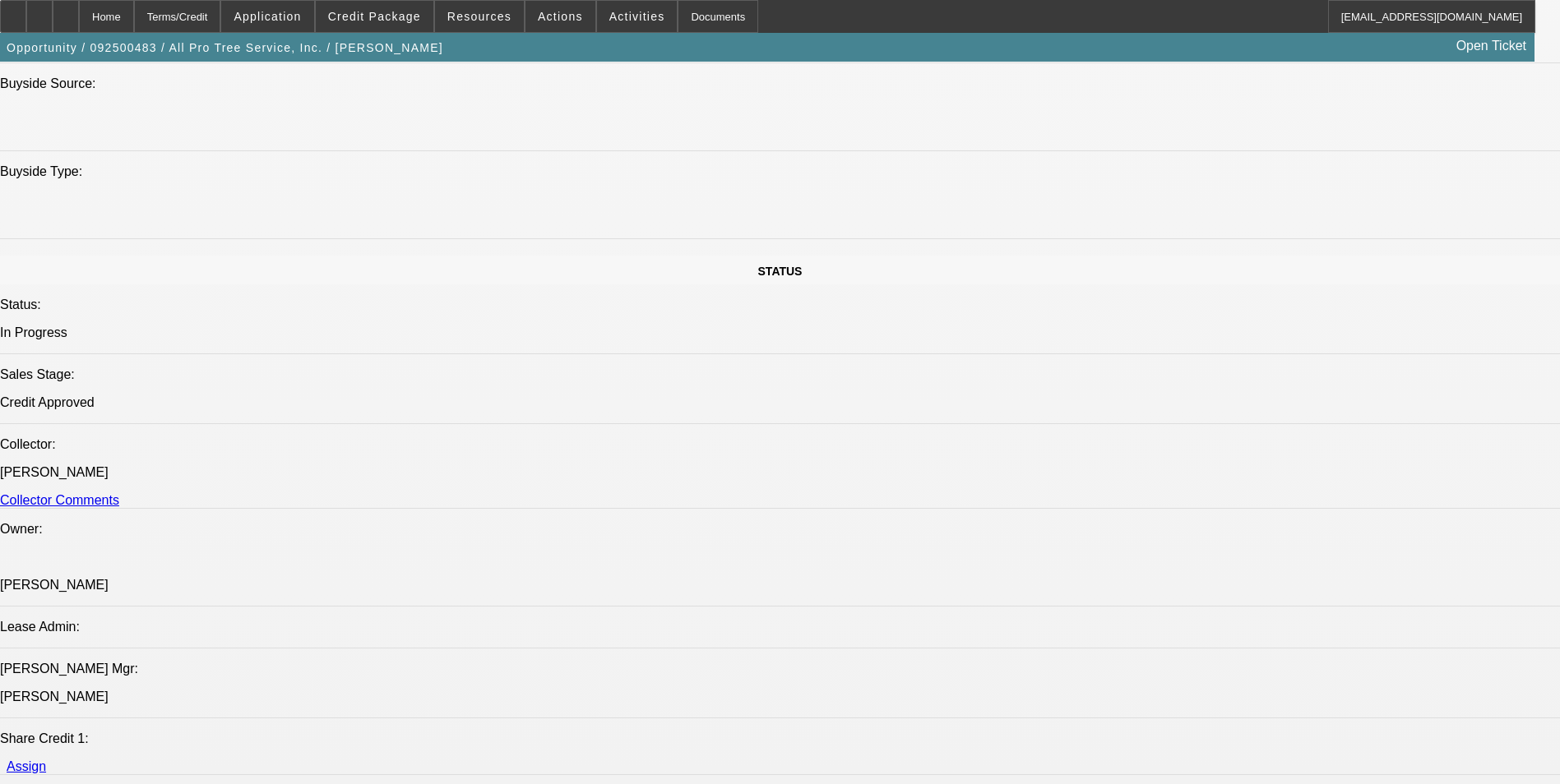
select select "0"
select select "6"
select select "0"
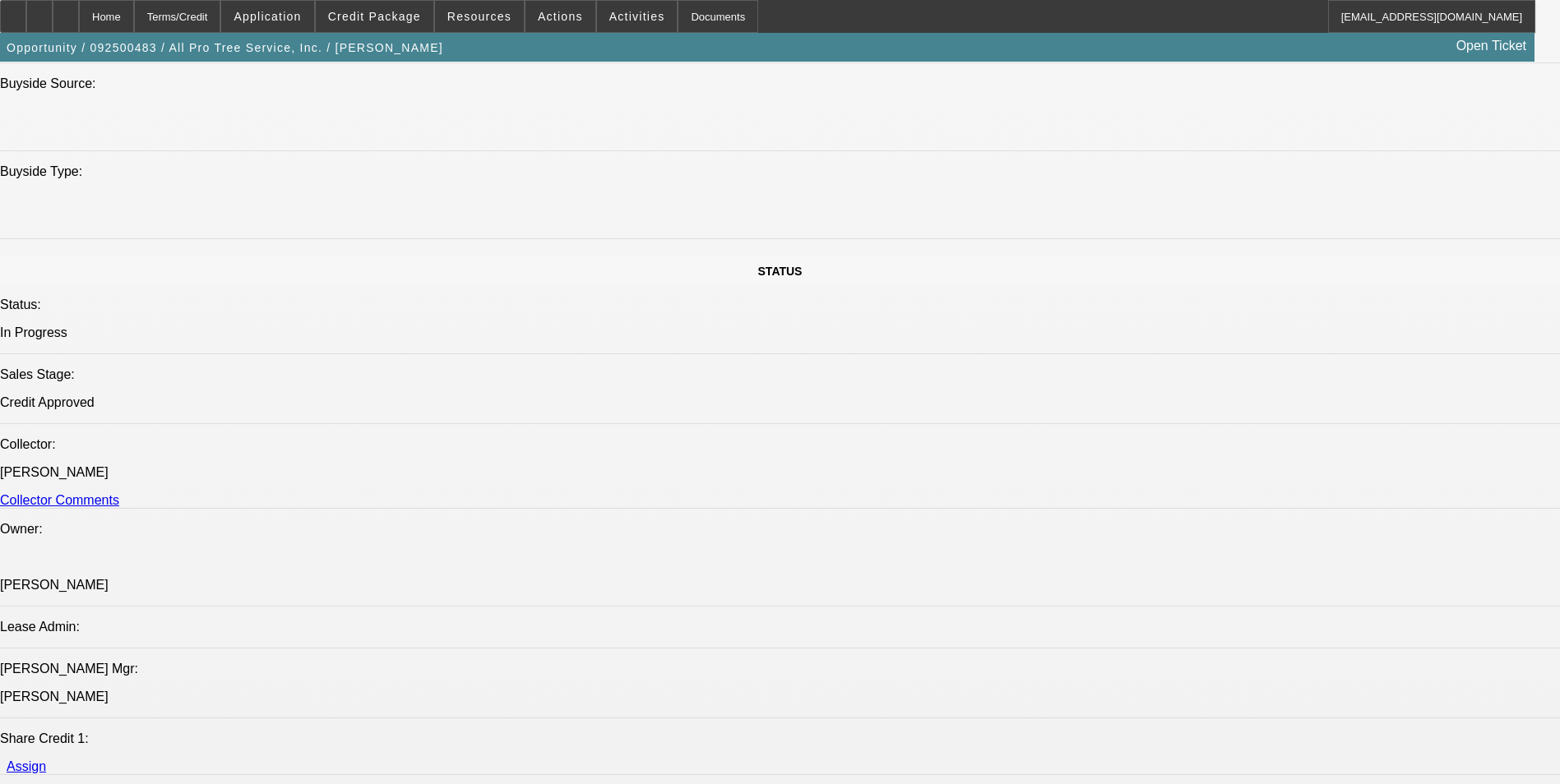
select select "0"
select select "6"
select select "0"
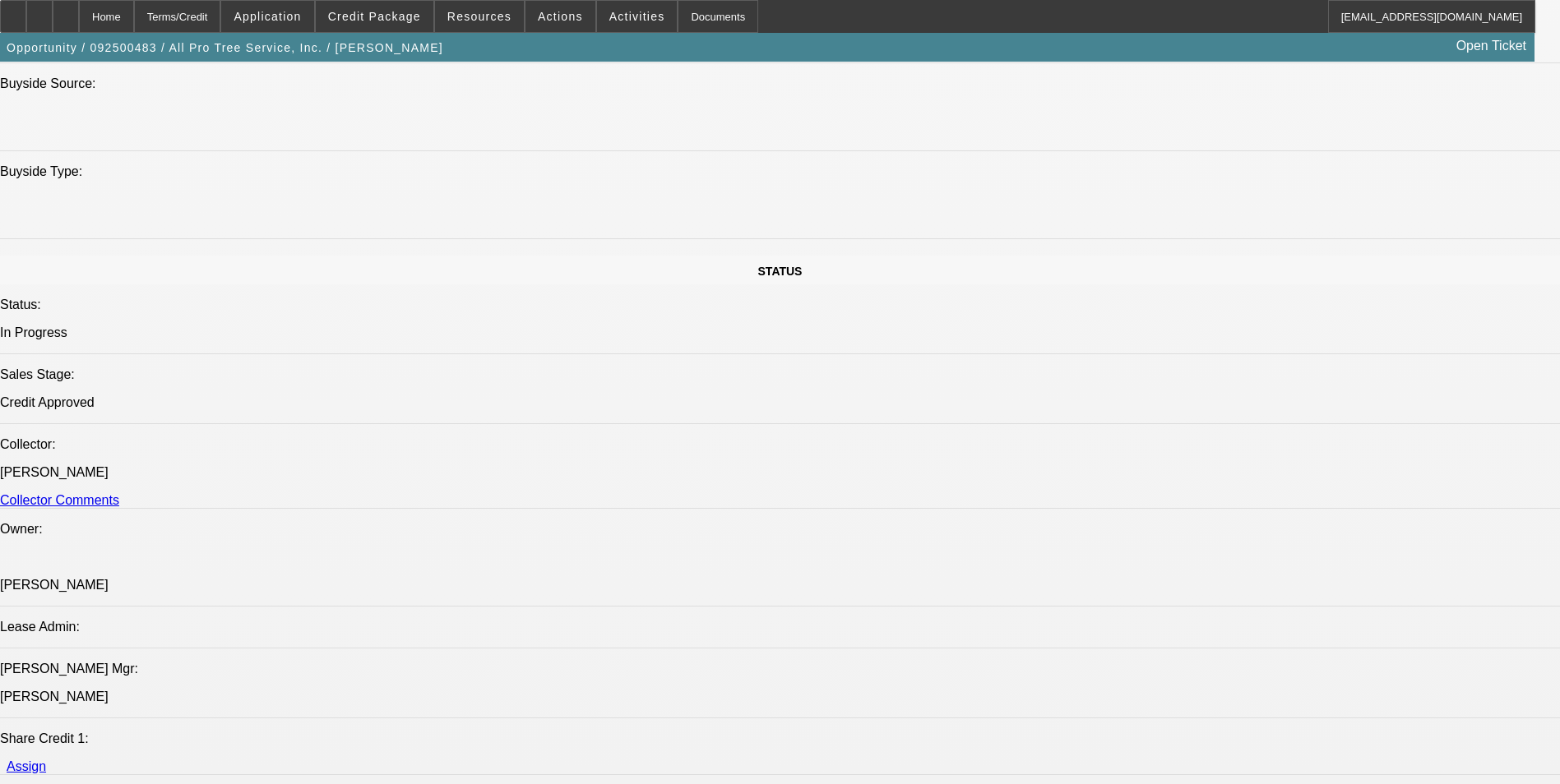
select select "0"
select select "6"
select select "0"
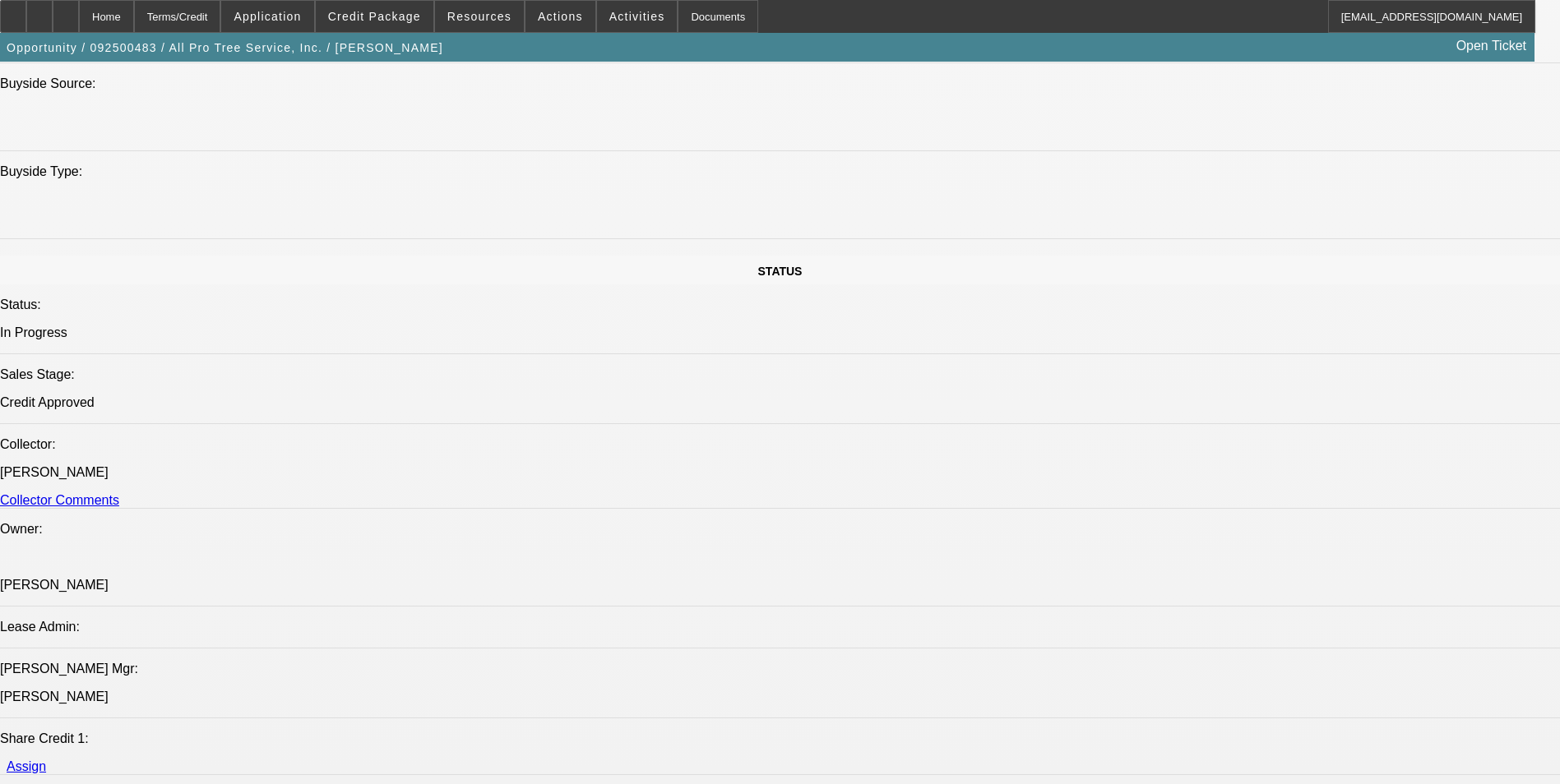
select select "6"
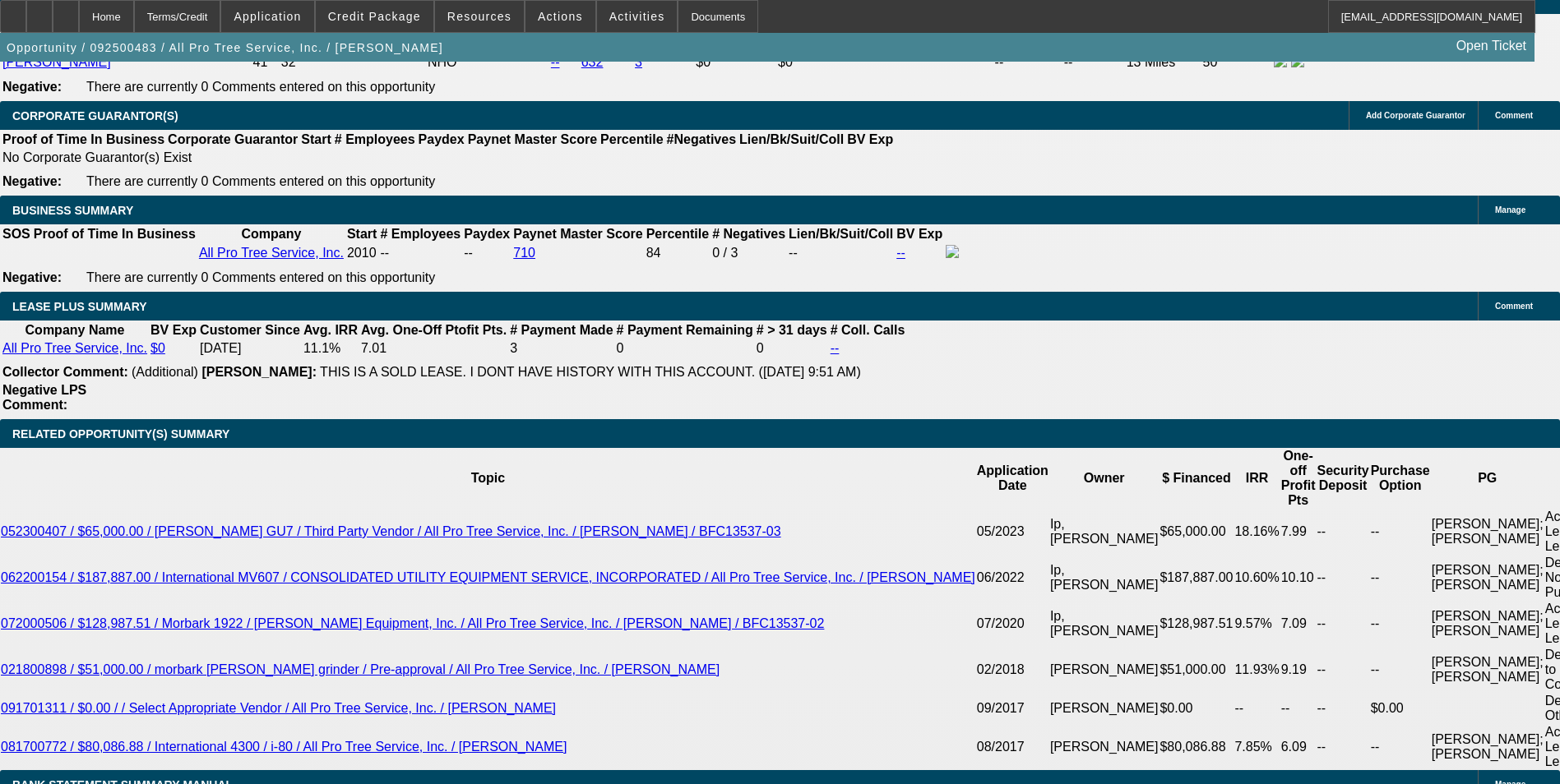
scroll to position [2623, 0]
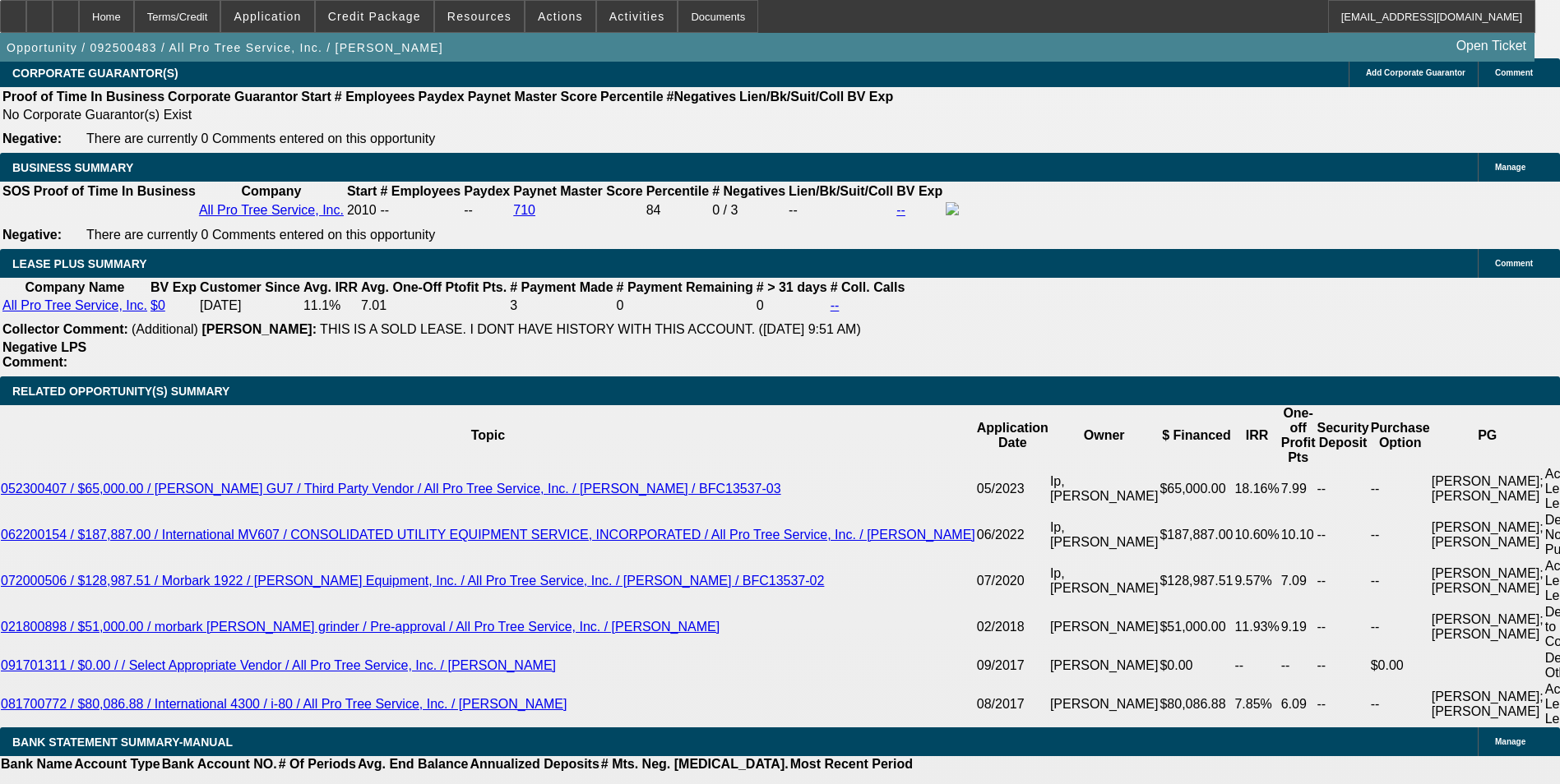
select select "2"
type input "UNKNOWN"
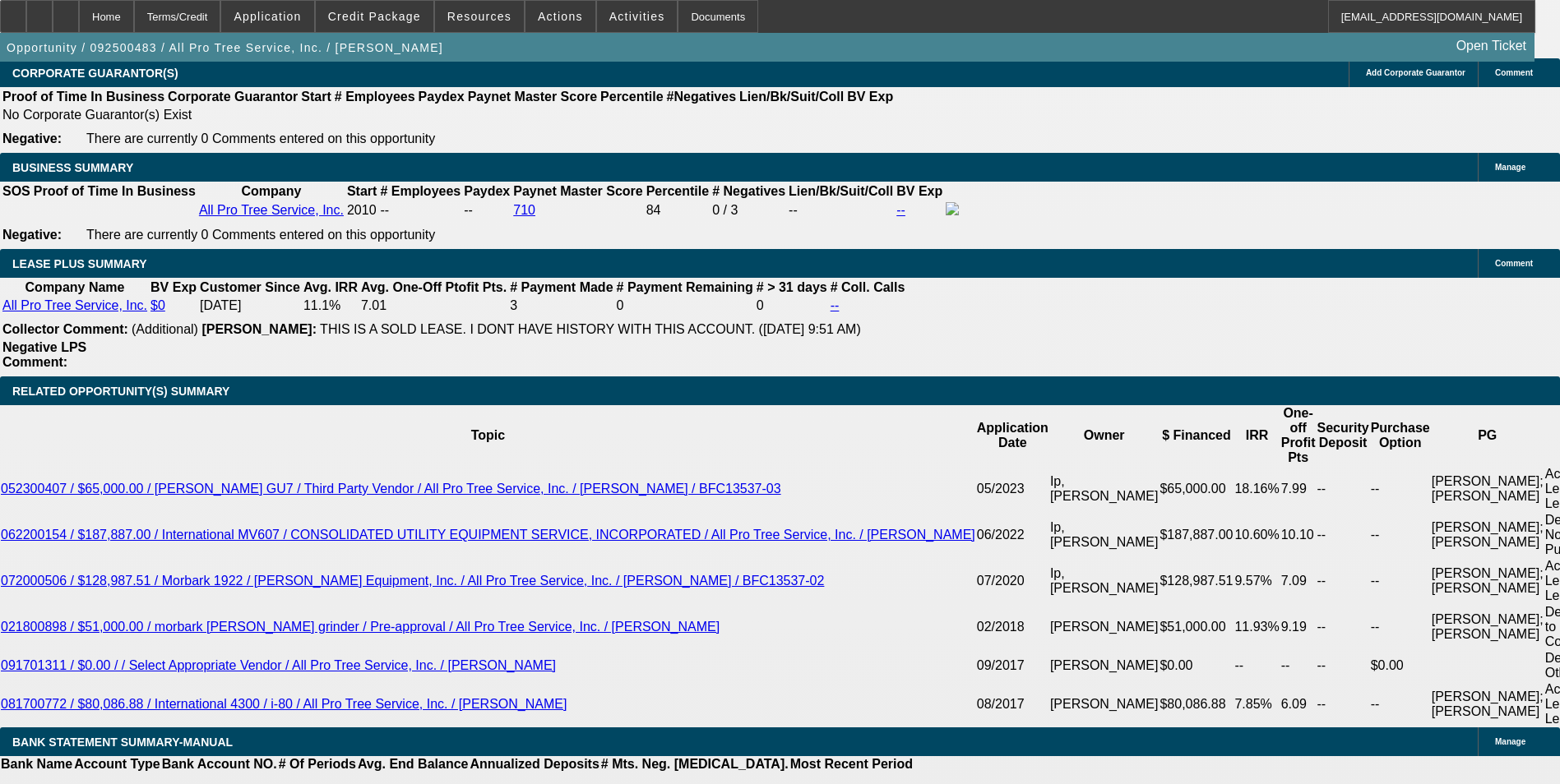
select select "2"
type input "$2,715.76"
drag, startPoint x: 348, startPoint y: 356, endPoint x: 407, endPoint y: 353, distance: 59.1
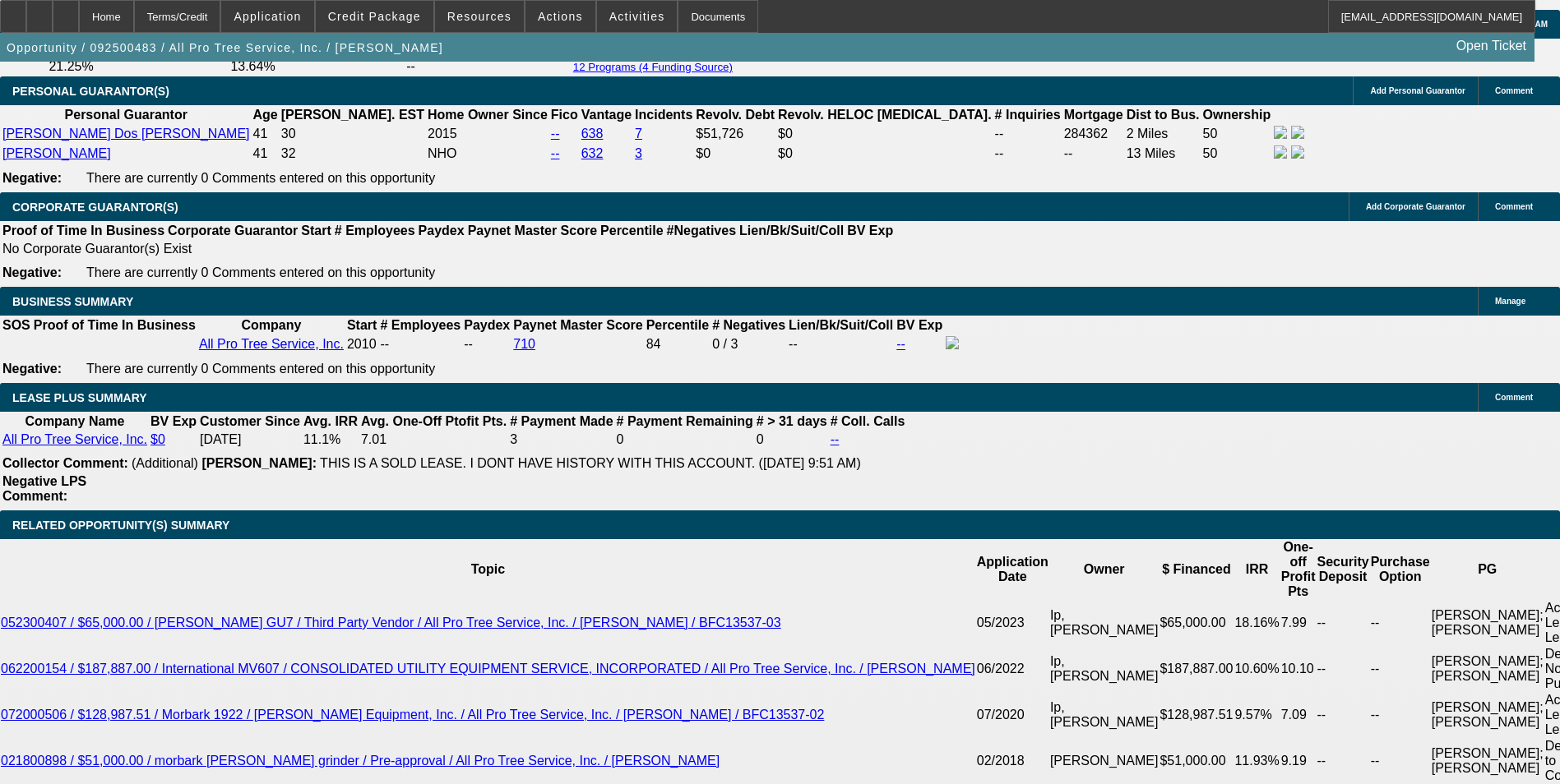
scroll to position [2377, 0]
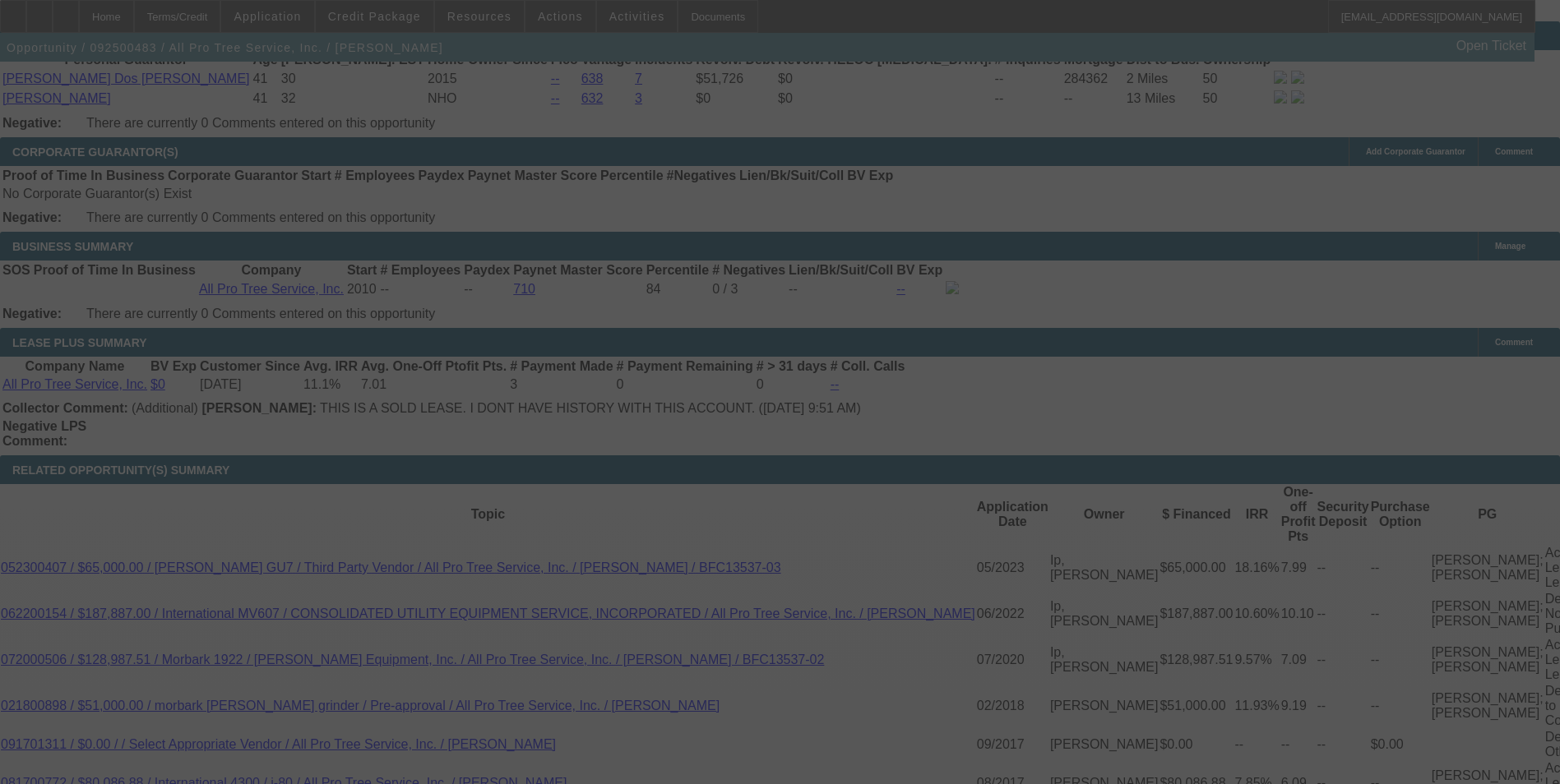
scroll to position [2705, 0]
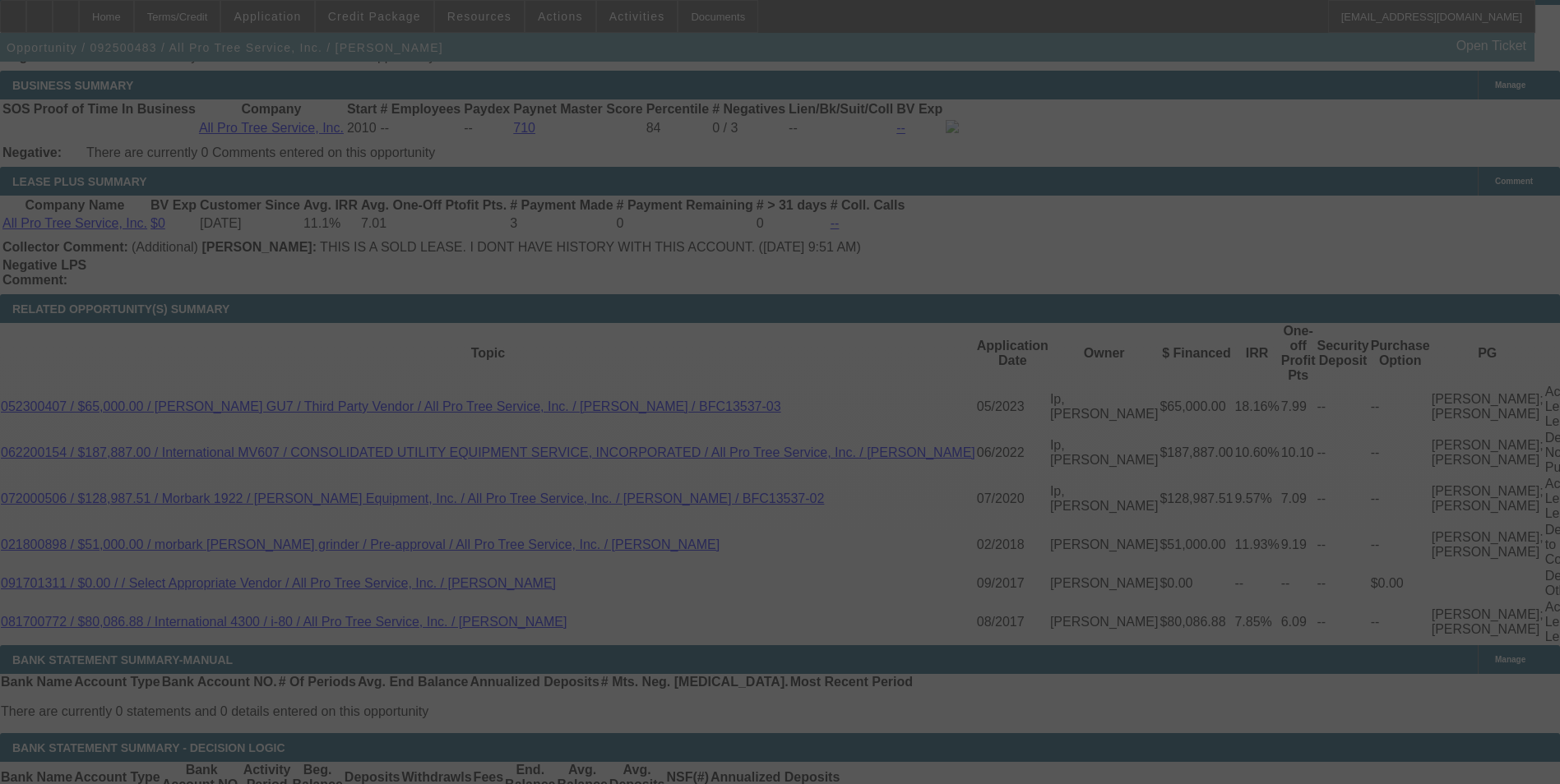
select select "0"
select select "2"
select select "0"
select select "6"
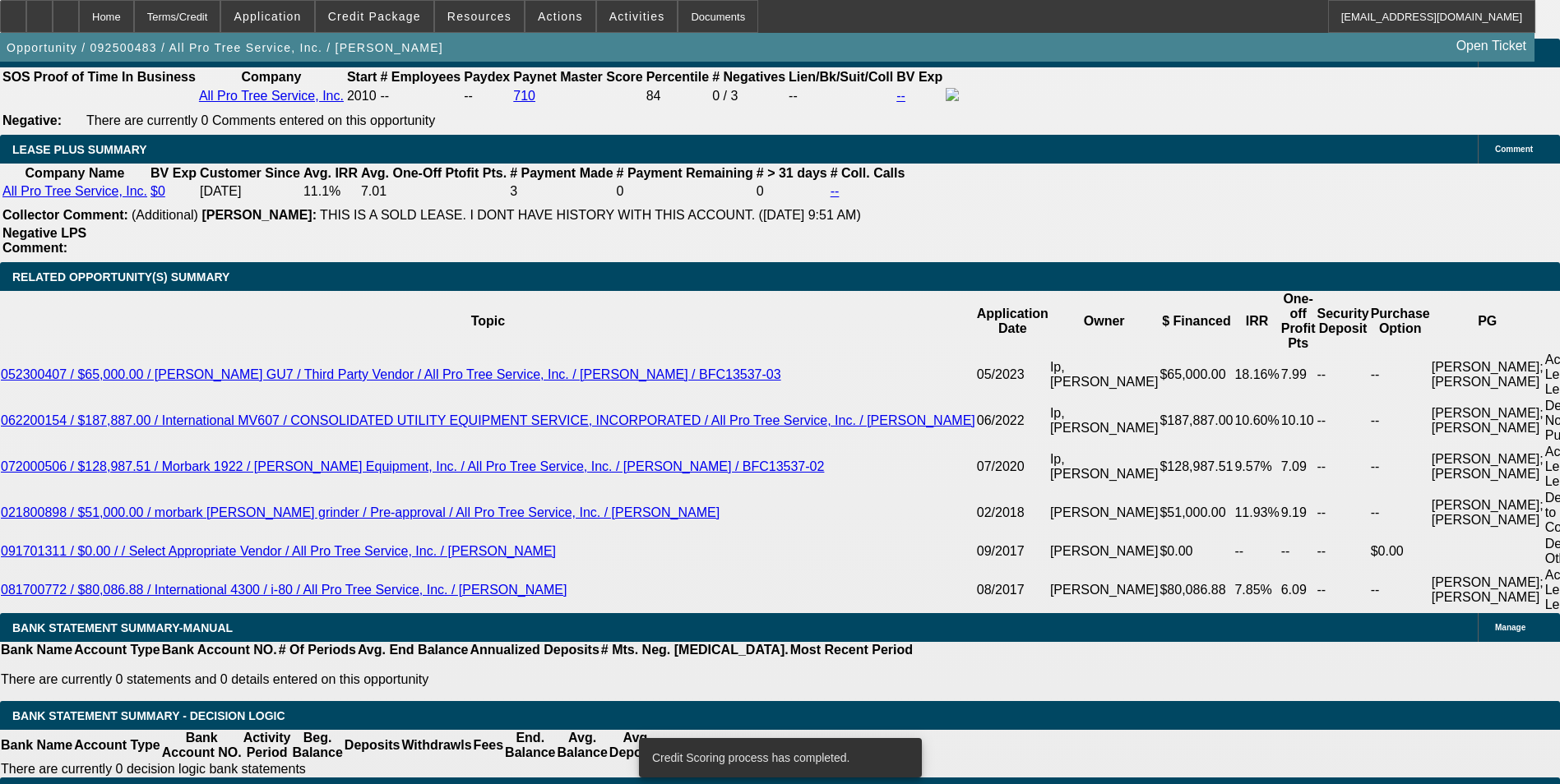
scroll to position [2731, 0]
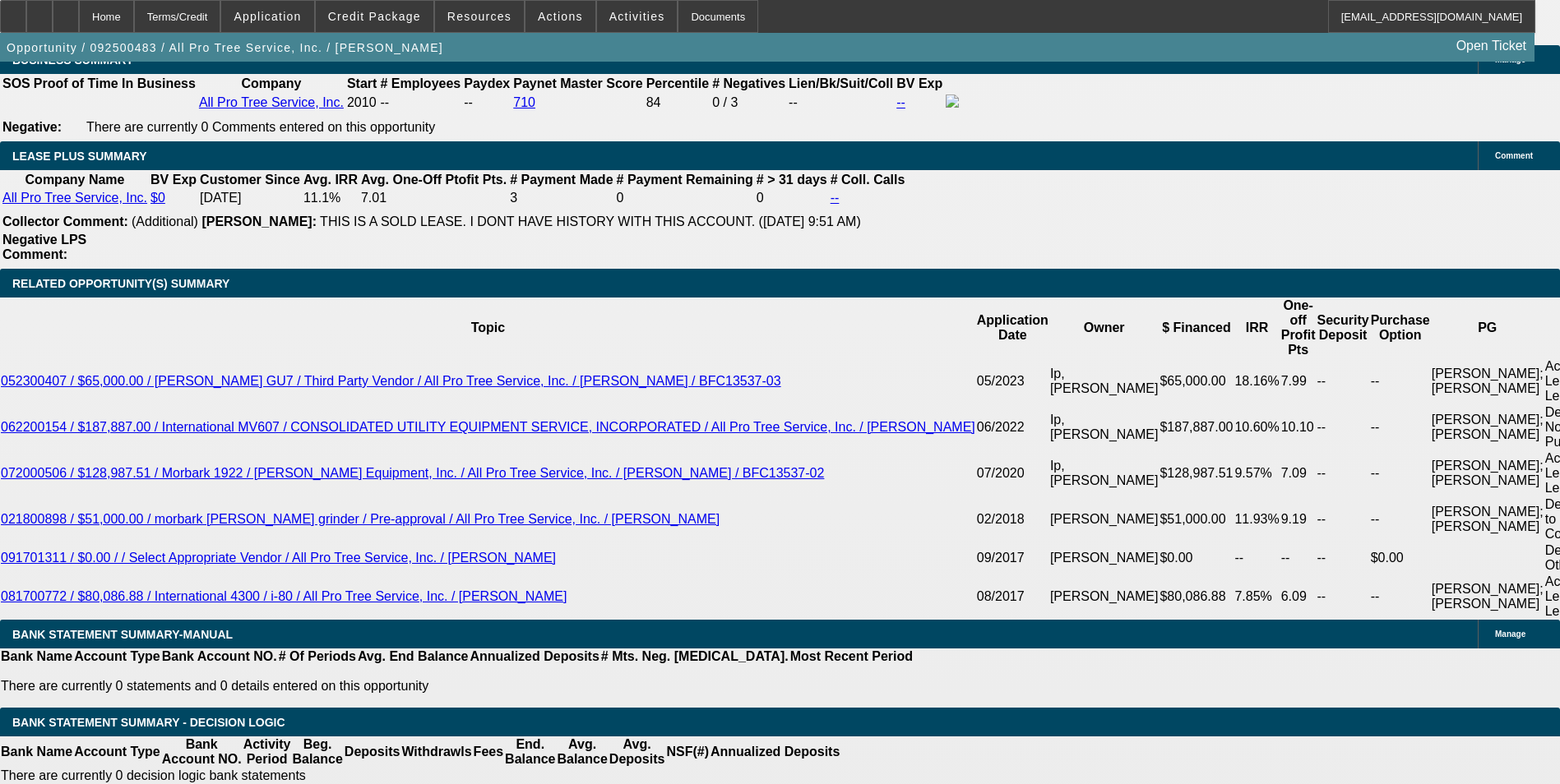
drag, startPoint x: 598, startPoint y: 245, endPoint x: 618, endPoint y: 235, distance: 22.4
type input "UNKNOWN"
type input "15"
type input "$1,335.88"
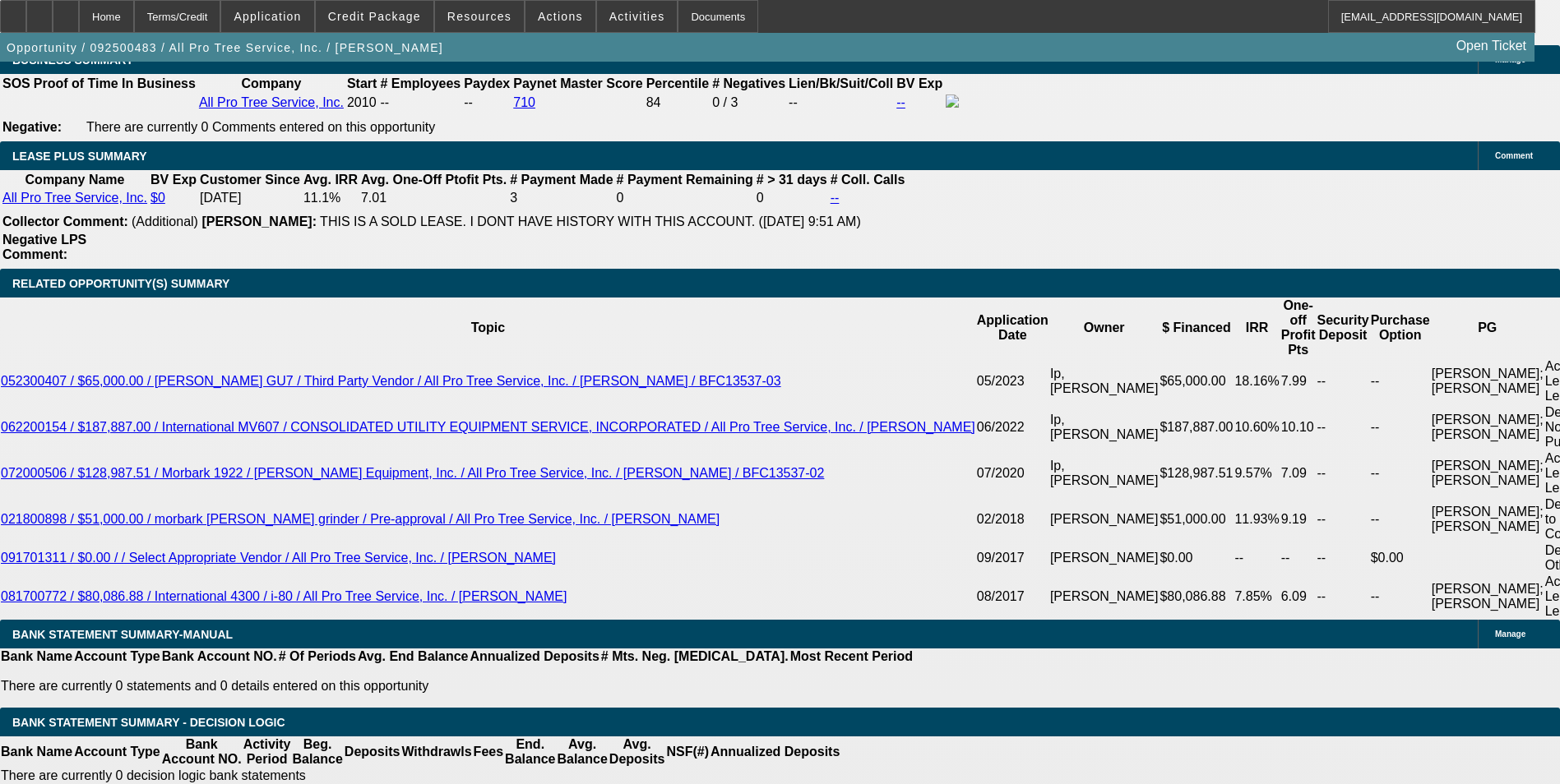
type input "15"
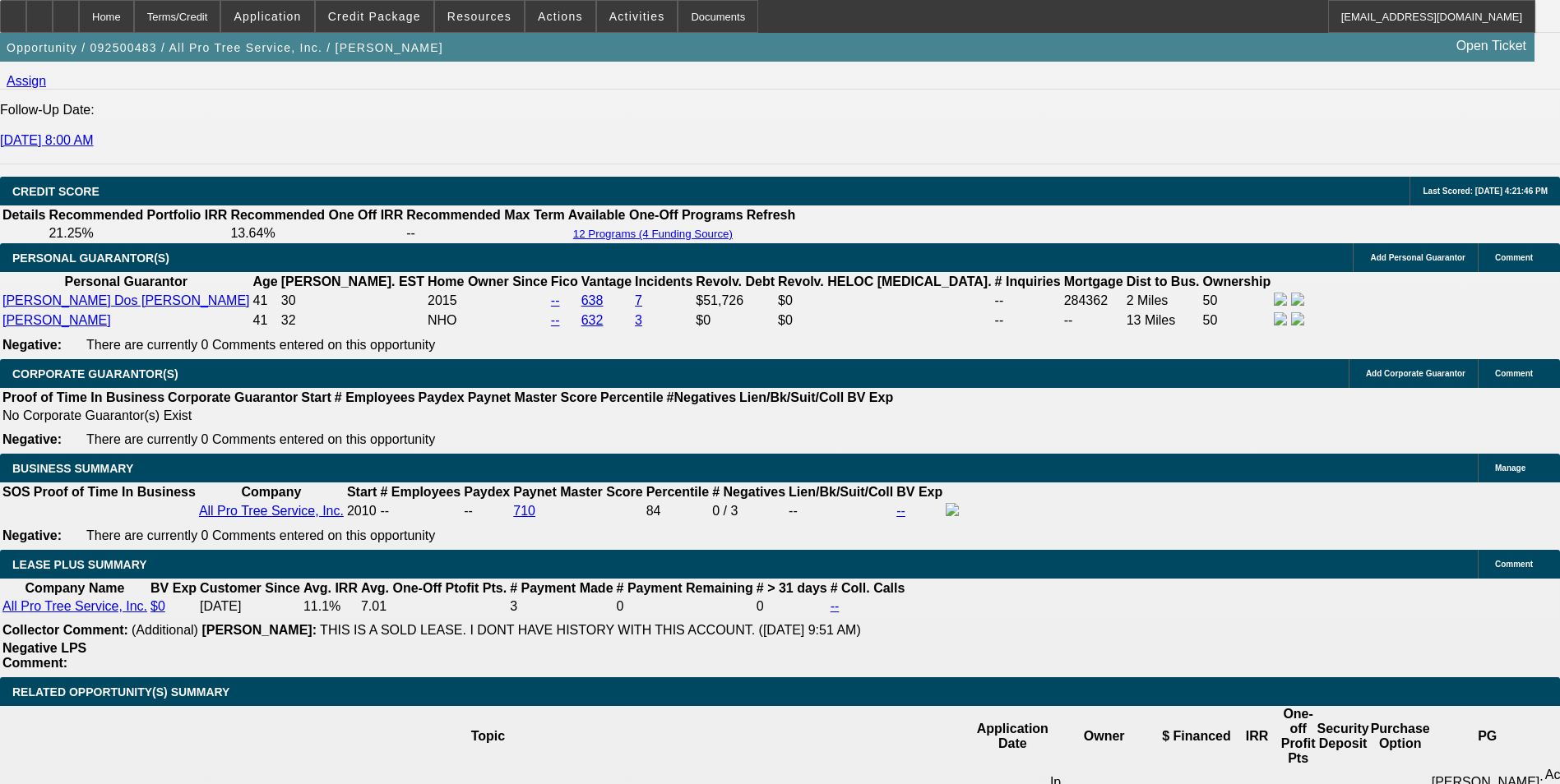
scroll to position [2320, 0]
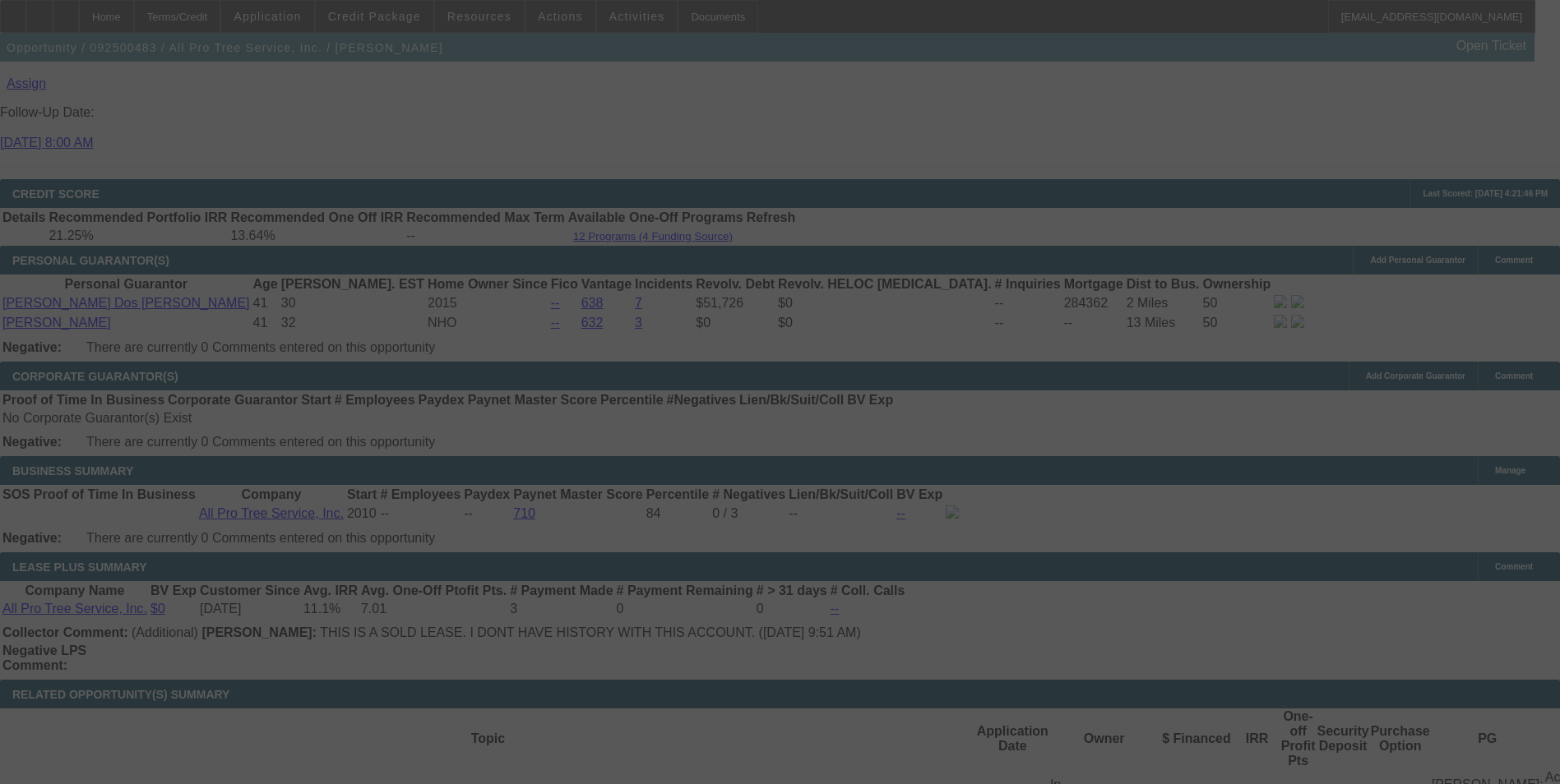
select select "0"
select select "6"
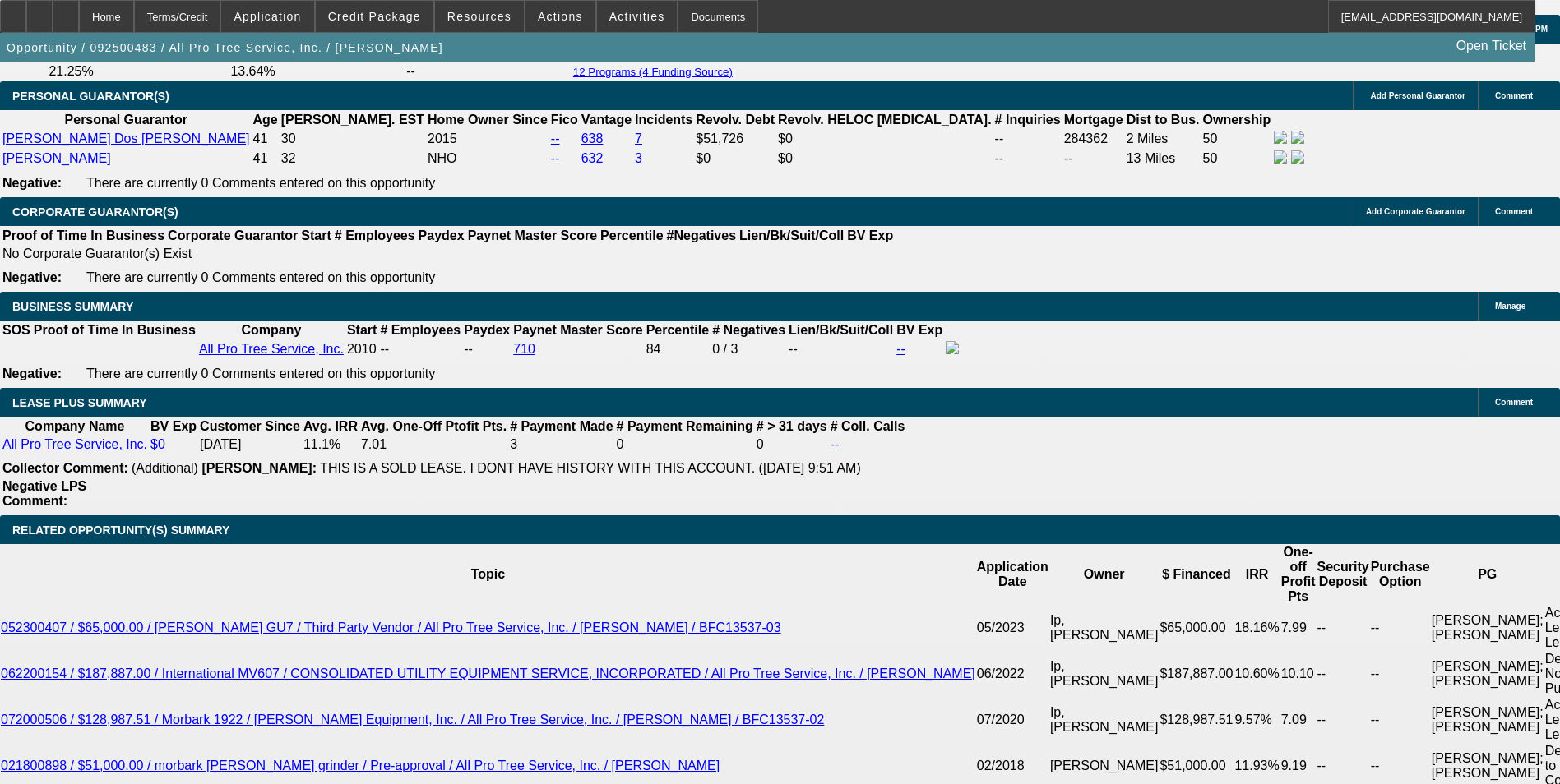
scroll to position [2649, 0]
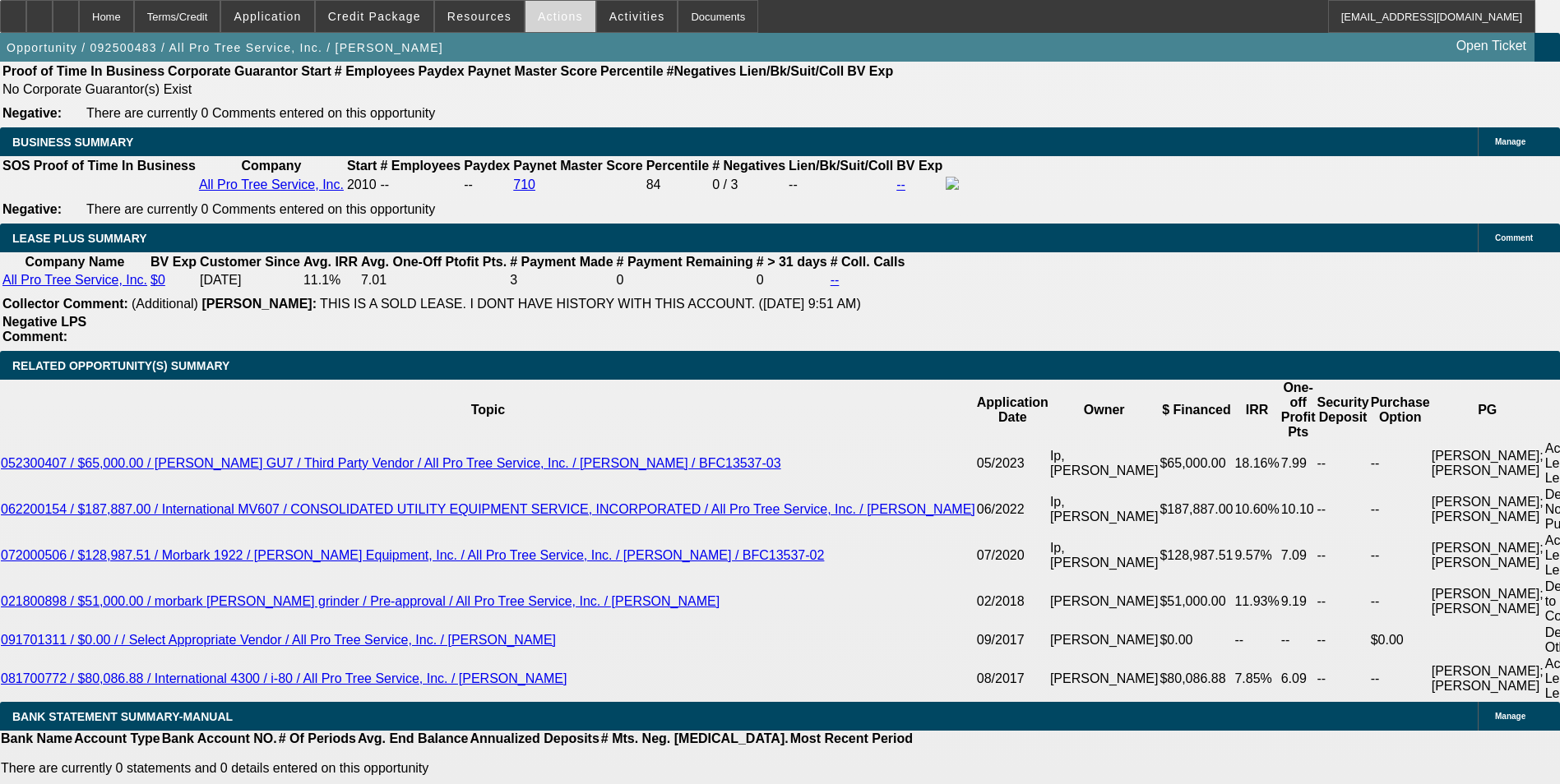
click at [547, 19] on span "Actions" at bounding box center [561, 16] width 46 height 13
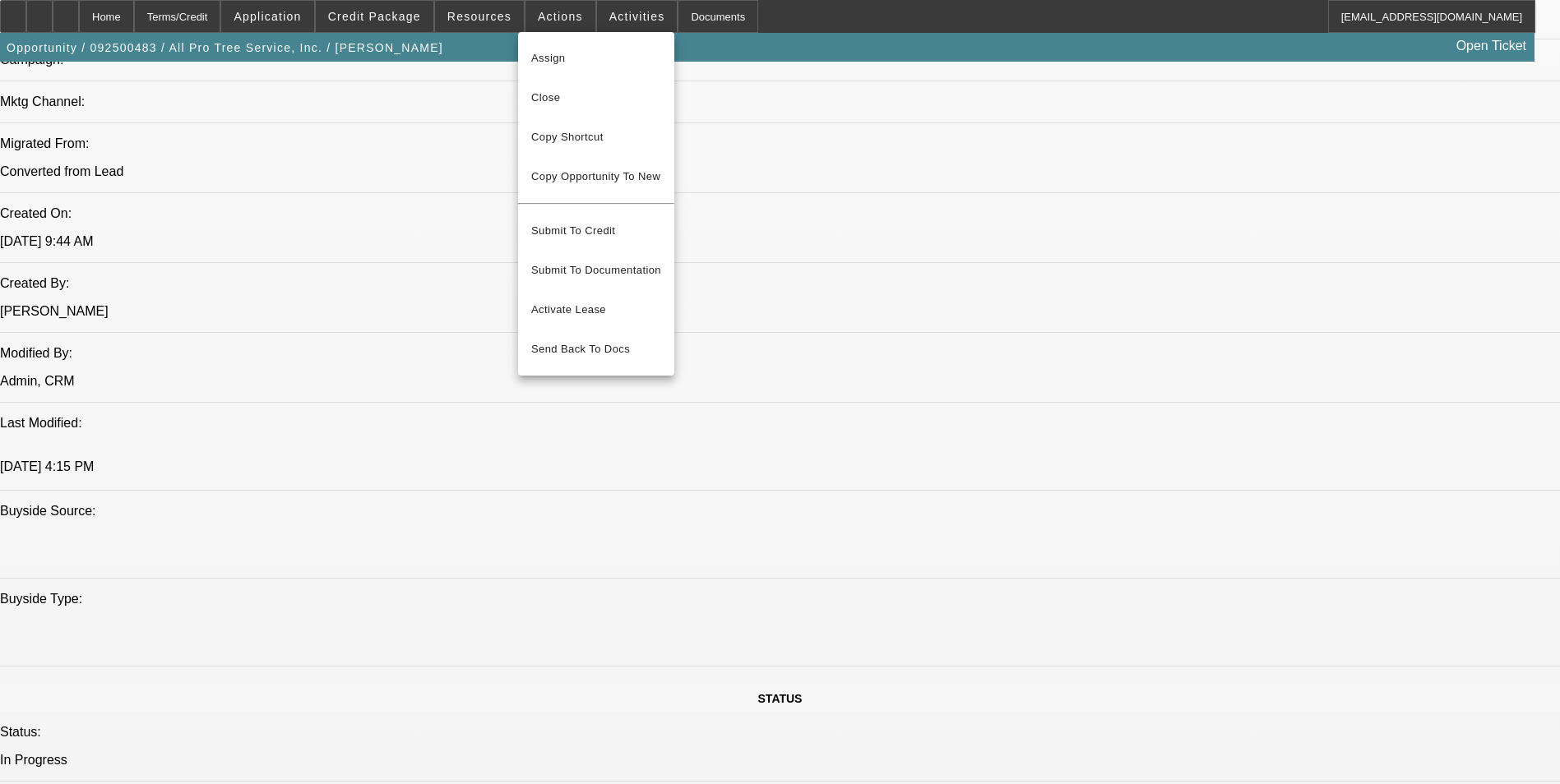
scroll to position [1169, 0]
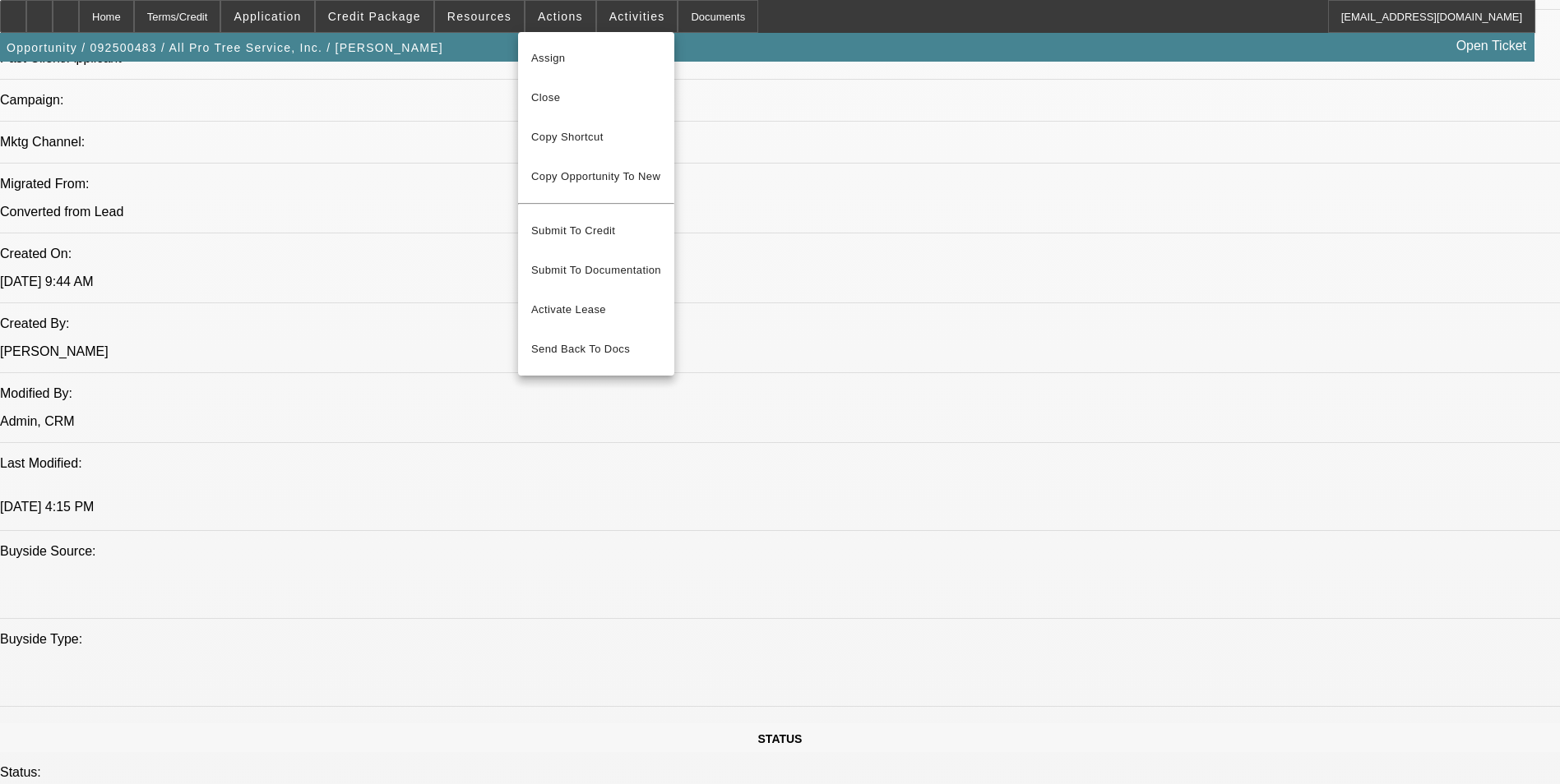
click at [258, 399] on div at bounding box center [780, 392] width 1560 height 784
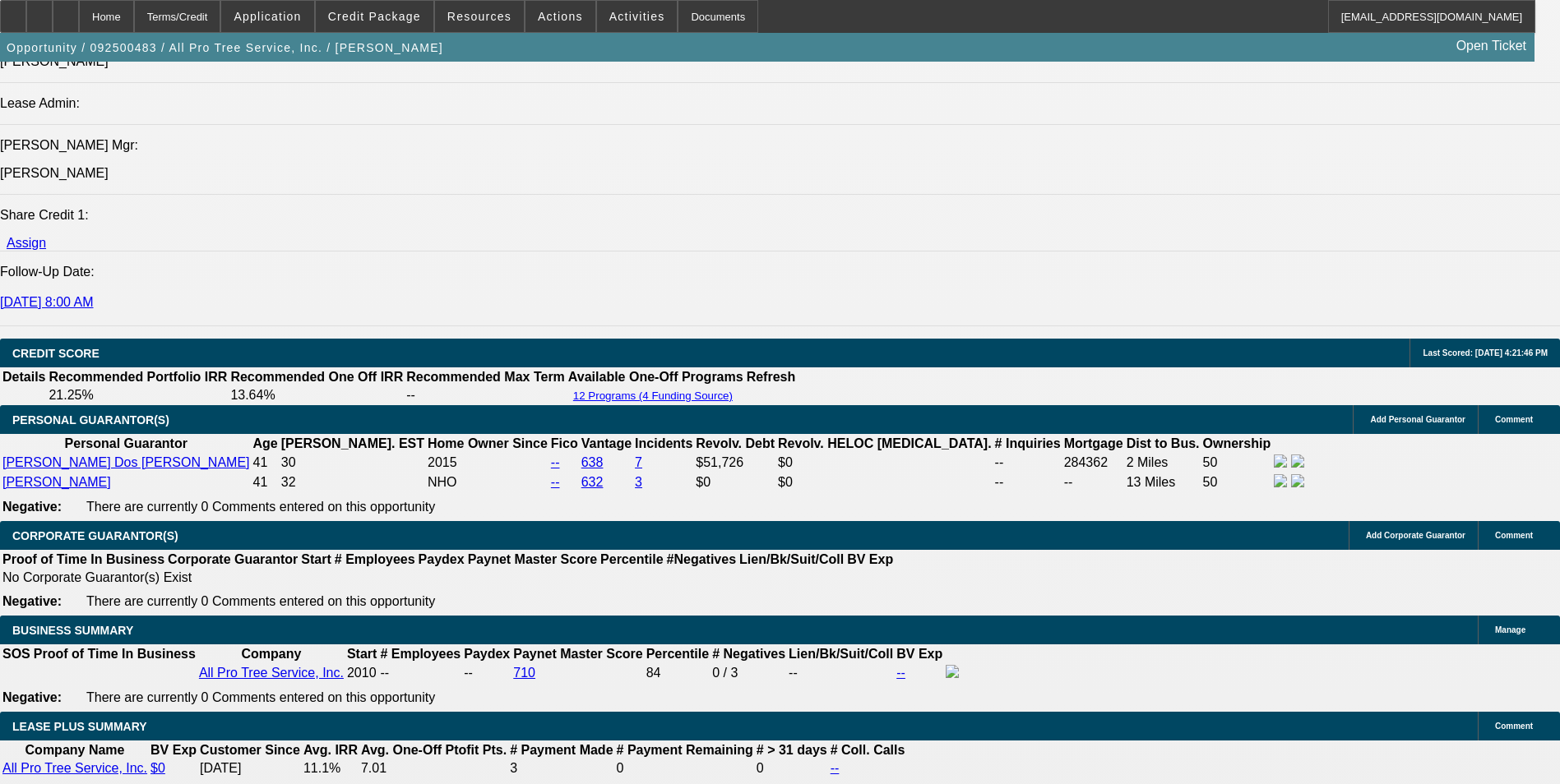
scroll to position [2402, 0]
